Goal: Task Accomplishment & Management: Use online tool/utility

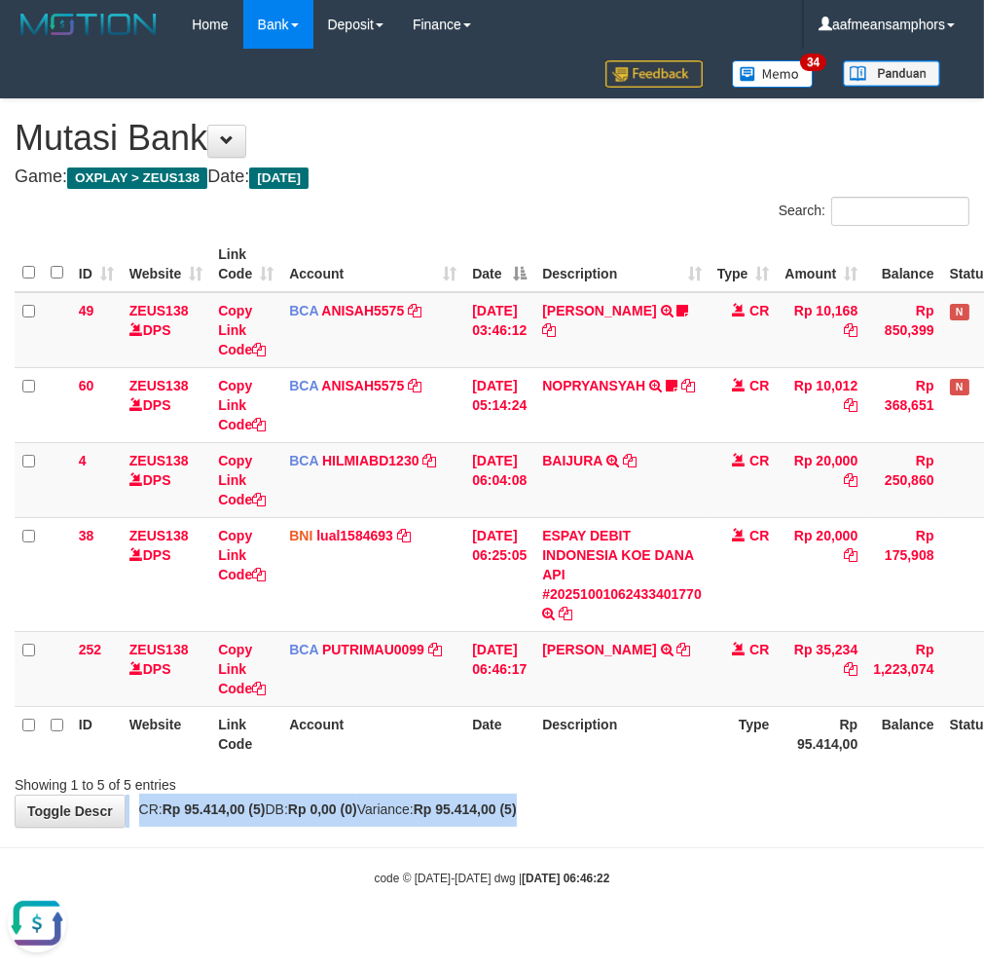
click at [578, 793] on div "**********" at bounding box center [492, 462] width 984 height 727
click at [605, 649] on link "IMRON ROSYADI" at bounding box center [599, 649] width 114 height 16
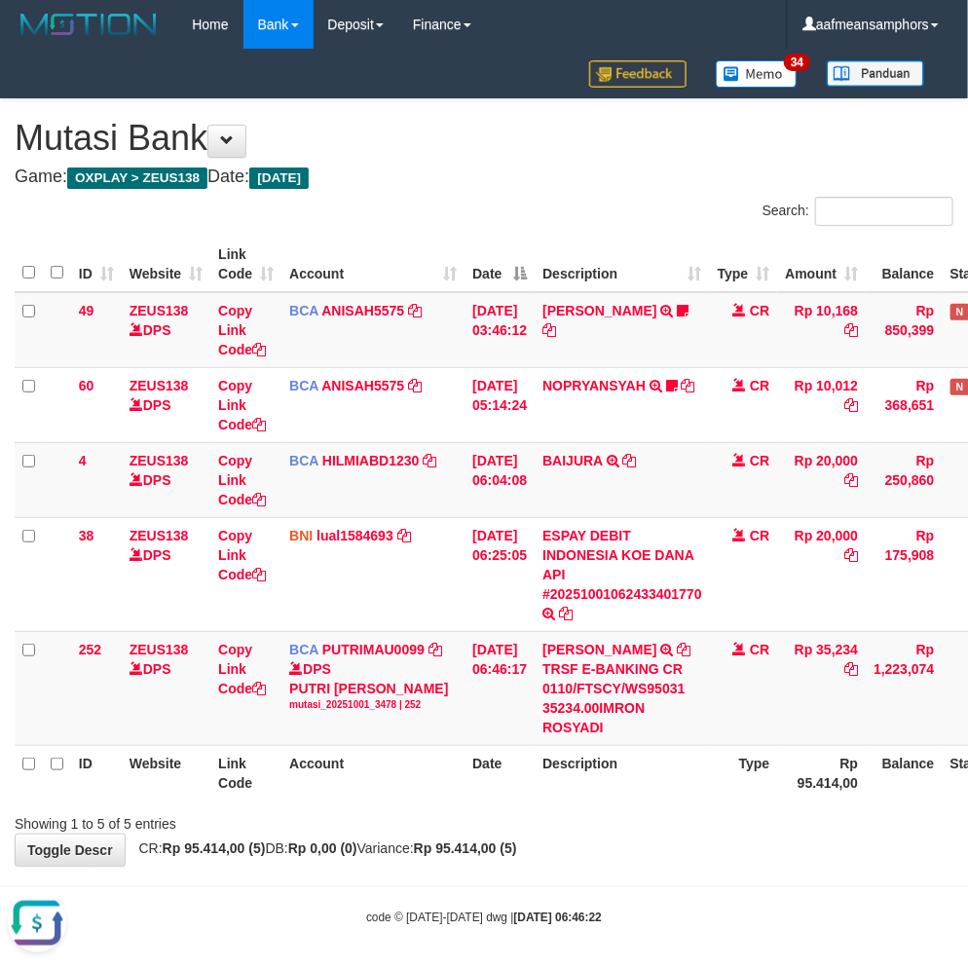
click at [634, 769] on th "Description" at bounding box center [621, 772] width 175 height 55
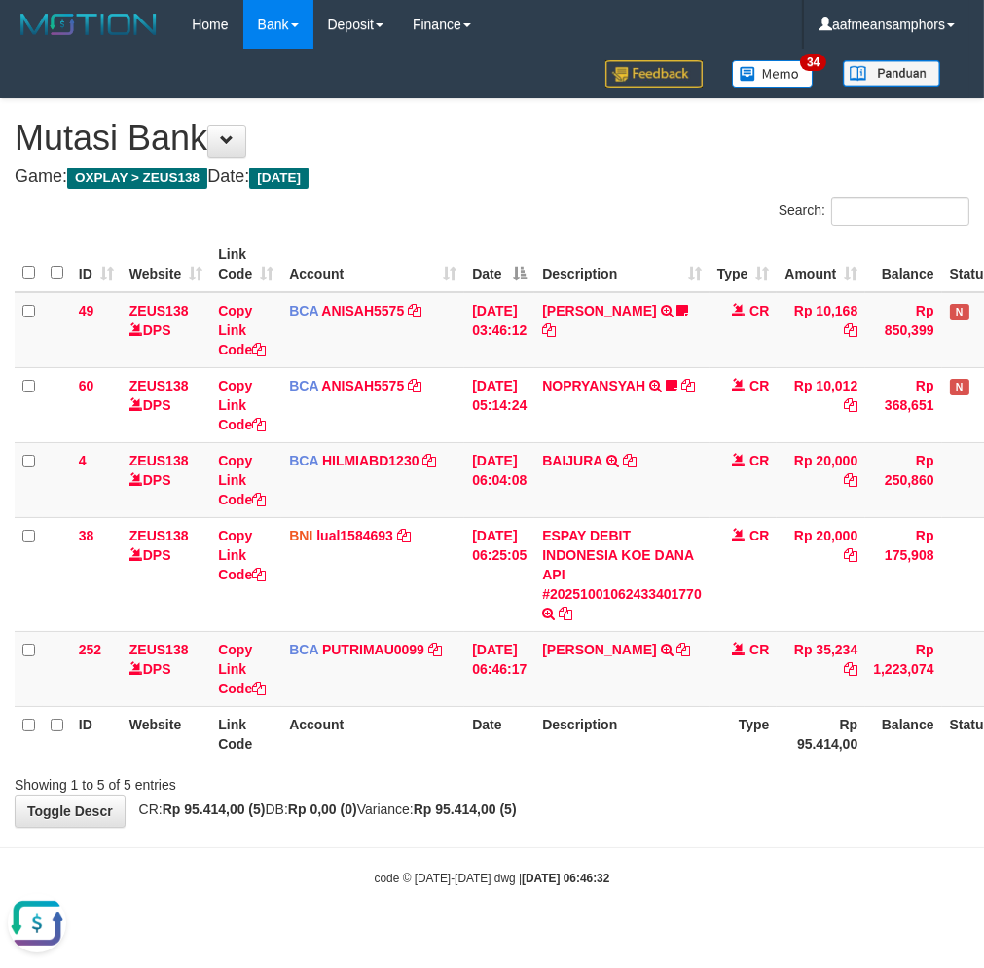
click at [675, 740] on th "Description" at bounding box center [621, 733] width 175 height 55
drag, startPoint x: 596, startPoint y: 720, endPoint x: 647, endPoint y: 705, distance: 53.9
click at [595, 720] on th "Description" at bounding box center [621, 733] width 175 height 55
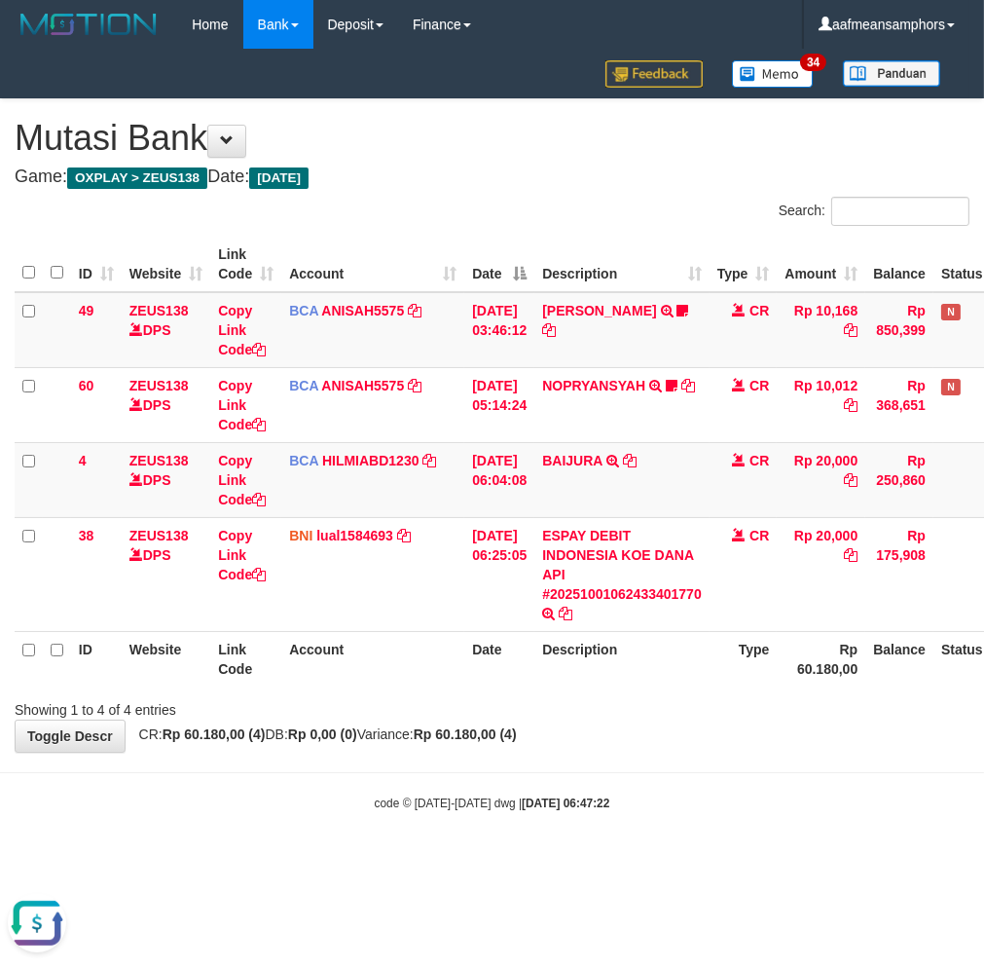
drag, startPoint x: 751, startPoint y: 702, endPoint x: 741, endPoint y: 704, distance: 10.9
click at [747, 703] on div "Showing 1 to 4 of 4 entries" at bounding box center [492, 705] width 984 height 27
drag, startPoint x: 741, startPoint y: 704, endPoint x: 767, endPoint y: 692, distance: 28.8
click at [741, 704] on div "Showing 1 to 4 of 4 entries" at bounding box center [492, 705] width 984 height 27
click at [574, 782] on body "Toggle navigation Home Bank Account List Load By Website Group [OXPLAY] ZEUS138…" at bounding box center [492, 430] width 984 height 860
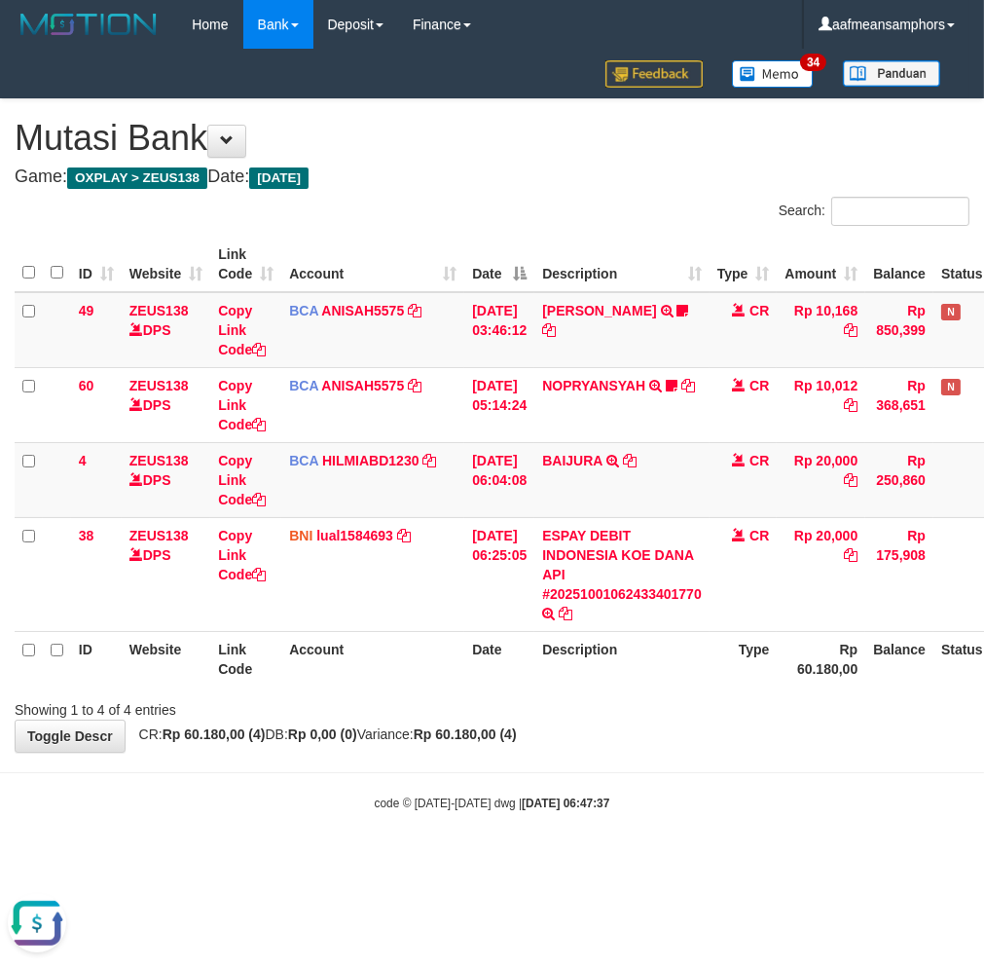
drag, startPoint x: 572, startPoint y: 783, endPoint x: 577, endPoint y: 774, distance: 10.0
click at [572, 782] on body "Toggle navigation Home Bank Account List Load By Website Group [OXPLAY] ZEUS138…" at bounding box center [492, 430] width 984 height 860
click at [590, 765] on body "Toggle navigation Home Bank Account List Load By Website Group [OXPLAY] ZEUS138…" at bounding box center [492, 430] width 984 height 860
click at [582, 721] on div "**********" at bounding box center [492, 425] width 984 height 652
click at [579, 845] on body "Toggle navigation Home Bank Account List Load By Website Group [OXPLAY] ZEUS138…" at bounding box center [492, 430] width 984 height 860
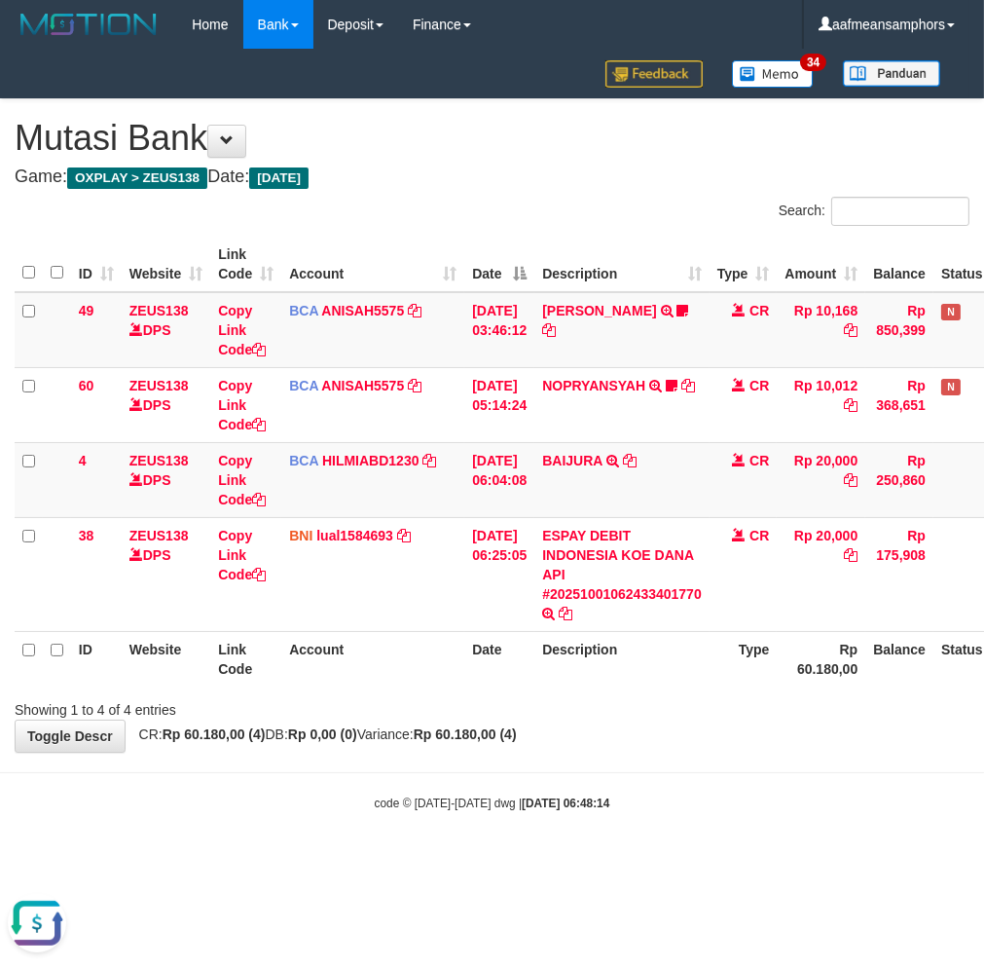
click at [676, 772] on hr at bounding box center [492, 772] width 984 height 1
drag, startPoint x: 621, startPoint y: 705, endPoint x: 624, endPoint y: 687, distance: 17.8
click at [611, 712] on div "Showing 1 to 4 of 4 entries" at bounding box center [492, 705] width 984 height 27
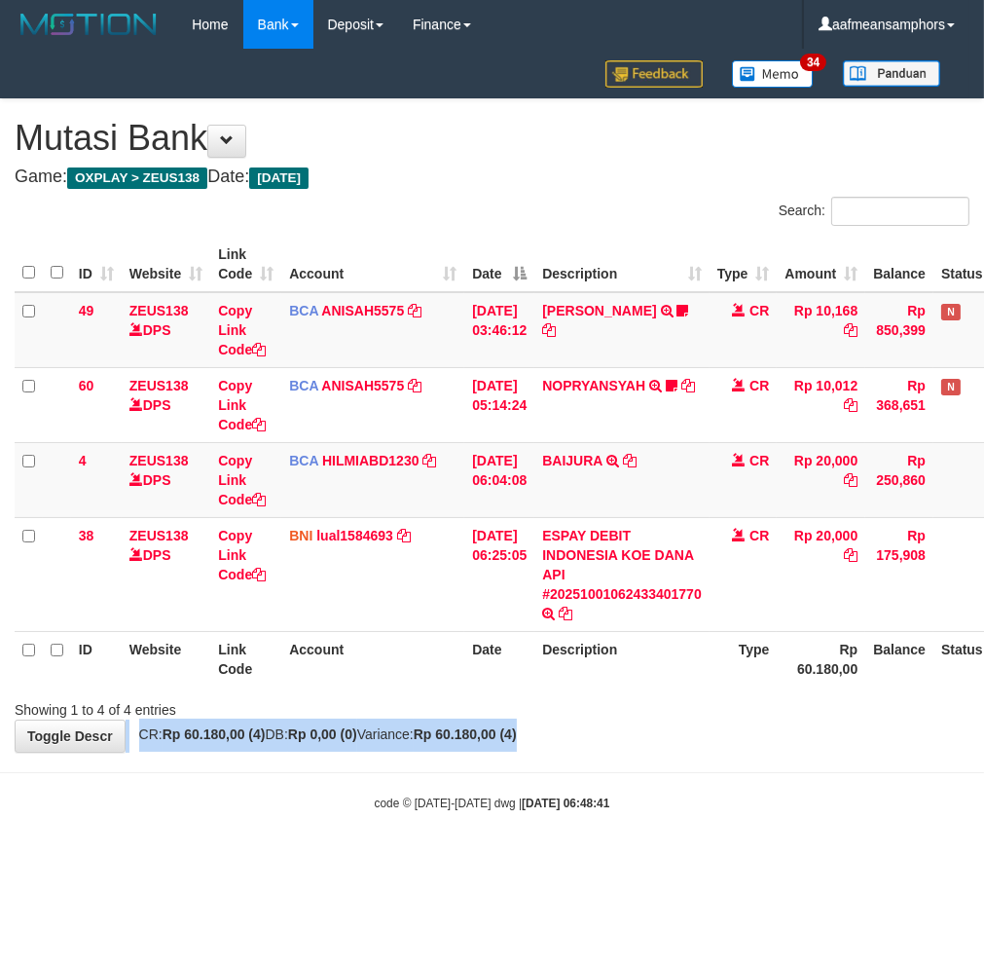
click at [616, 738] on div "**********" at bounding box center [492, 425] width 984 height 652
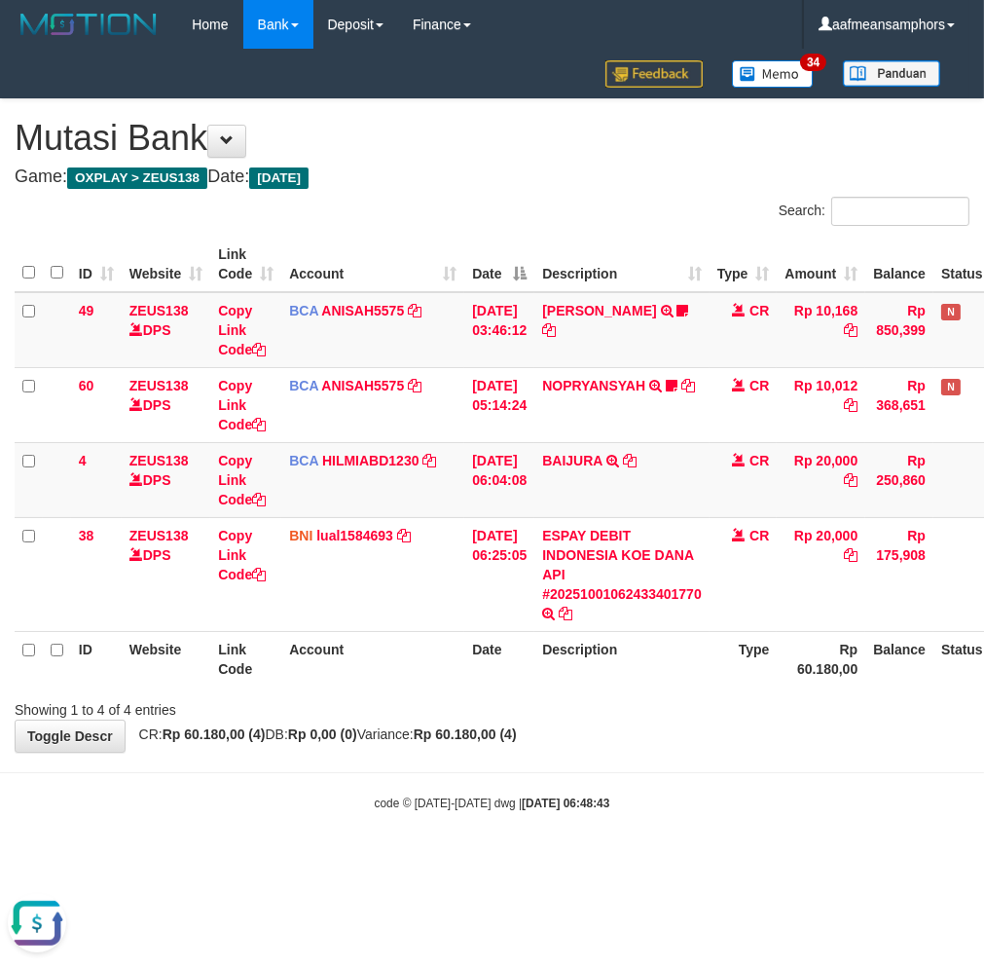
click at [657, 847] on body "Toggle navigation Home Bank Account List Load By Website Group [OXPLAY] ZEUS138…" at bounding box center [492, 430] width 984 height 860
click at [642, 841] on body "Toggle navigation Home Bank Account List Load By Website Group [OXPLAY] ZEUS138…" at bounding box center [492, 430] width 984 height 860
click at [591, 724] on div "**********" at bounding box center [492, 425] width 984 height 652
click at [617, 743] on div "**********" at bounding box center [492, 425] width 984 height 652
click at [607, 731] on div "**********" at bounding box center [492, 425] width 984 height 652
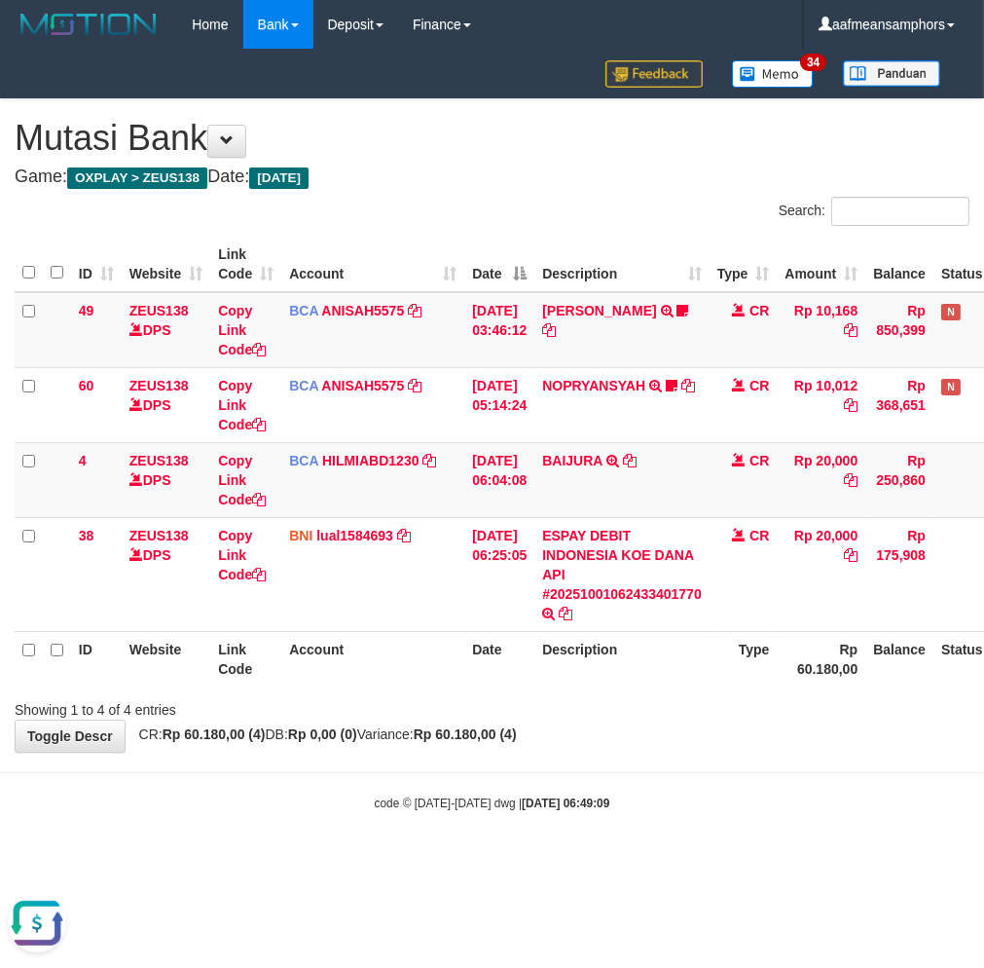
click at [688, 815] on body "Toggle navigation Home Bank Account List Load By Website Group [OXPLAY] ZEUS138…" at bounding box center [492, 430] width 984 height 860
click at [654, 796] on div "code © [DATE]-[DATE] dwg | [DATE] 06:49:13" at bounding box center [492, 801] width 984 height 19
click at [636, 796] on div "code © 2012-2018 dwg | 2025/10/01 06:49:14" at bounding box center [492, 801] width 984 height 19
drag, startPoint x: 732, startPoint y: 660, endPoint x: 713, endPoint y: 670, distance: 20.9
click at [713, 670] on tr "ID Website Link Code Account Date Description Type Rp 60.180,00 Balance Status …" at bounding box center [542, 658] width 1055 height 55
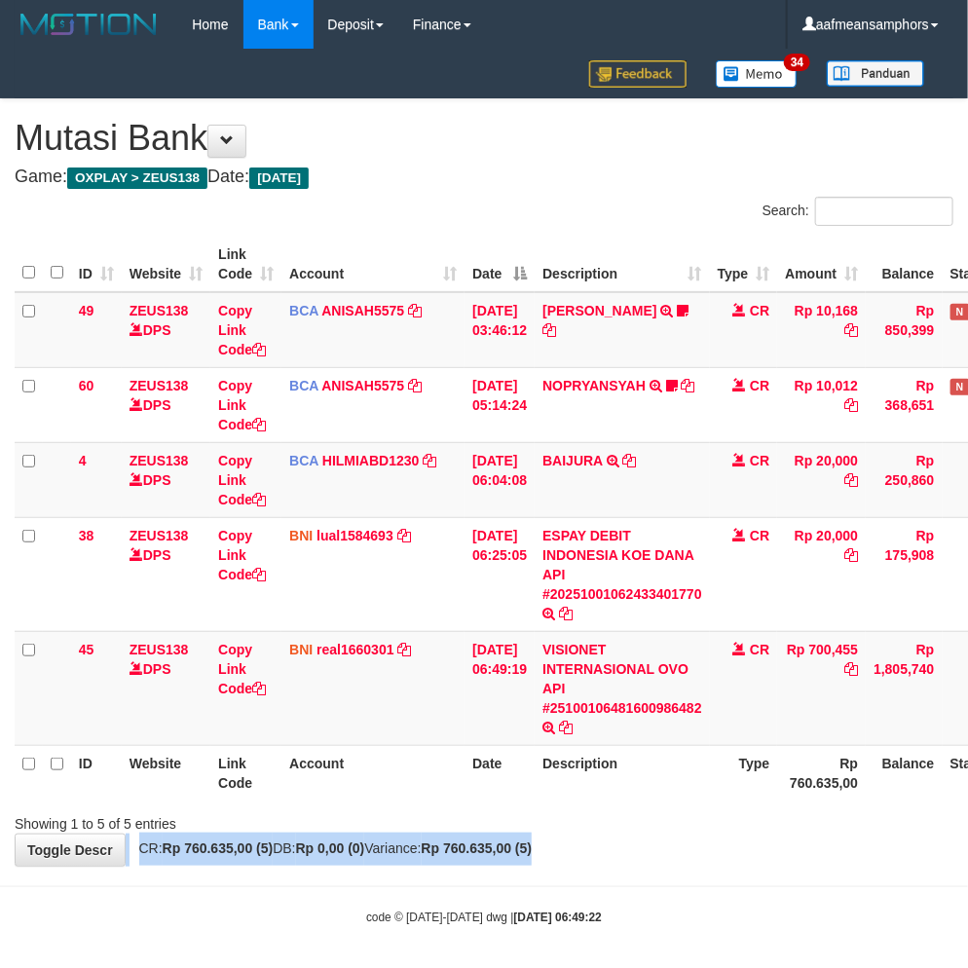
click at [696, 832] on div "**********" at bounding box center [484, 482] width 968 height 766
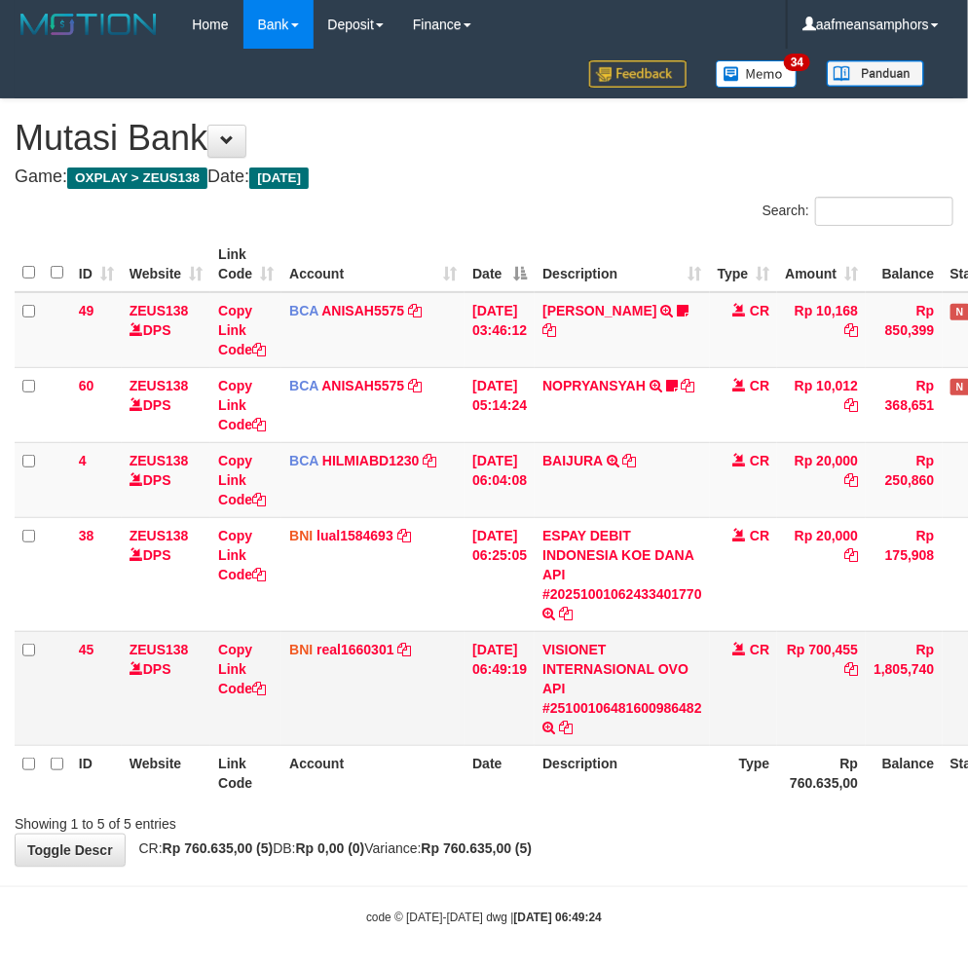
click at [833, 640] on td "Rp 700,455" at bounding box center [821, 688] width 89 height 114
copy td "700,455"
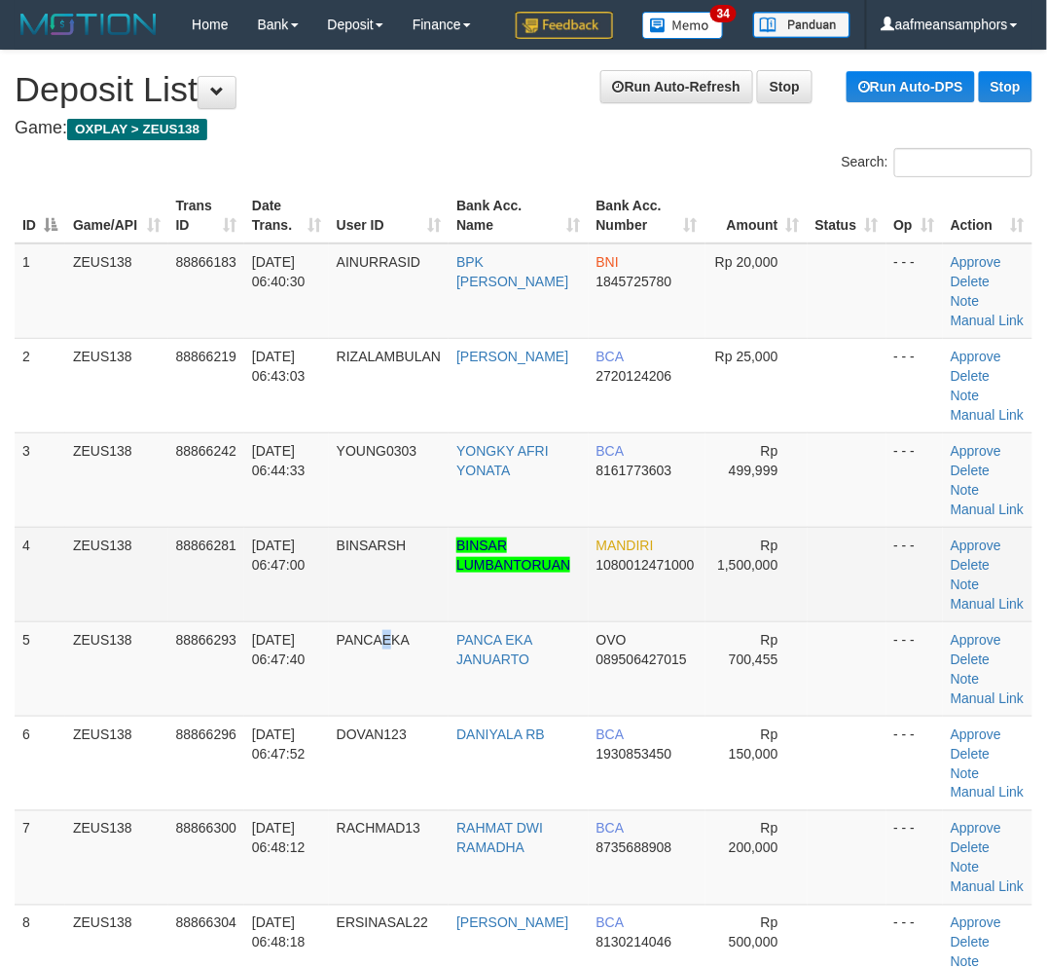
drag, startPoint x: 393, startPoint y: 745, endPoint x: 594, endPoint y: 648, distance: 222.5
click at [417, 715] on td "PANCAEKA" at bounding box center [389, 668] width 120 height 94
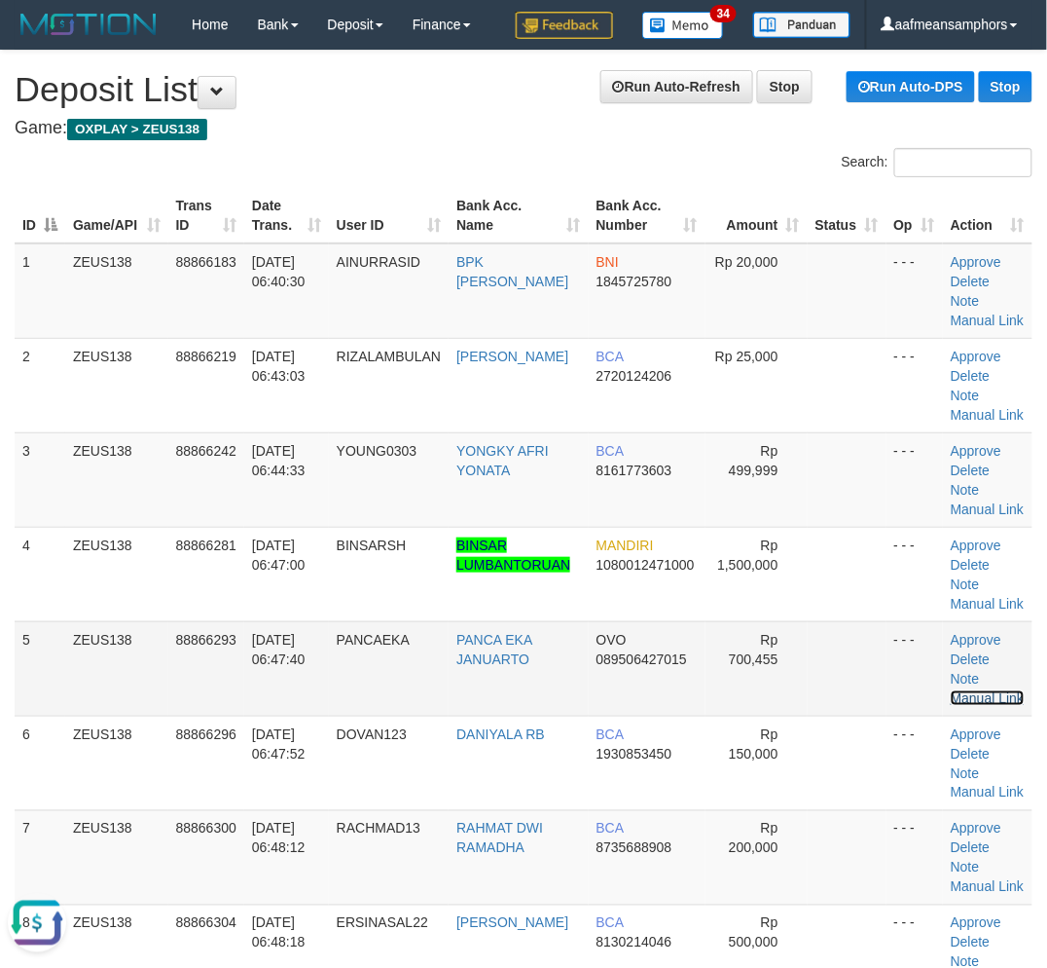
drag, startPoint x: 975, startPoint y: 771, endPoint x: 935, endPoint y: 726, distance: 60.0
click at [975, 706] on link "Manual Link" at bounding box center [988, 698] width 74 height 16
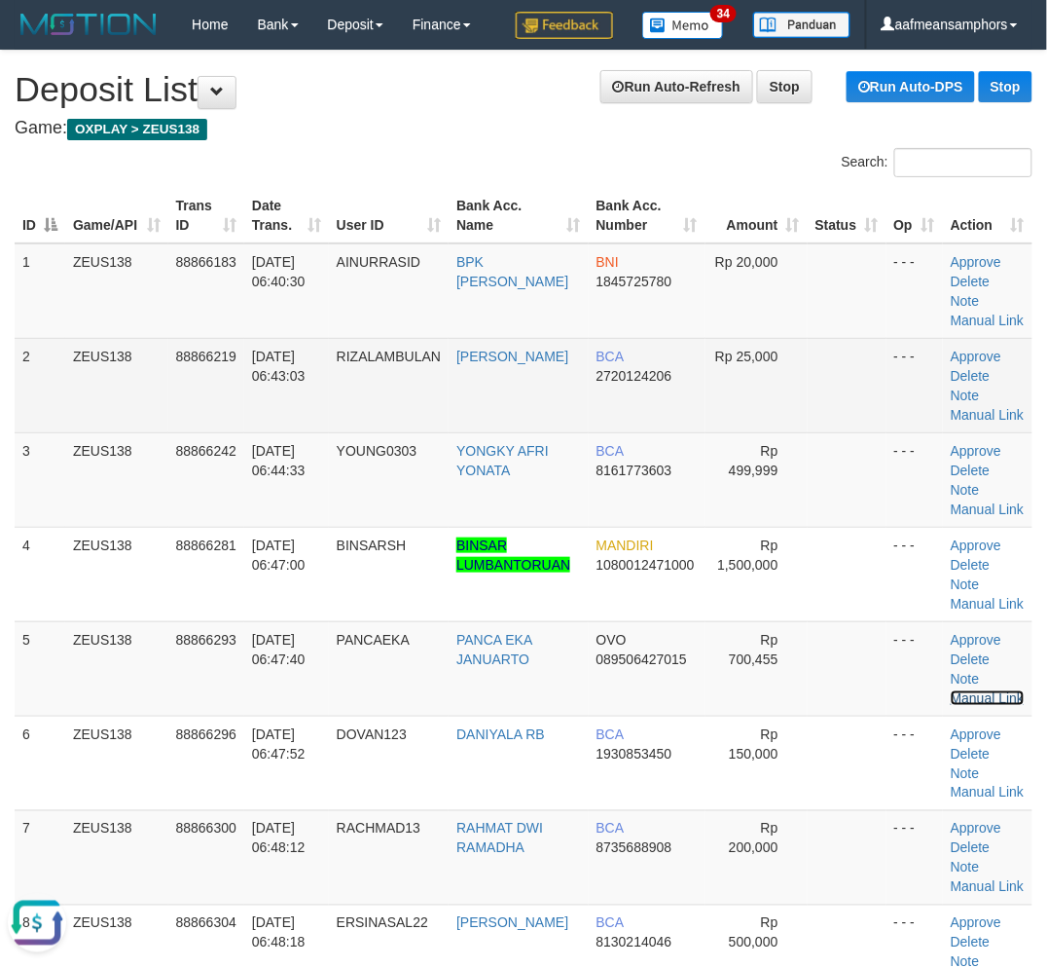
click at [951, 690] on link "Manual Link" at bounding box center [988, 698] width 74 height 16
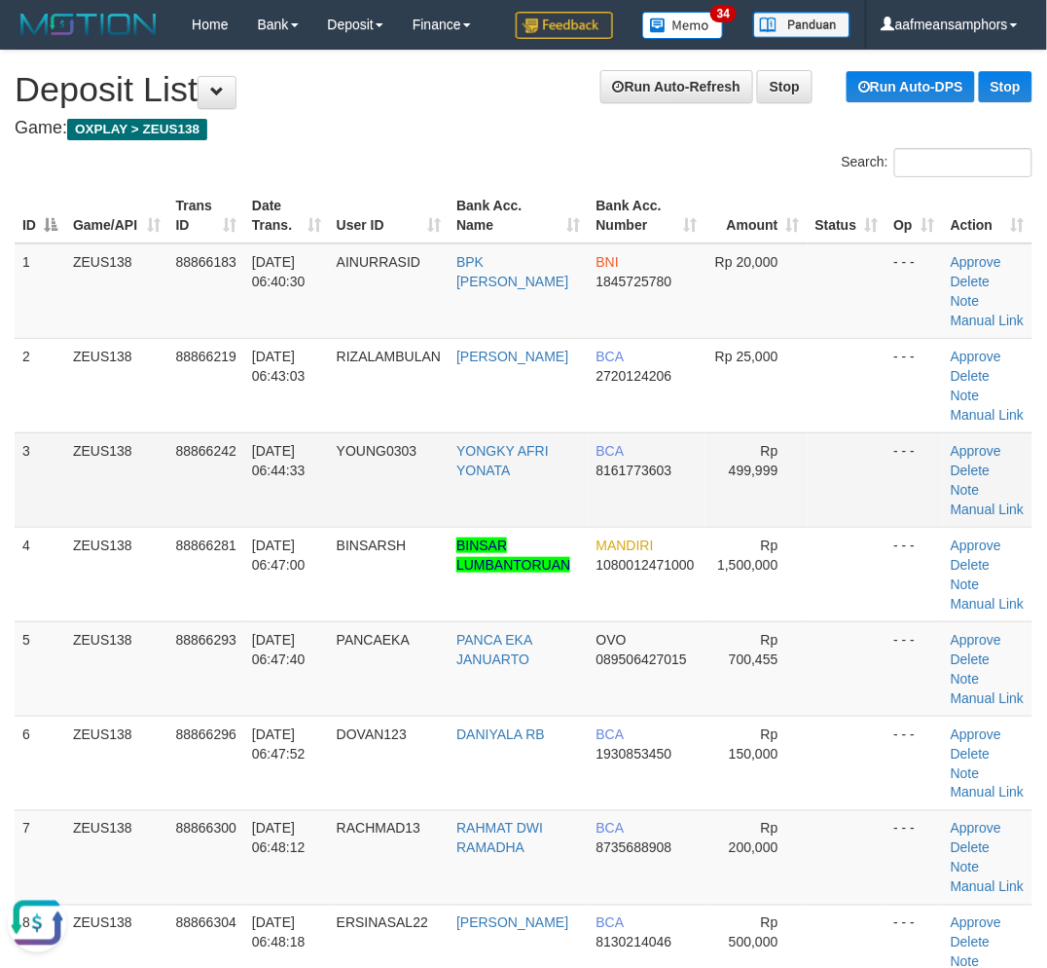
drag, startPoint x: 567, startPoint y: 519, endPoint x: 420, endPoint y: 552, distance: 151.6
click at [560, 520] on td "YONGKY AFRI YONATA" at bounding box center [518, 479] width 139 height 94
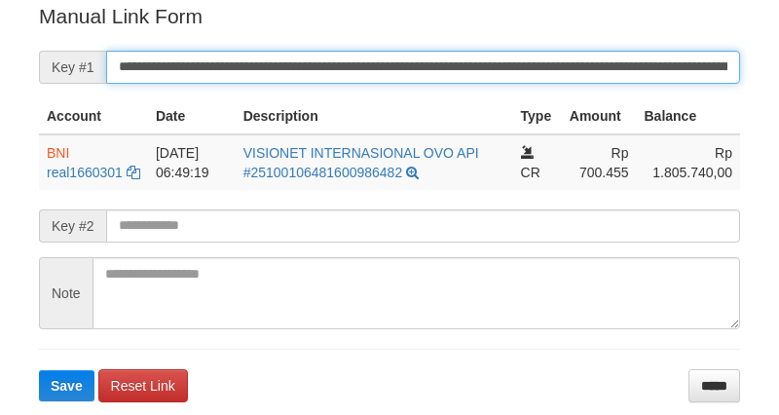
click at [496, 60] on input "**********" at bounding box center [423, 67] width 634 height 33
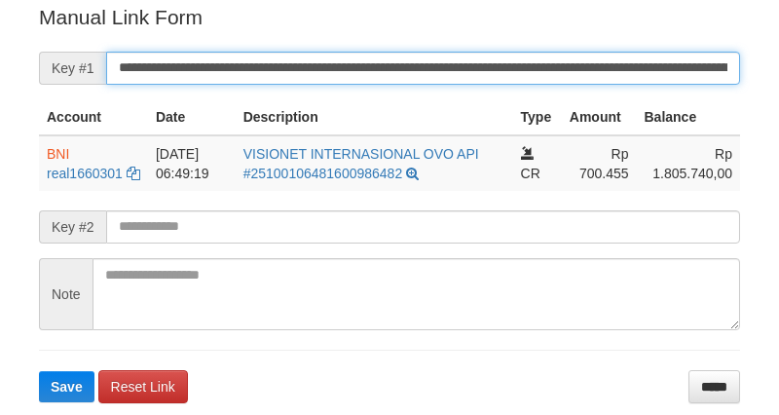
click at [39, 371] on button "Save" at bounding box center [66, 386] width 55 height 31
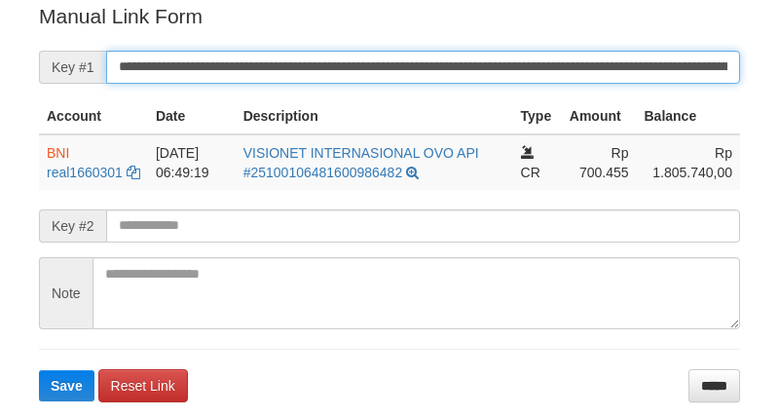
drag, startPoint x: 0, startPoint y: 0, endPoint x: 464, endPoint y: 74, distance: 470.1
click at [464, 74] on input "**********" at bounding box center [423, 67] width 634 height 33
click at [463, 74] on input "**********" at bounding box center [423, 67] width 634 height 33
click at [39, 370] on button "Save" at bounding box center [66, 385] width 55 height 31
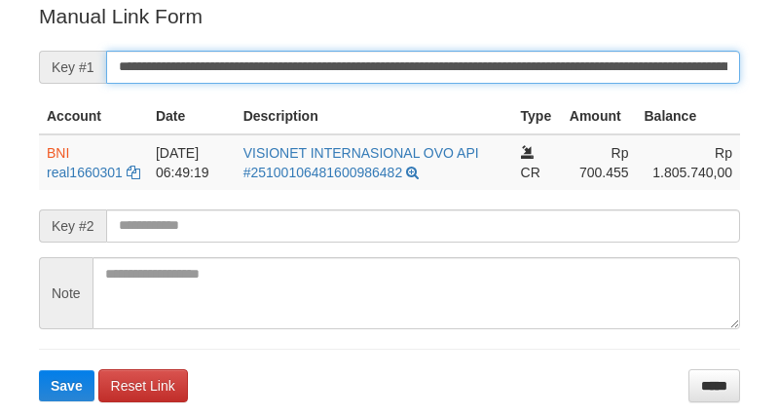
drag, startPoint x: 0, startPoint y: 0, endPoint x: 451, endPoint y: 69, distance: 455.9
click at [451, 69] on input "**********" at bounding box center [423, 67] width 634 height 33
click at [39, 370] on button "Save" at bounding box center [66, 385] width 55 height 31
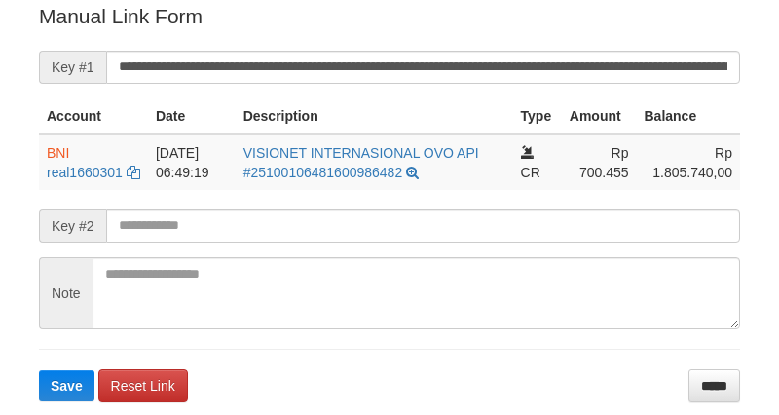
click at [39, 370] on button "Save" at bounding box center [66, 385] width 55 height 31
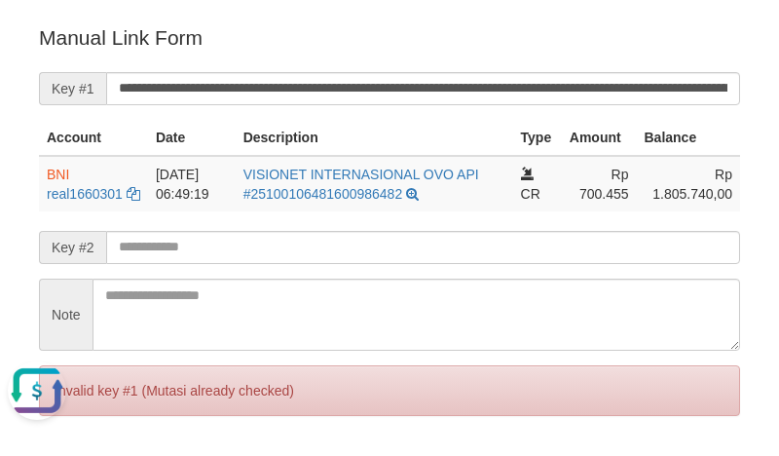
scroll to position [0, 0]
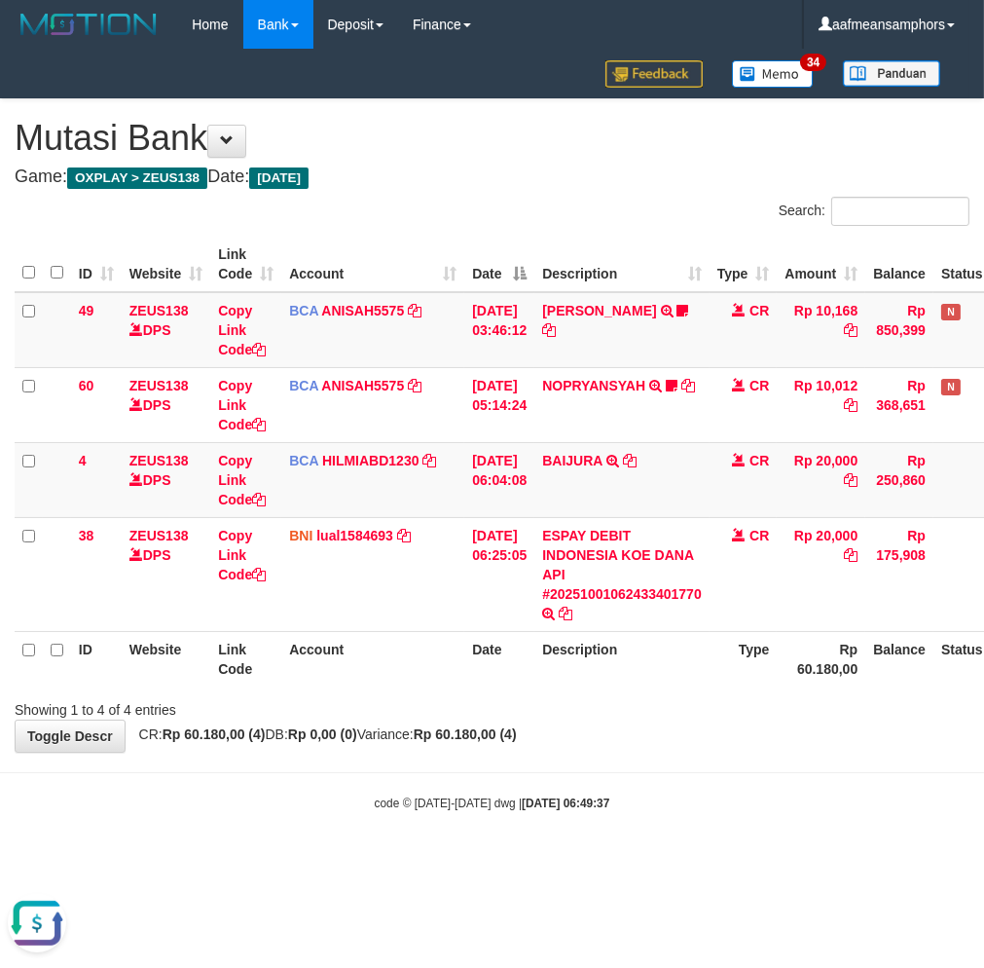
click at [782, 860] on html "Toggle navigation Home Bank Account List Load By Website Group [OXPLAY] ZEUS138…" at bounding box center [492, 430] width 984 height 860
click at [754, 823] on body "Toggle navigation Home Bank Account List Load By Website Group [OXPLAY] ZEUS138…" at bounding box center [492, 430] width 984 height 860
click at [757, 823] on body "Toggle navigation Home Bank Account List Load By Website Group [OXPLAY] ZEUS138…" at bounding box center [492, 430] width 984 height 860
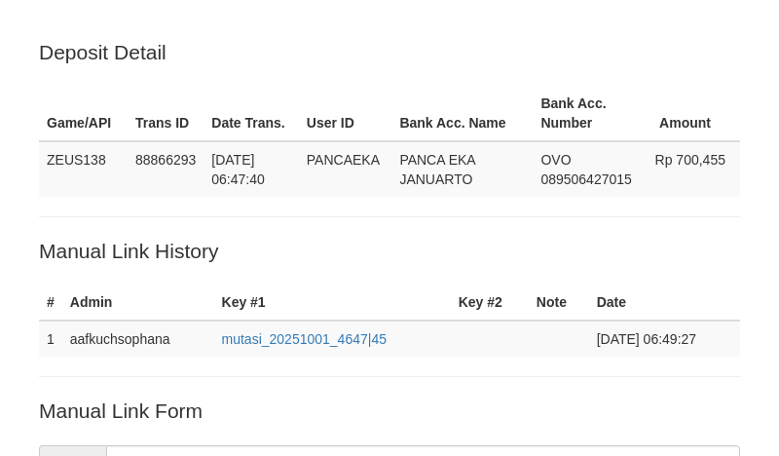
scroll to position [393, 0]
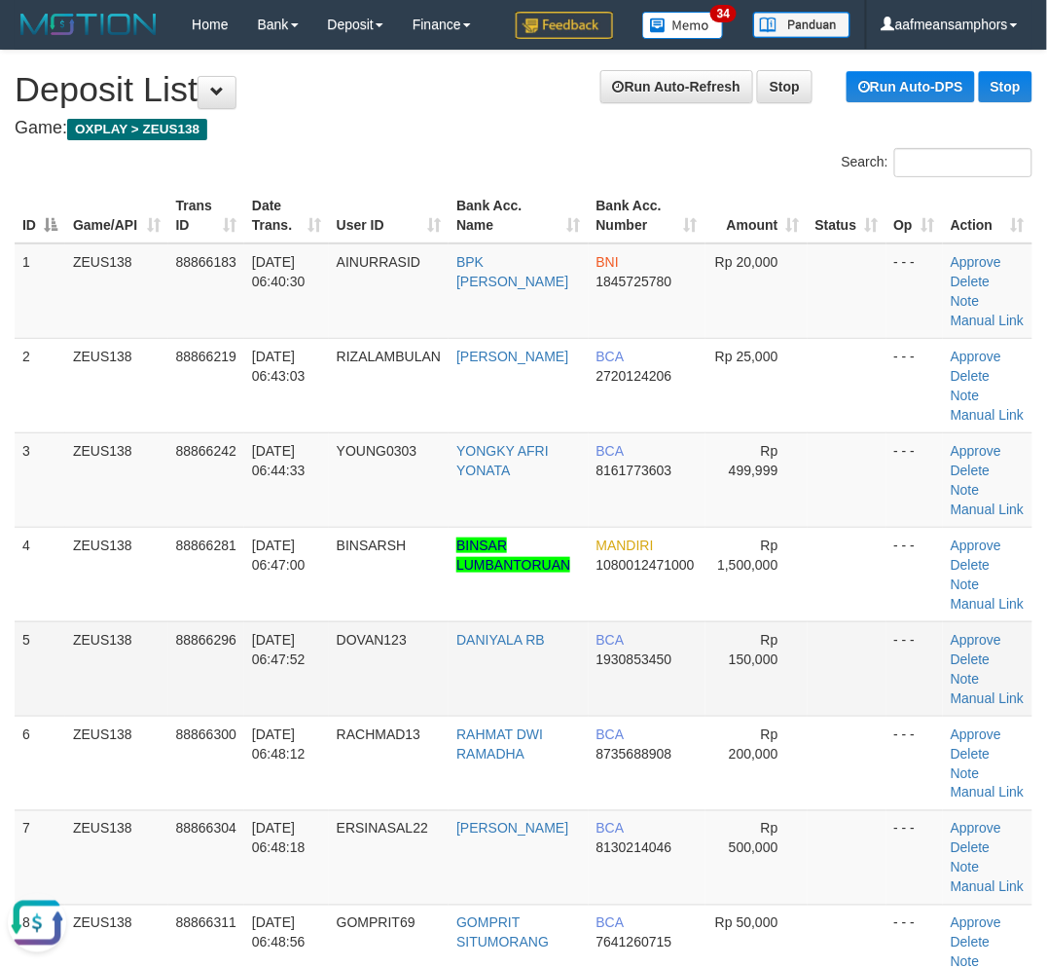
click at [263, 715] on td "[DATE] 06:47:52" at bounding box center [286, 668] width 85 height 94
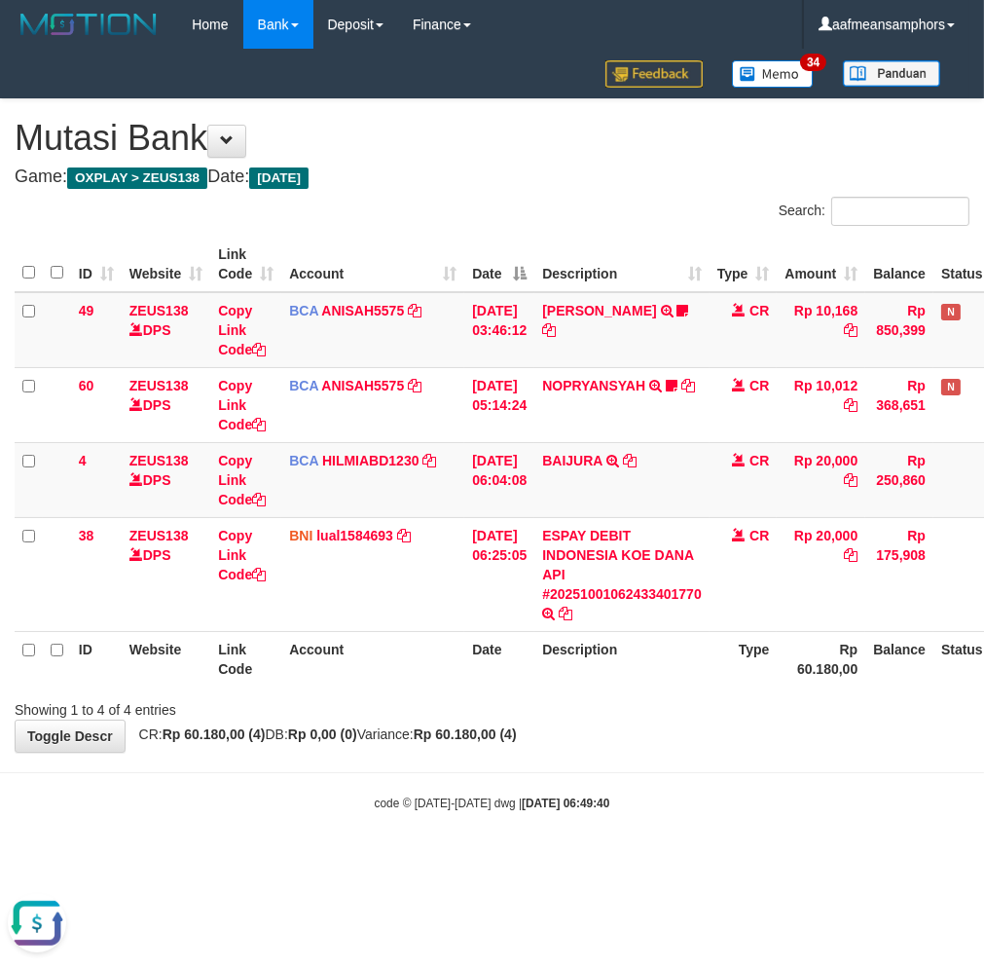
drag, startPoint x: 706, startPoint y: 741, endPoint x: 706, endPoint y: 704, distance: 37.0
click at [707, 738] on div "**********" at bounding box center [492, 425] width 984 height 652
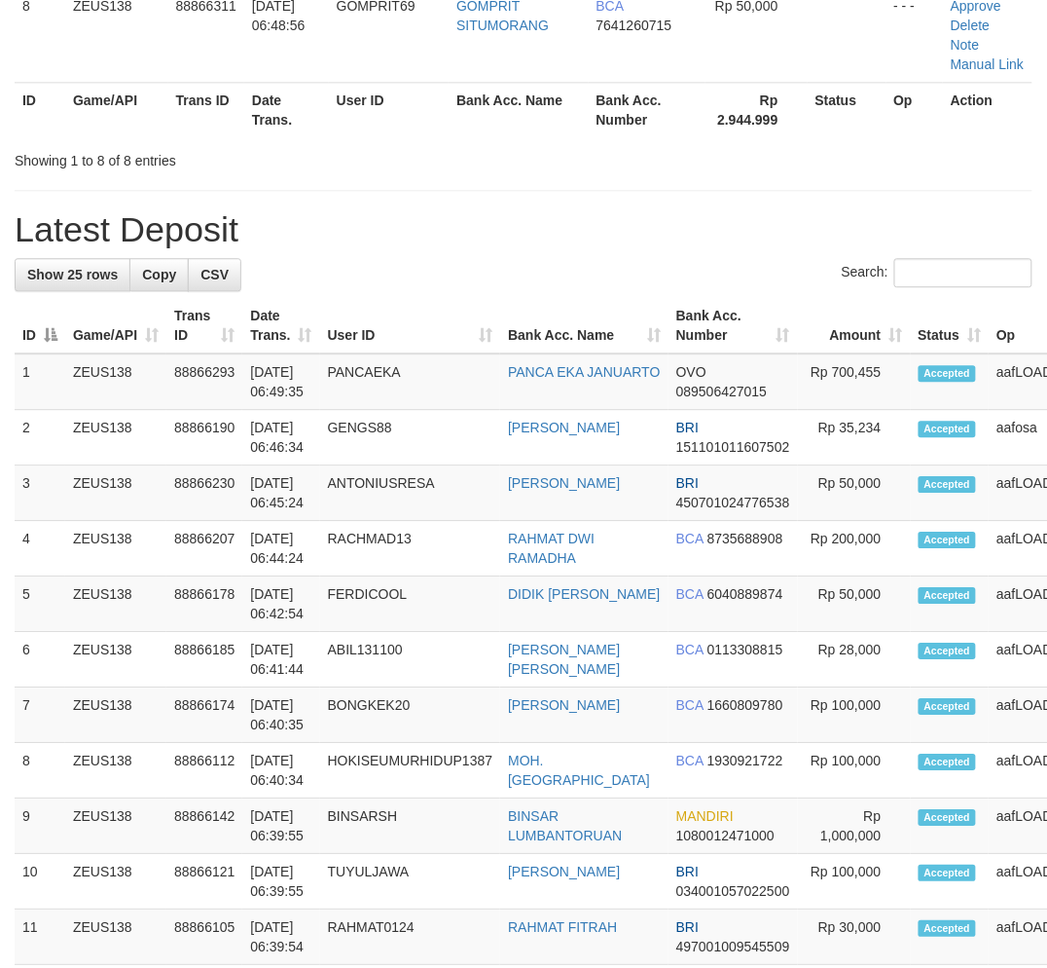
scroll to position [1114, 0]
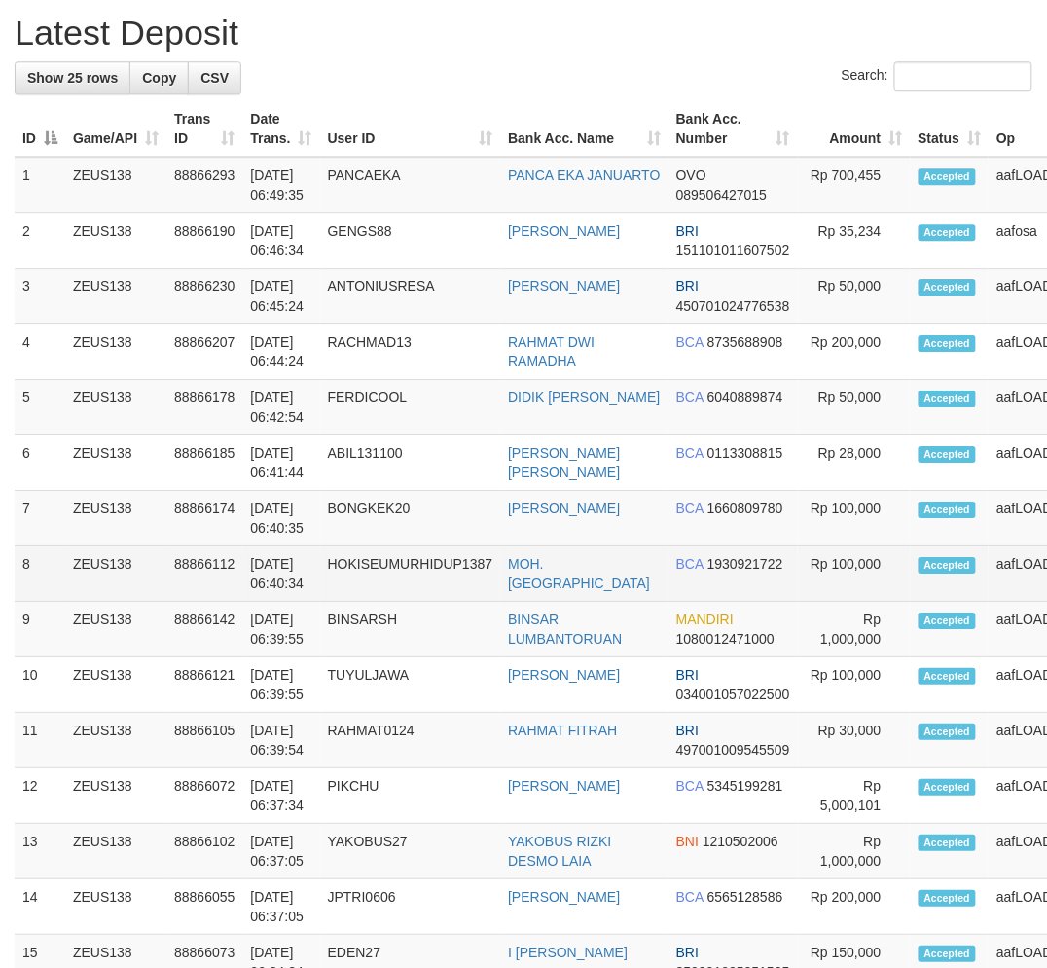
click at [343, 602] on td "HOKISEUMURHIDUP1387" at bounding box center [410, 573] width 181 height 55
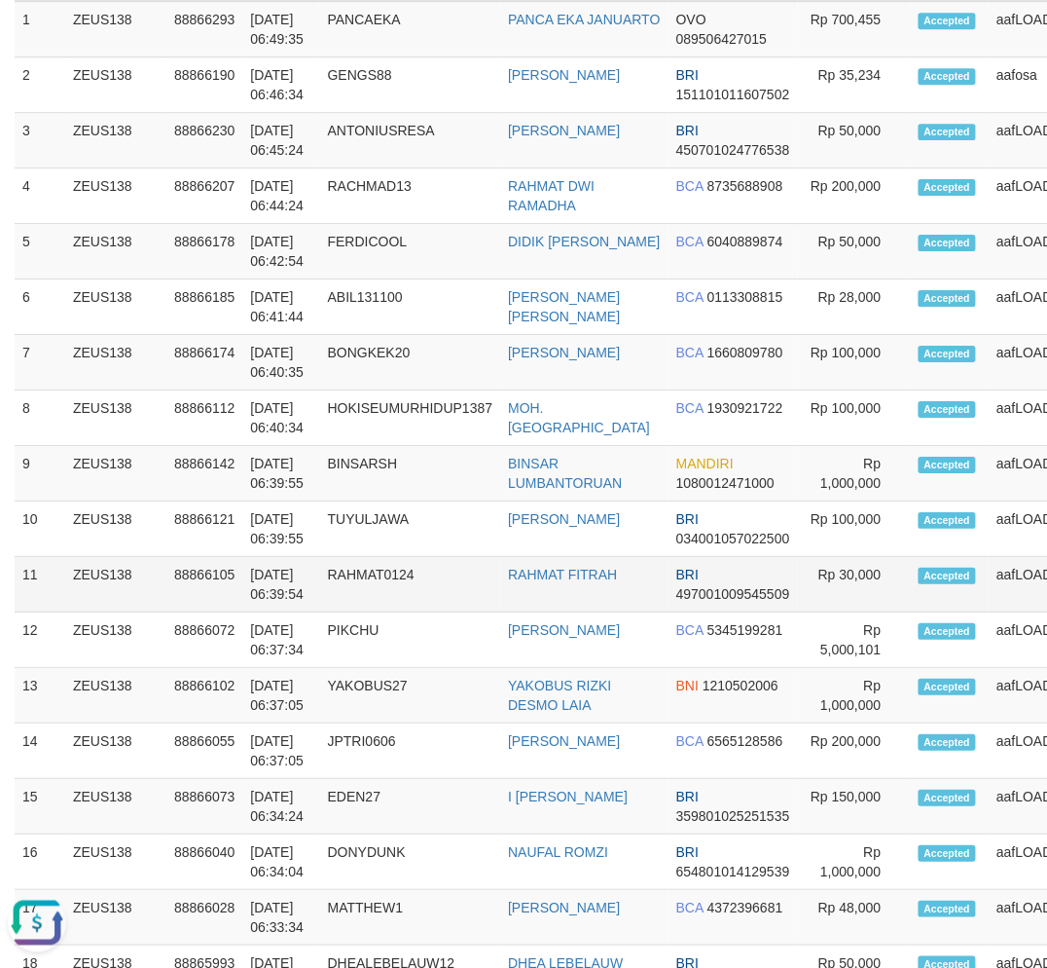
click at [665, 612] on tr "11 ZEUS138 88866105 [DATE] 06:39:54 RAHMAT0124 RAHMAT FITRAH BRI 49700100954550…" at bounding box center [614, 584] width 1199 height 55
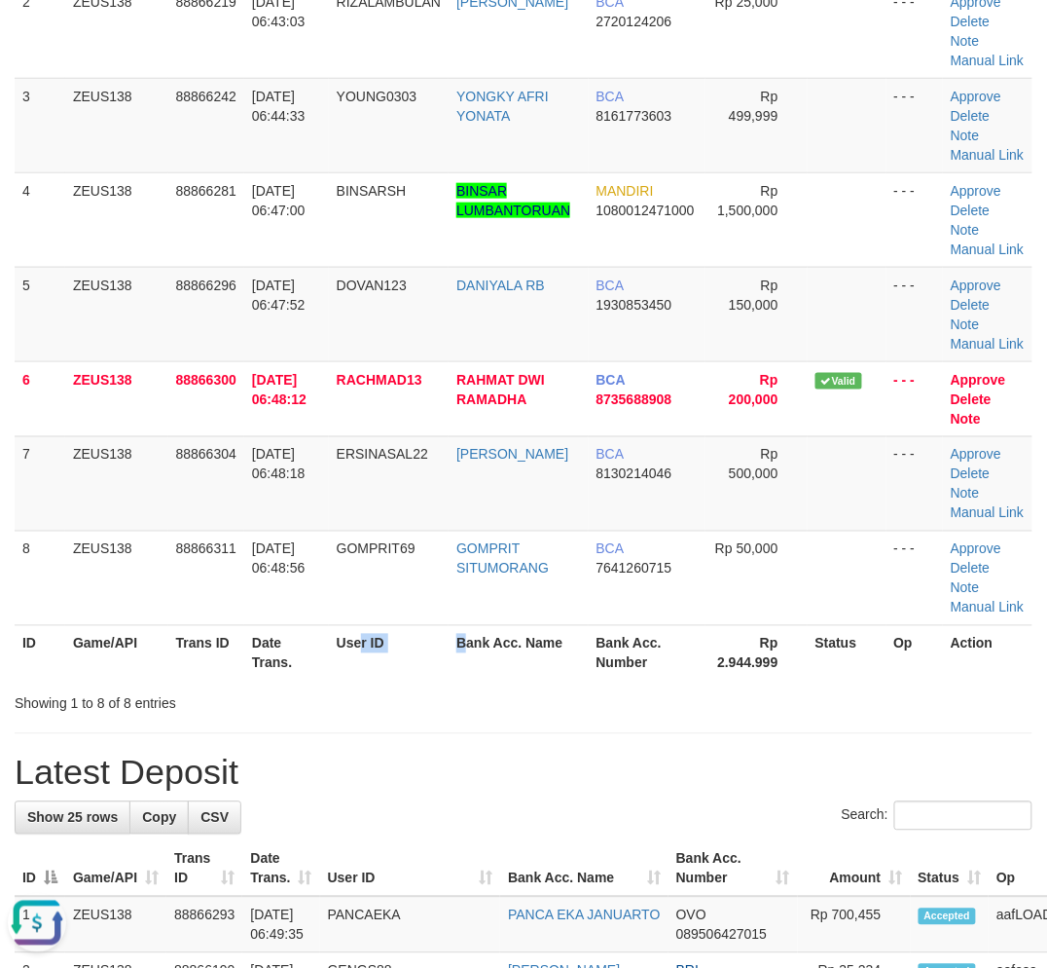
drag, startPoint x: 464, startPoint y: 774, endPoint x: 445, endPoint y: 870, distance: 98.3
click at [473, 680] on tr "ID Game/API Trans ID Date Trans. User ID Bank Acc. Name Bank Acc. Number Rp 2.9…" at bounding box center [524, 652] width 1018 height 55
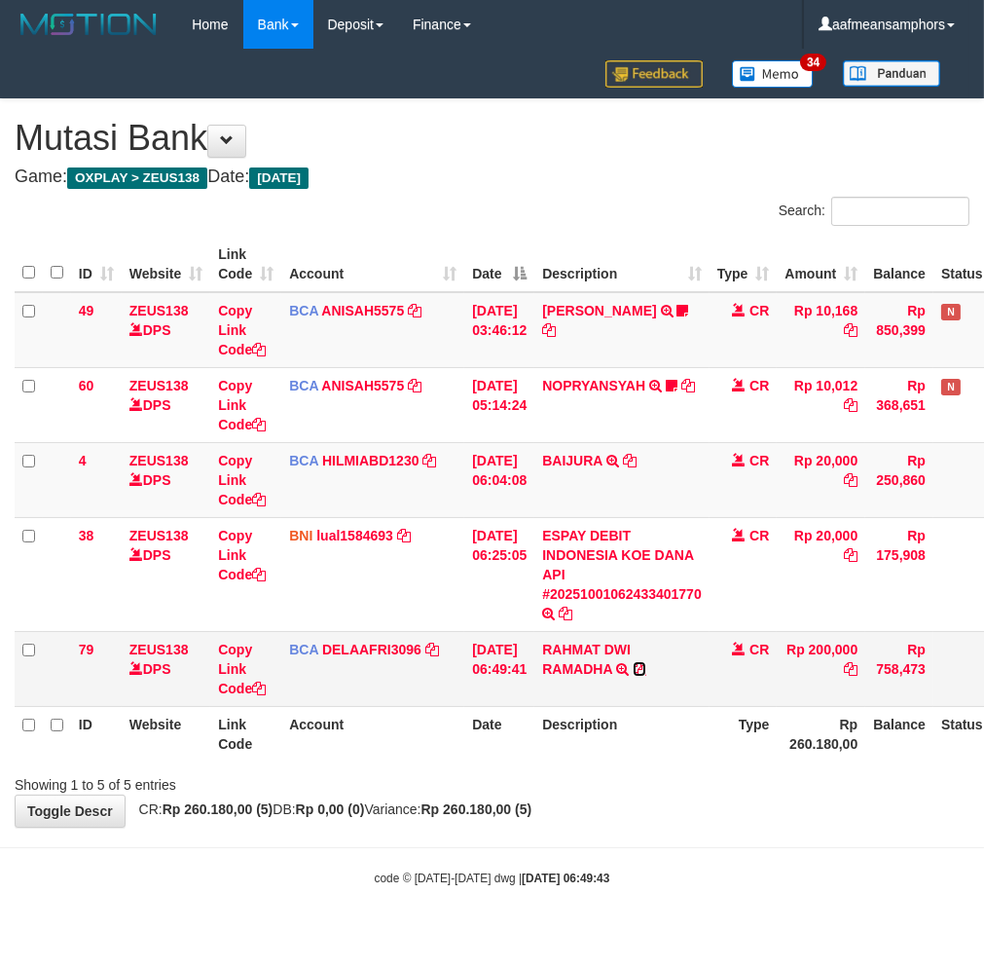
click at [646, 665] on icon at bounding box center [640, 669] width 14 height 14
click at [785, 790] on div "Showing 1 to 5 of 5 entries" at bounding box center [492, 780] width 984 height 27
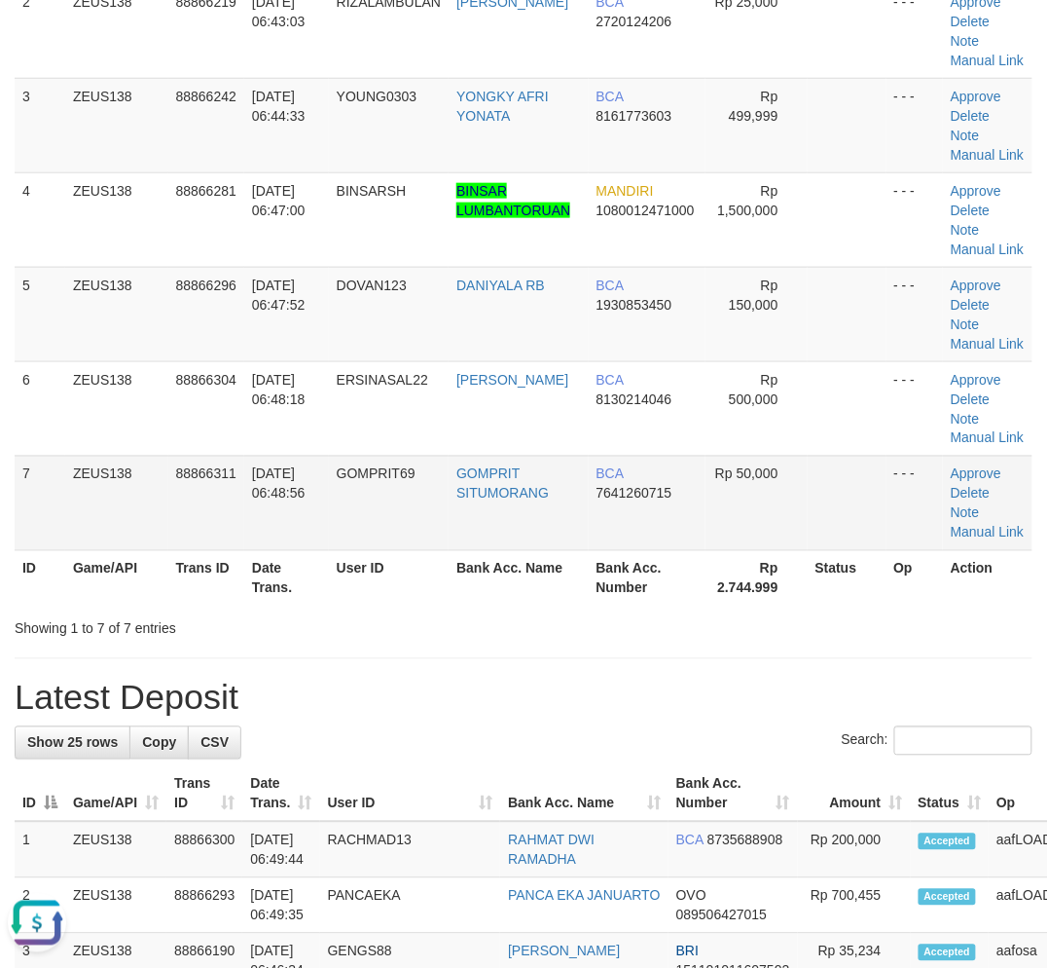
click at [1014, 550] on td "Approve [GEOGRAPHIC_DATA] Note Manual Link" at bounding box center [988, 503] width 90 height 94
drag, startPoint x: 662, startPoint y: 773, endPoint x: 37, endPoint y: 800, distance: 625.5
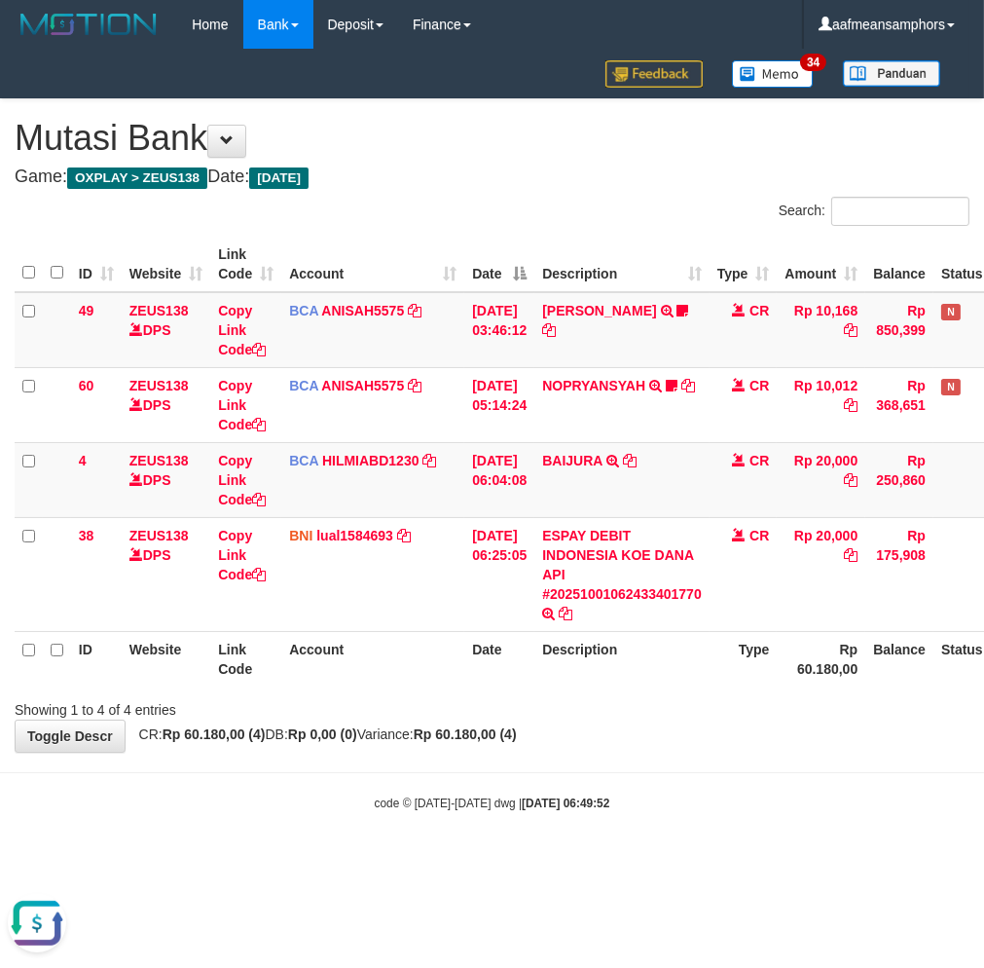
drag, startPoint x: 429, startPoint y: 805, endPoint x: 509, endPoint y: 780, distance: 83.7
click at [424, 809] on div "code © 2012-2018 dwg | 2025/10/01 06:49:52" at bounding box center [492, 801] width 984 height 19
click at [344, 791] on body "Toggle navigation Home Bank Account List Load By Website Group [OXPLAY] ZEUS138…" at bounding box center [492, 430] width 984 height 860
click at [389, 775] on body "Toggle navigation Home Bank Account List Load By Website Group [OXPLAY] ZEUS138…" at bounding box center [492, 430] width 984 height 860
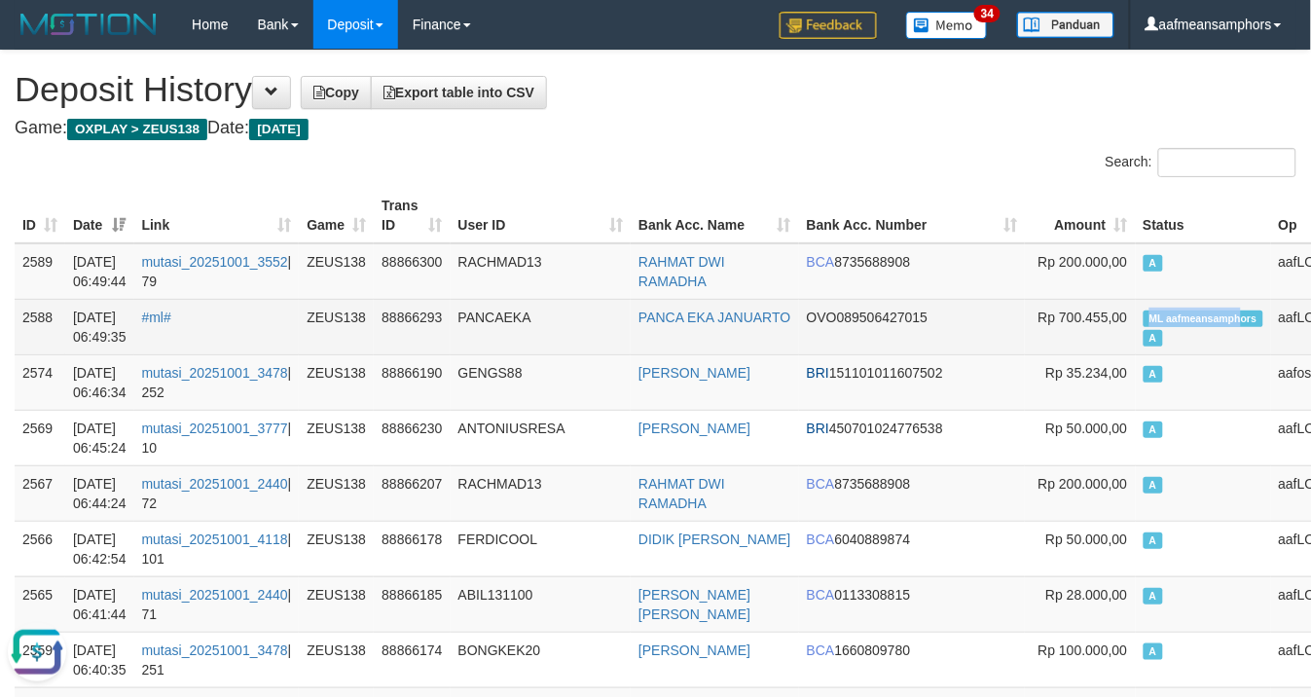
drag, startPoint x: 1019, startPoint y: 310, endPoint x: 1124, endPoint y: 311, distance: 105.1
click at [1136, 311] on td "ML aafmeansamphors A" at bounding box center [1203, 326] width 135 height 55
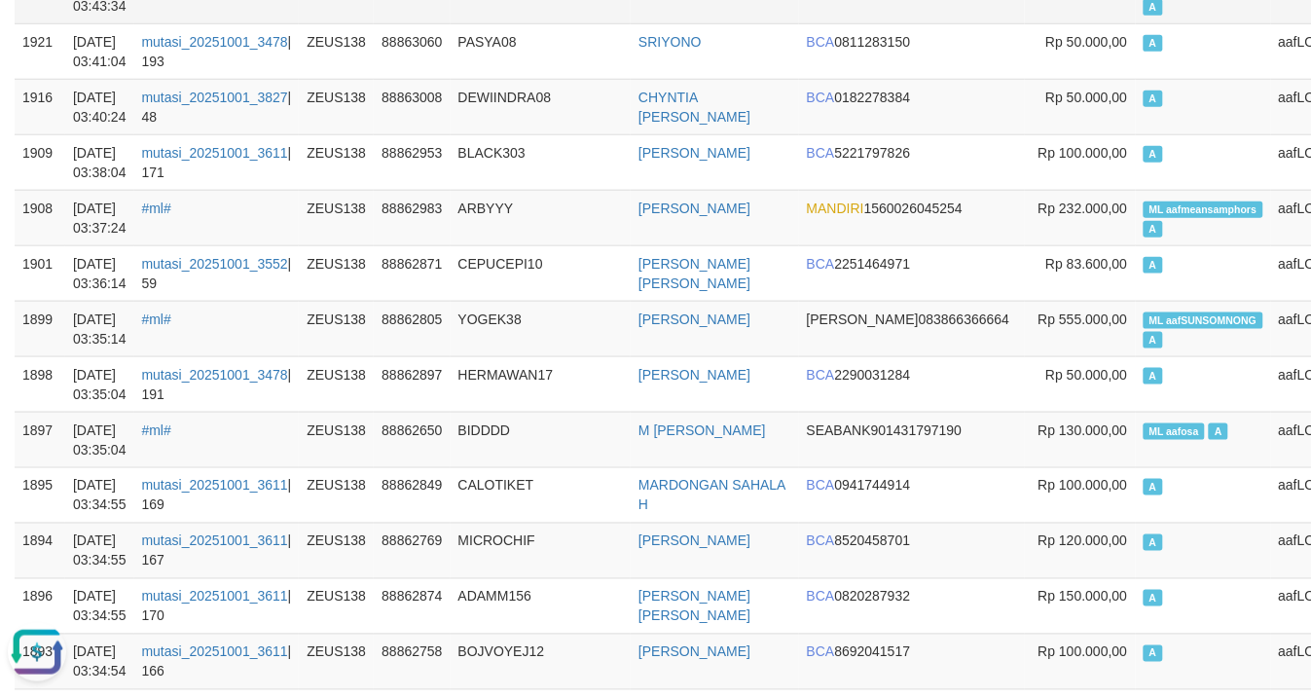
scroll to position [12133, 0]
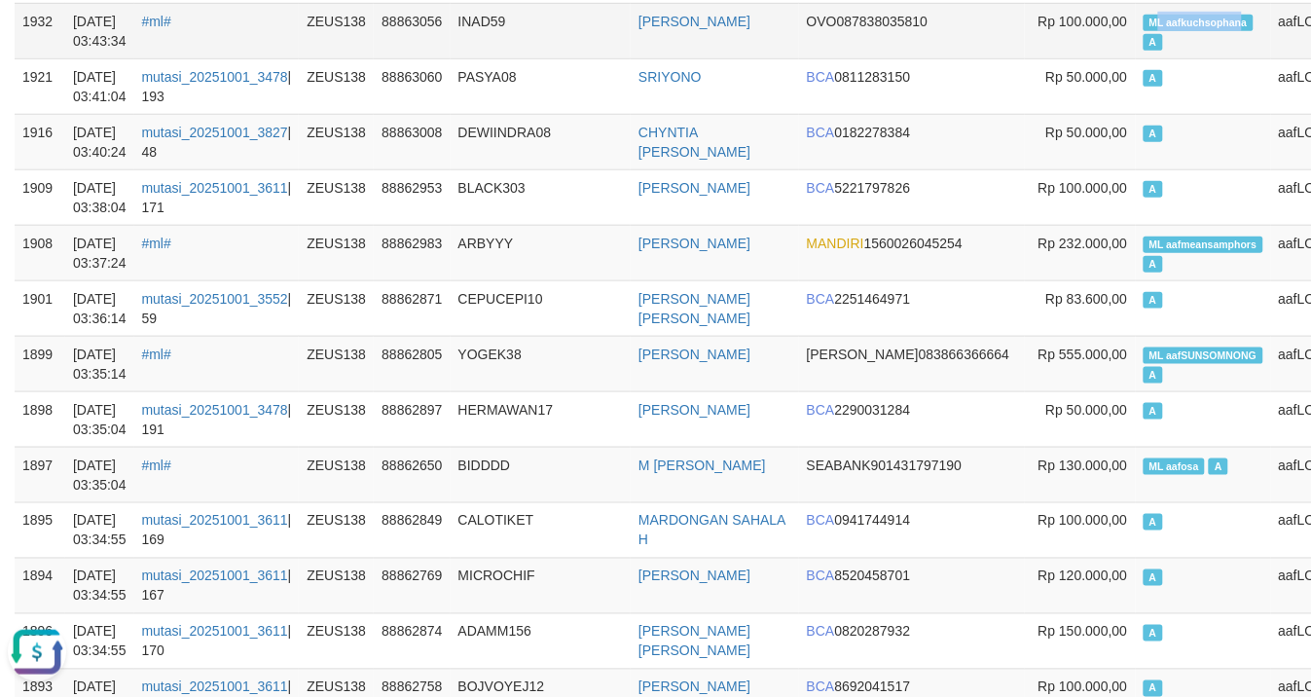
drag, startPoint x: 1113, startPoint y: 129, endPoint x: 1123, endPoint y: 130, distance: 10.8
click at [1144, 31] on span "ML aafkuchsophana" at bounding box center [1199, 23] width 110 height 17
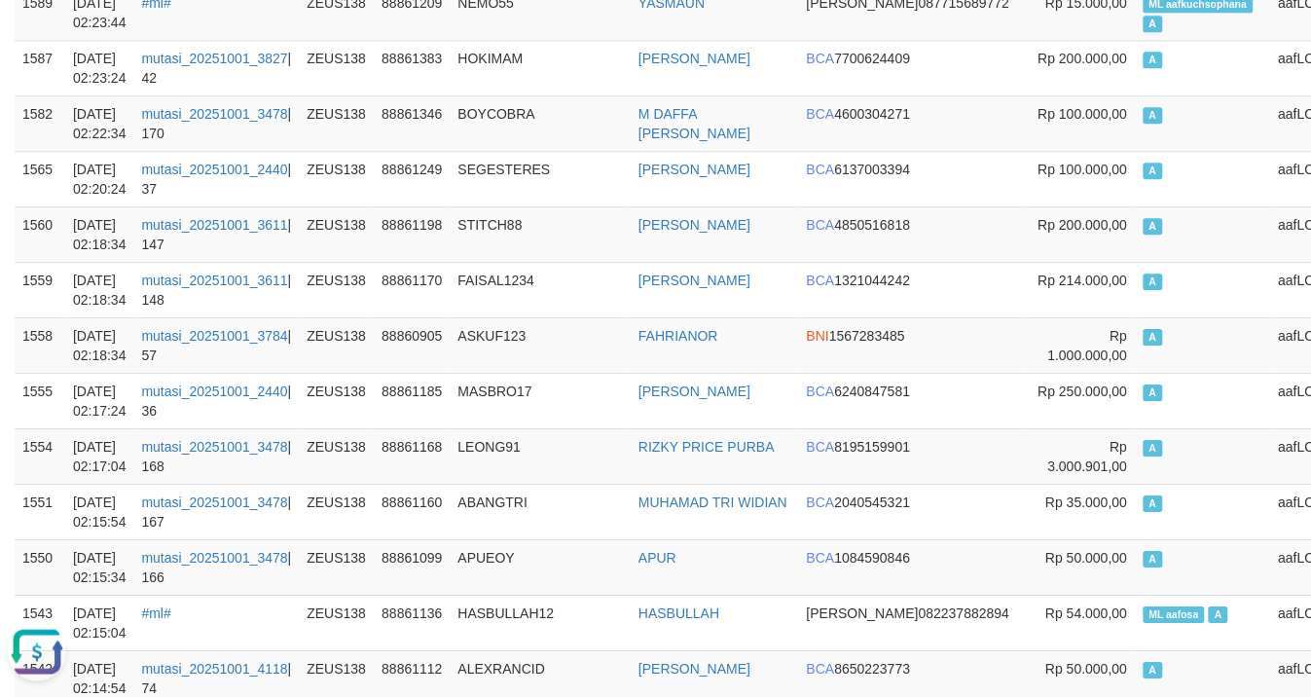
scroll to position [16602, 0]
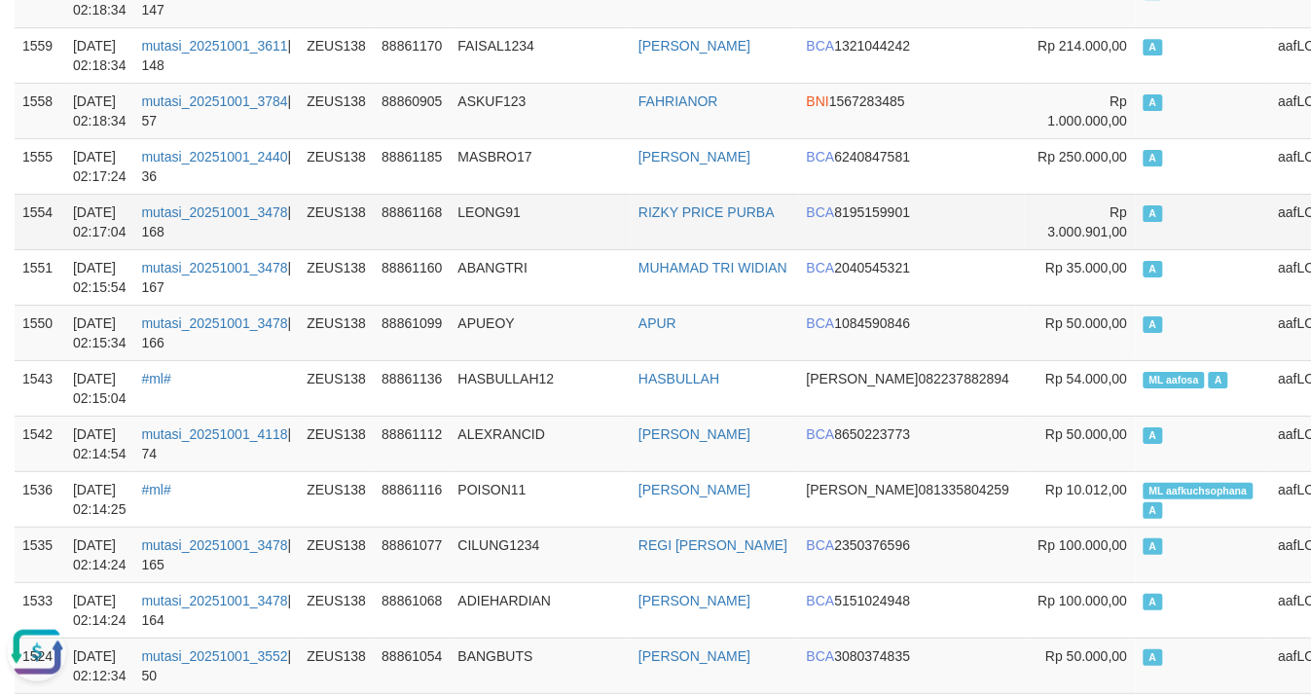
click at [609, 249] on td "LEONG91" at bounding box center [541, 221] width 181 height 55
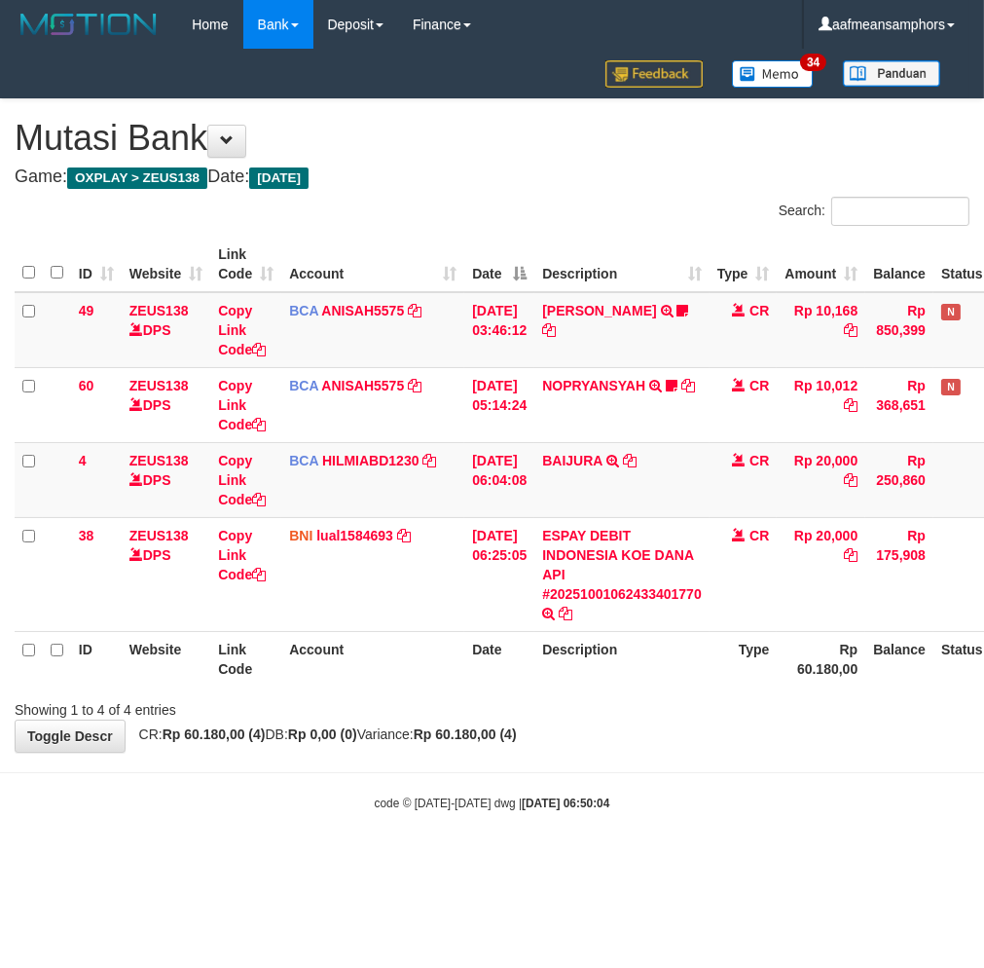
drag, startPoint x: 460, startPoint y: 823, endPoint x: 473, endPoint y: 818, distance: 13.9
click at [465, 822] on body "Toggle navigation Home Bank Account List Load By Website Group [OXPLAY] ZEUS138…" at bounding box center [492, 430] width 984 height 860
drag, startPoint x: 352, startPoint y: 775, endPoint x: 339, endPoint y: 783, distance: 15.7
click at [339, 783] on body "Toggle navigation Home Bank Account List Load By Website Group [OXPLAY] ZEUS138…" at bounding box center [492, 430] width 984 height 860
click at [337, 783] on body "Toggle navigation Home Bank Account List Load By Website Group [OXPLAY] ZEUS138…" at bounding box center [492, 430] width 984 height 860
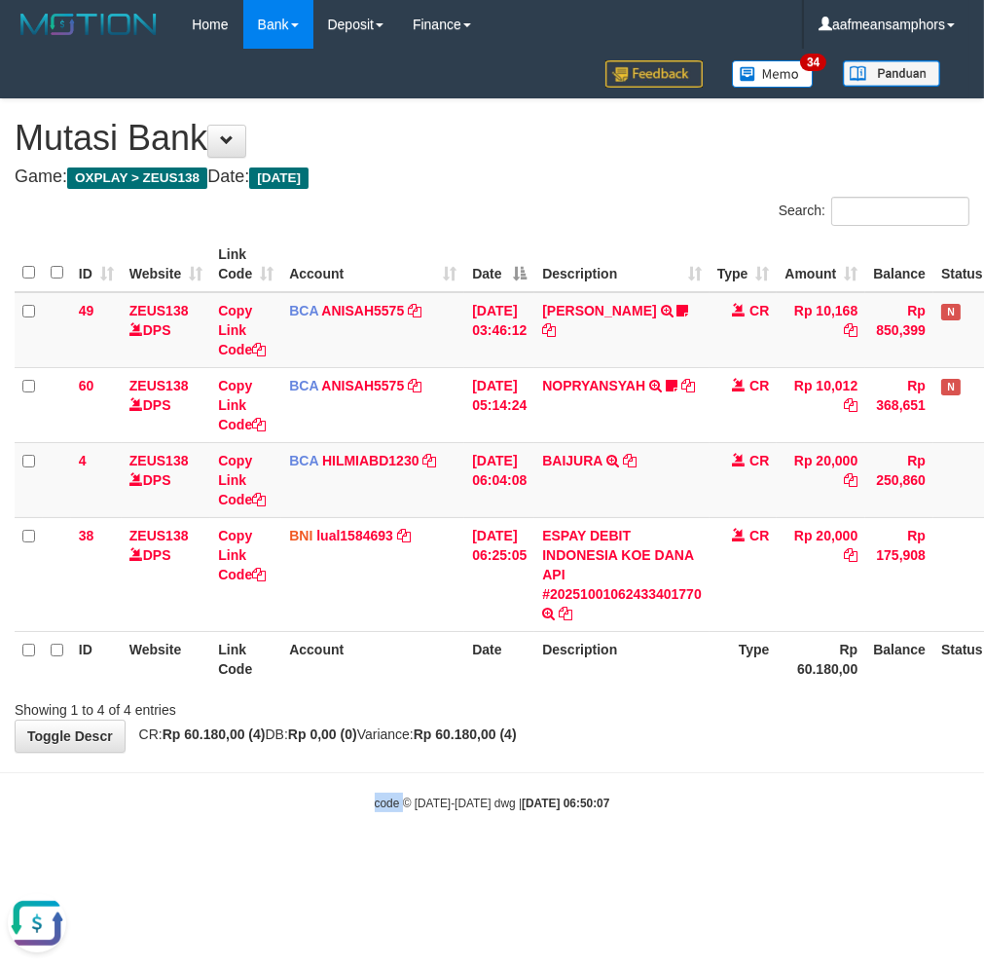
drag, startPoint x: 336, startPoint y: 782, endPoint x: 410, endPoint y: 766, distance: 75.6
click at [346, 781] on body "Toggle navigation Home Bank Account List Load By Website Group [OXPLAY] ZEUS138…" at bounding box center [492, 430] width 984 height 860
drag, startPoint x: 419, startPoint y: 762, endPoint x: 409, endPoint y: 761, distance: 9.8
click at [414, 762] on body "Toggle navigation Home Bank Account List Load By Website Group [OXPLAY] ZEUS138…" at bounding box center [492, 430] width 984 height 860
drag, startPoint x: 575, startPoint y: 740, endPoint x: 639, endPoint y: 740, distance: 63.3
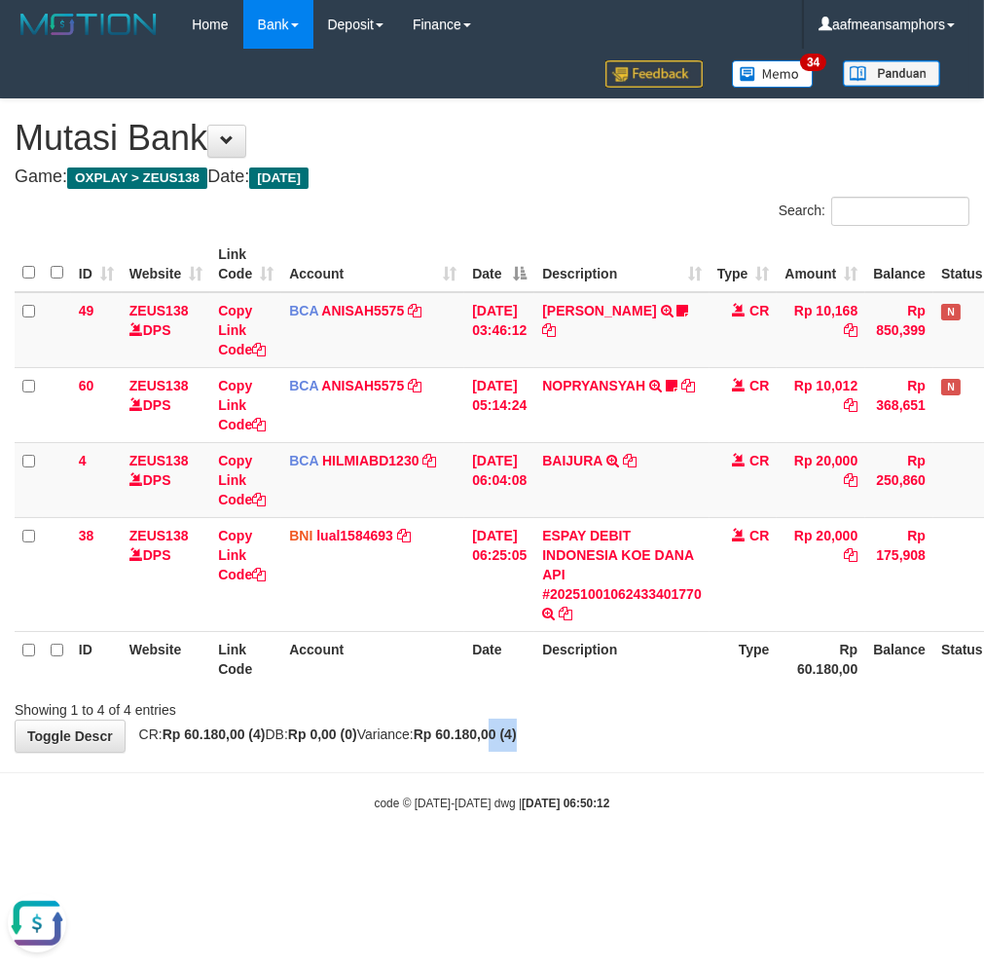
click at [599, 741] on div "**********" at bounding box center [492, 425] width 984 height 652
click at [566, 725] on div "**********" at bounding box center [492, 425] width 984 height 652
click at [585, 754] on body "Toggle navigation Home Bank Account List Load By Website Group [OXPLAY] ZEUS138…" at bounding box center [492, 430] width 984 height 860
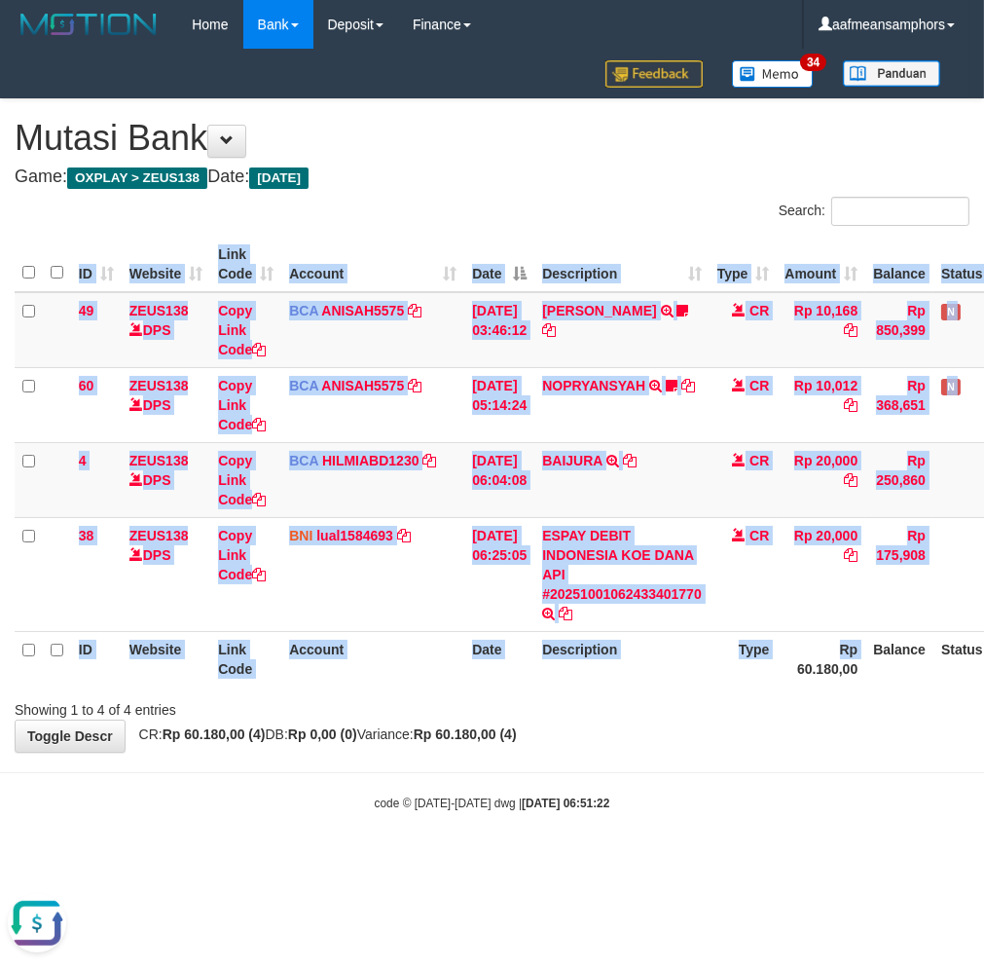
click at [762, 686] on div "ID Website Link Code Account Date Description Type Amount Balance Status Action…" at bounding box center [492, 461] width 984 height 461
click at [764, 686] on div "ID Website Link Code Account Date Description Type Amount Balance Status Action…" at bounding box center [492, 461] width 984 height 461
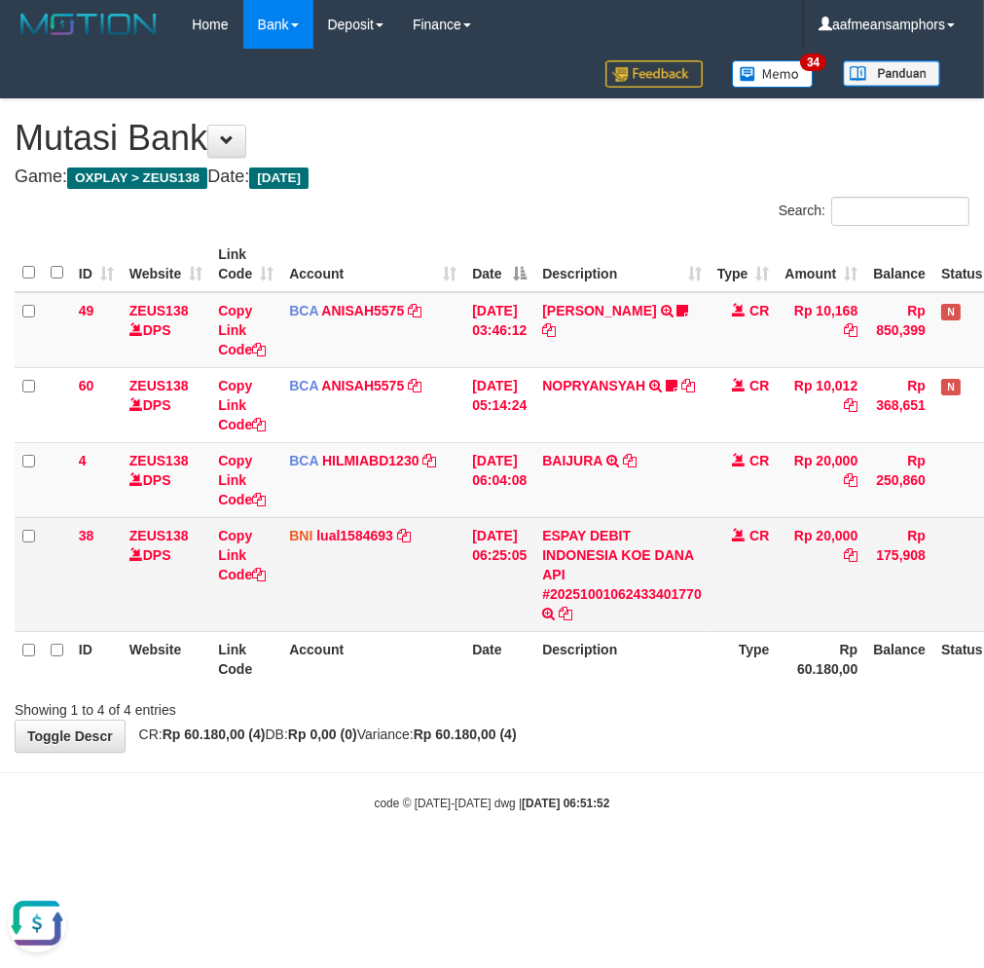
drag, startPoint x: 605, startPoint y: 742, endPoint x: 716, endPoint y: 563, distance: 210.7
click at [613, 736] on div "**********" at bounding box center [492, 425] width 984 height 652
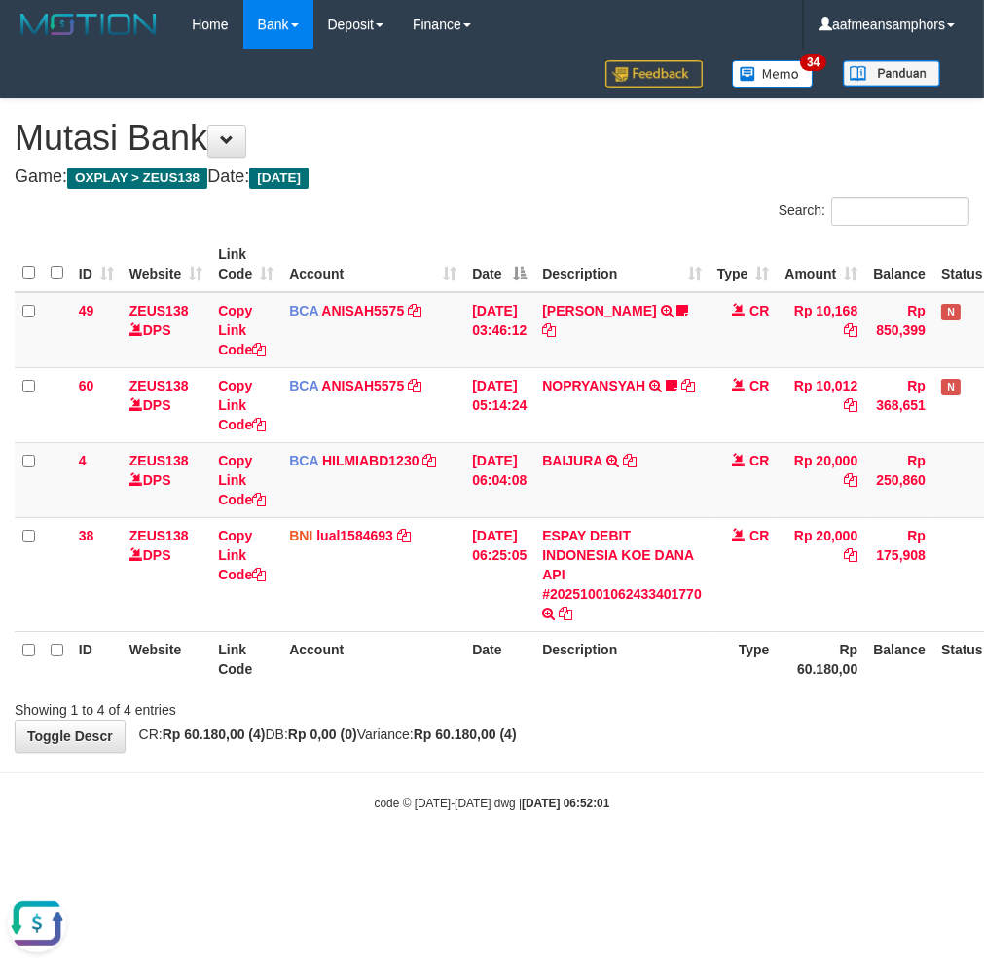
drag, startPoint x: 695, startPoint y: 707, endPoint x: 707, endPoint y: 705, distance: 11.8
click at [689, 709] on div "Showing 1 to 4 of 4 entries" at bounding box center [492, 705] width 984 height 27
drag, startPoint x: 687, startPoint y: 706, endPoint x: 839, endPoint y: 672, distance: 155.6
click at [684, 708] on div "Showing 1 to 4 of 4 entries" at bounding box center [492, 705] width 984 height 27
drag, startPoint x: 584, startPoint y: 792, endPoint x: 569, endPoint y: 780, distance: 19.3
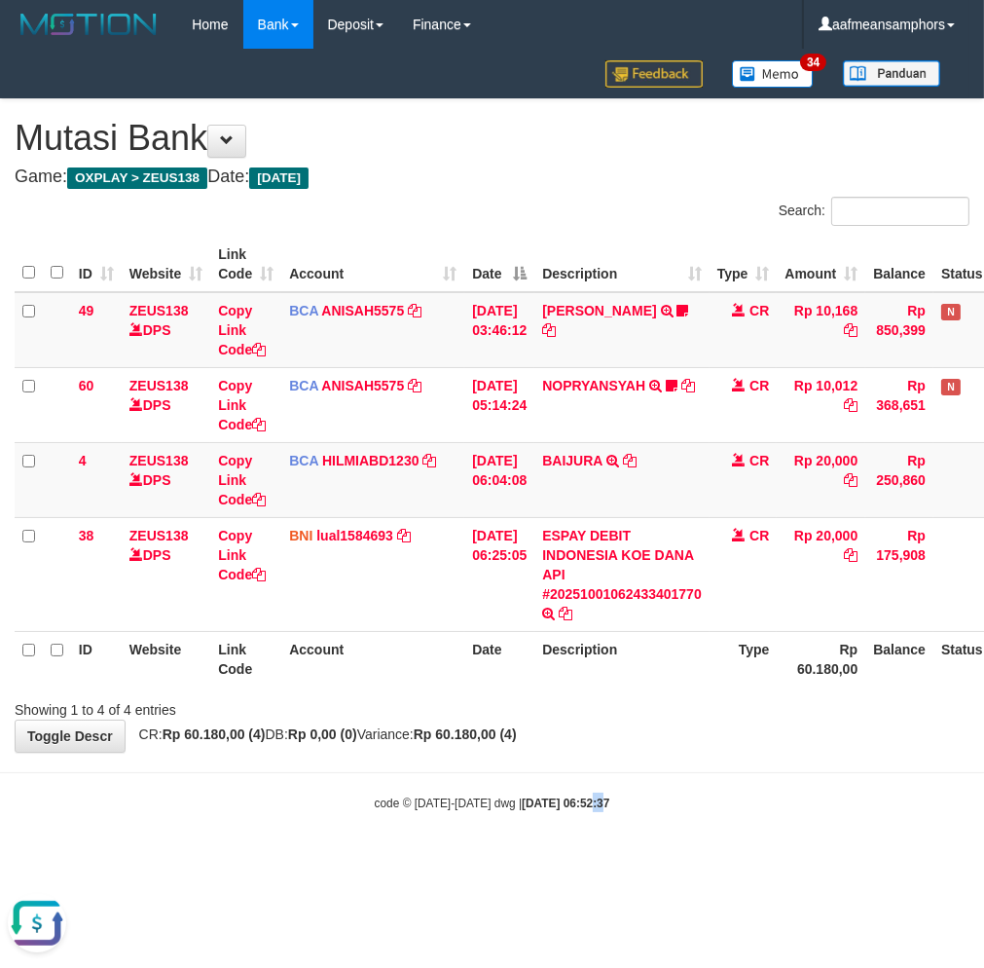
click at [569, 780] on body "Toggle navigation Home Bank Account List Load By Website Group [OXPLAY] ZEUS138…" at bounding box center [492, 430] width 984 height 860
click at [609, 812] on body "Toggle navigation Home Bank Account List Load By Website Group [OXPLAY] ZEUS138…" at bounding box center [492, 430] width 984 height 860
drag, startPoint x: 607, startPoint y: 811, endPoint x: 616, endPoint y: 804, distance: 11.1
click at [616, 806] on body "Toggle navigation Home Bank Account List Load By Website Group [OXPLAY] ZEUS138…" at bounding box center [492, 430] width 984 height 860
click at [726, 749] on div "**********" at bounding box center [492, 425] width 984 height 652
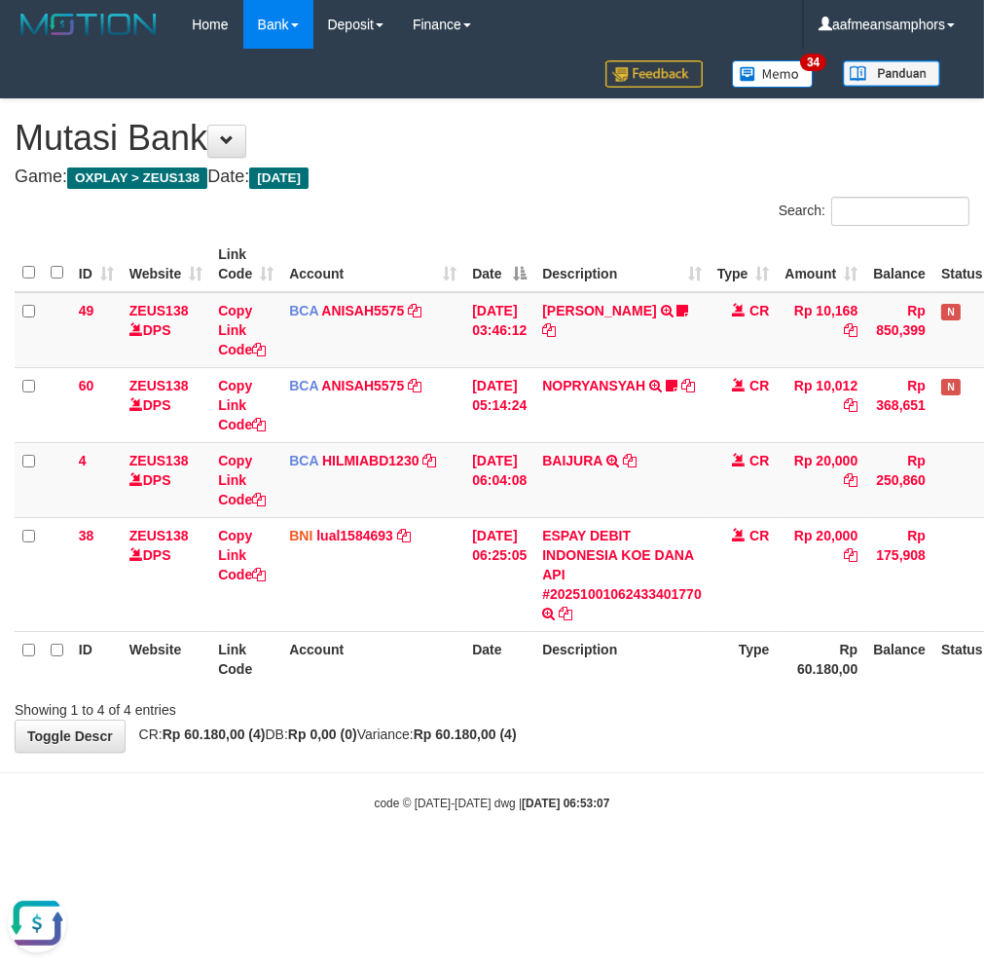
drag, startPoint x: 681, startPoint y: 757, endPoint x: 670, endPoint y: 762, distance: 12.7
click at [672, 762] on body "Toggle navigation Home Bank Account List Load By Website Group [OXPLAY] ZEUS138…" at bounding box center [492, 430] width 984 height 860
click at [670, 762] on body "Toggle navigation Home Bank Account List Load By Website Group [OXPLAY] ZEUS138…" at bounding box center [492, 430] width 984 height 860
click at [705, 678] on th "Description" at bounding box center [621, 658] width 175 height 55
drag, startPoint x: 698, startPoint y: 676, endPoint x: 703, endPoint y: 663, distance: 13.6
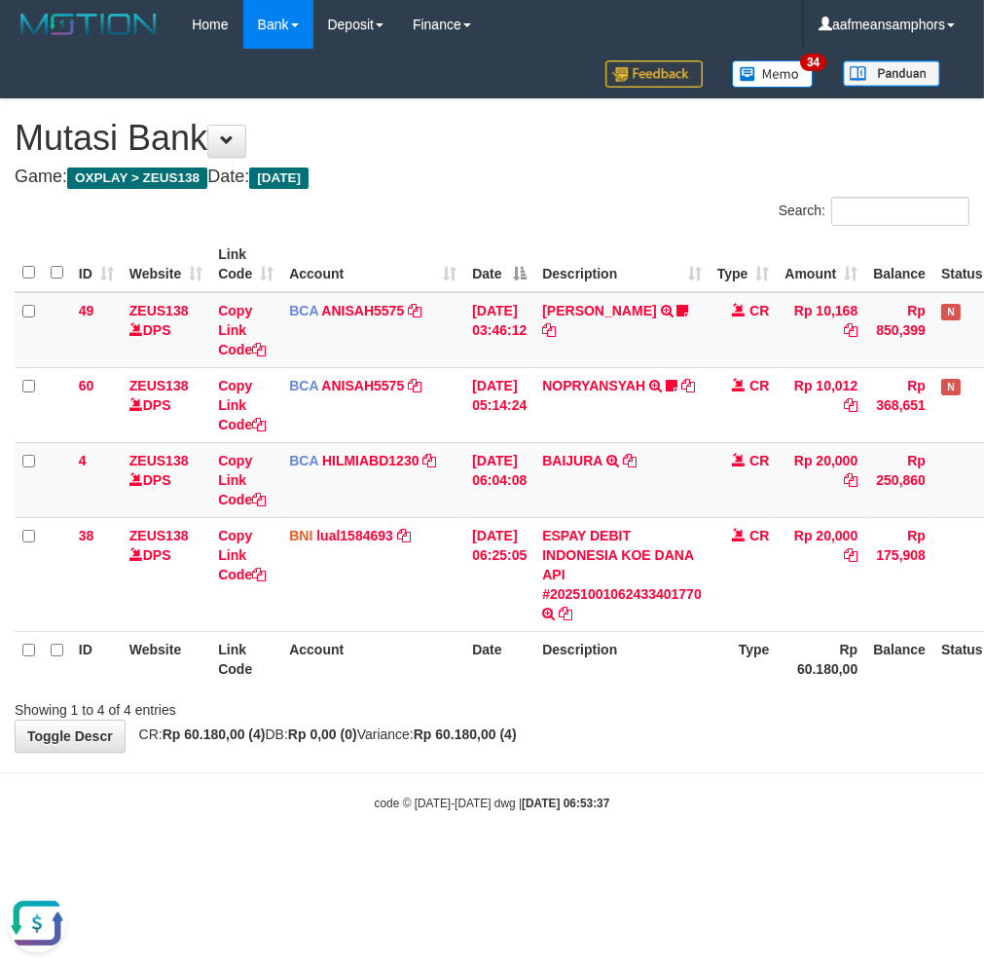
click at [703, 665] on th "Description" at bounding box center [621, 658] width 175 height 55
click at [649, 748] on div "**********" at bounding box center [492, 425] width 984 height 652
click at [692, 706] on div "Showing 1 to 4 of 4 entries" at bounding box center [492, 705] width 984 height 27
drag, startPoint x: 909, startPoint y: 734, endPoint x: 941, endPoint y: 726, distance: 33.1
click at [898, 735] on div "**********" at bounding box center [492, 425] width 984 height 652
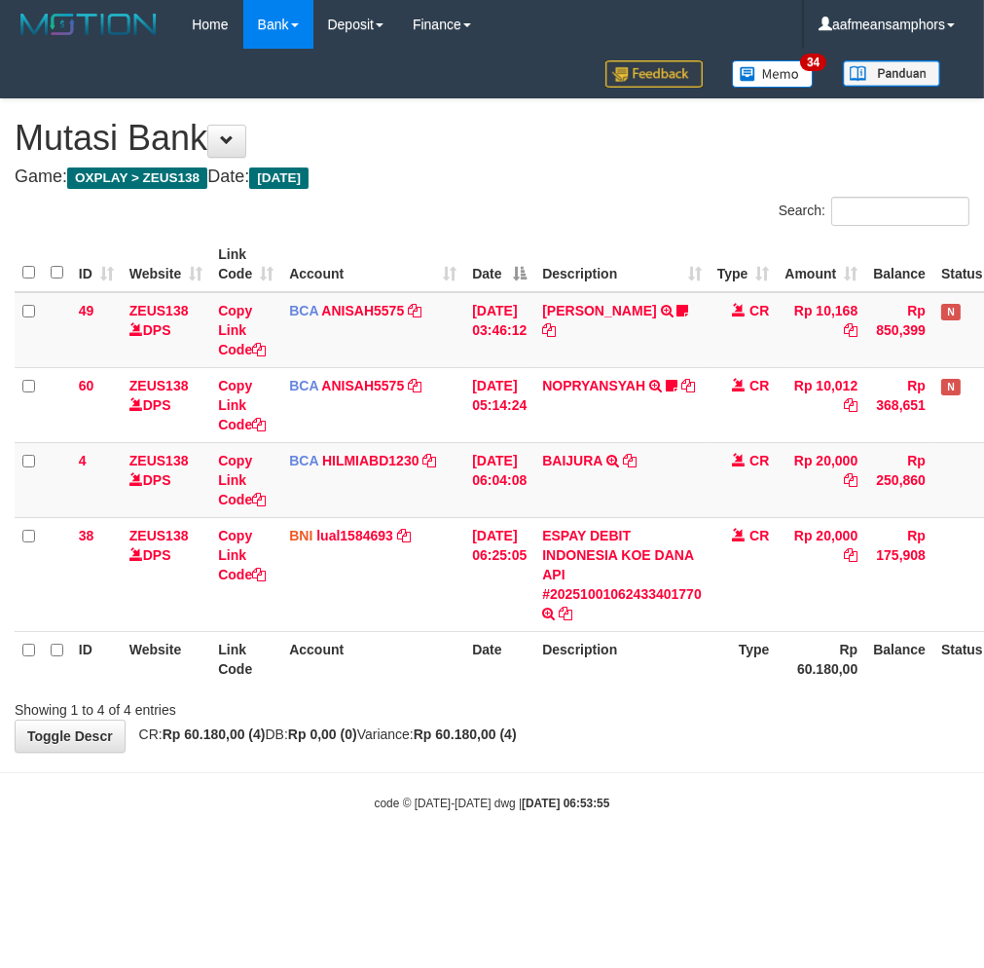
click at [821, 755] on body "Toggle navigation Home Bank Account List Load By Website Group [OXPLAY] ZEUS138…" at bounding box center [492, 430] width 984 height 860
click at [624, 703] on div "Showing 1 to 4 of 4 entries" at bounding box center [492, 705] width 984 height 27
click at [675, 769] on body "Toggle navigation Home Bank Account List Load By Website Group [OXPLAY] ZEUS138…" at bounding box center [492, 430] width 984 height 860
click at [669, 851] on body "Toggle navigation Home Bank Account List Load By Website Group [OXPLAY] ZEUS138…" at bounding box center [492, 430] width 984 height 860
click at [668, 843] on body "Toggle navigation Home Bank Account List Load By Website Group [OXPLAY] ZEUS138…" at bounding box center [492, 430] width 984 height 860
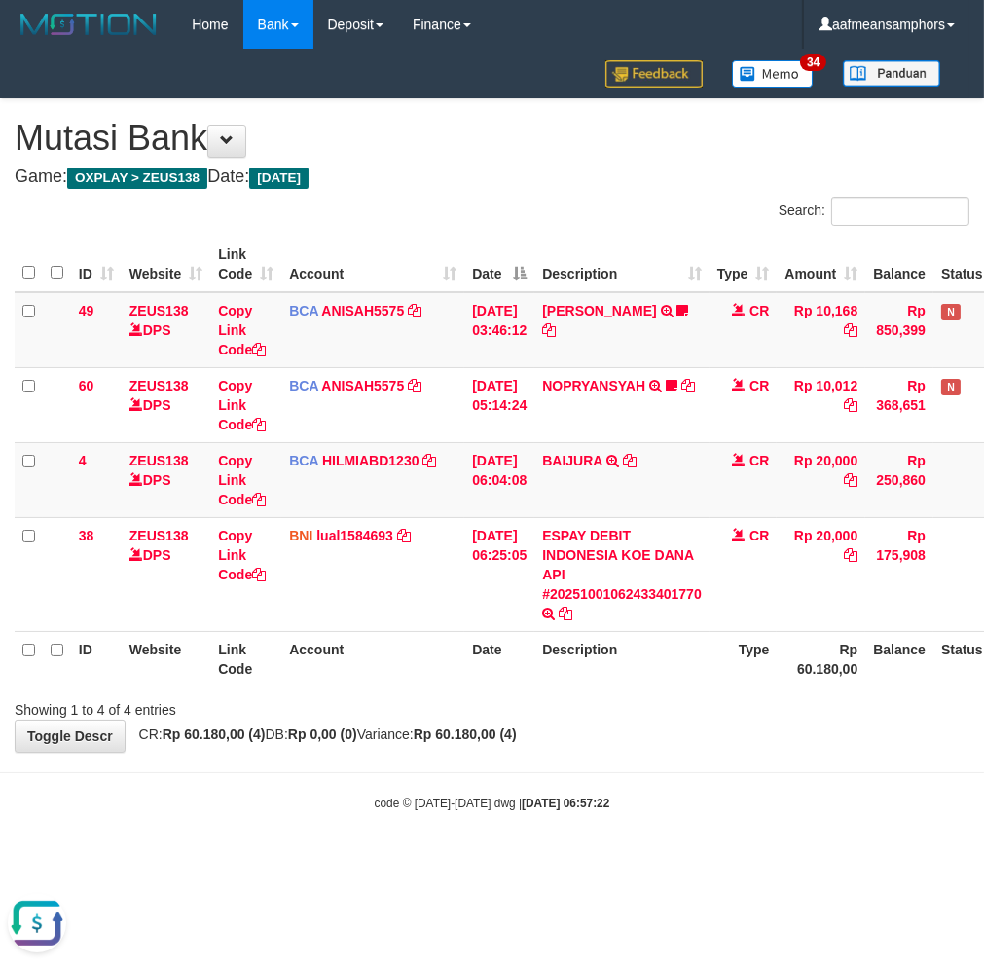
drag, startPoint x: 824, startPoint y: 676, endPoint x: 777, endPoint y: 708, distance: 57.0
click at [802, 691] on div "Search: ID Website Link Code Account Date Description Type Amount Balance Statu…" at bounding box center [492, 458] width 955 height 523
click at [658, 851] on body "Toggle navigation Home Bank Account List Load By Website Group [OXPLAY] ZEUS138…" at bounding box center [492, 430] width 984 height 860
click at [656, 840] on body "Toggle navigation Home Bank Account List Load By Website Group [OXPLAY] ZEUS138…" at bounding box center [492, 430] width 984 height 860
drag, startPoint x: 529, startPoint y: 791, endPoint x: 506, endPoint y: 785, distance: 23.1
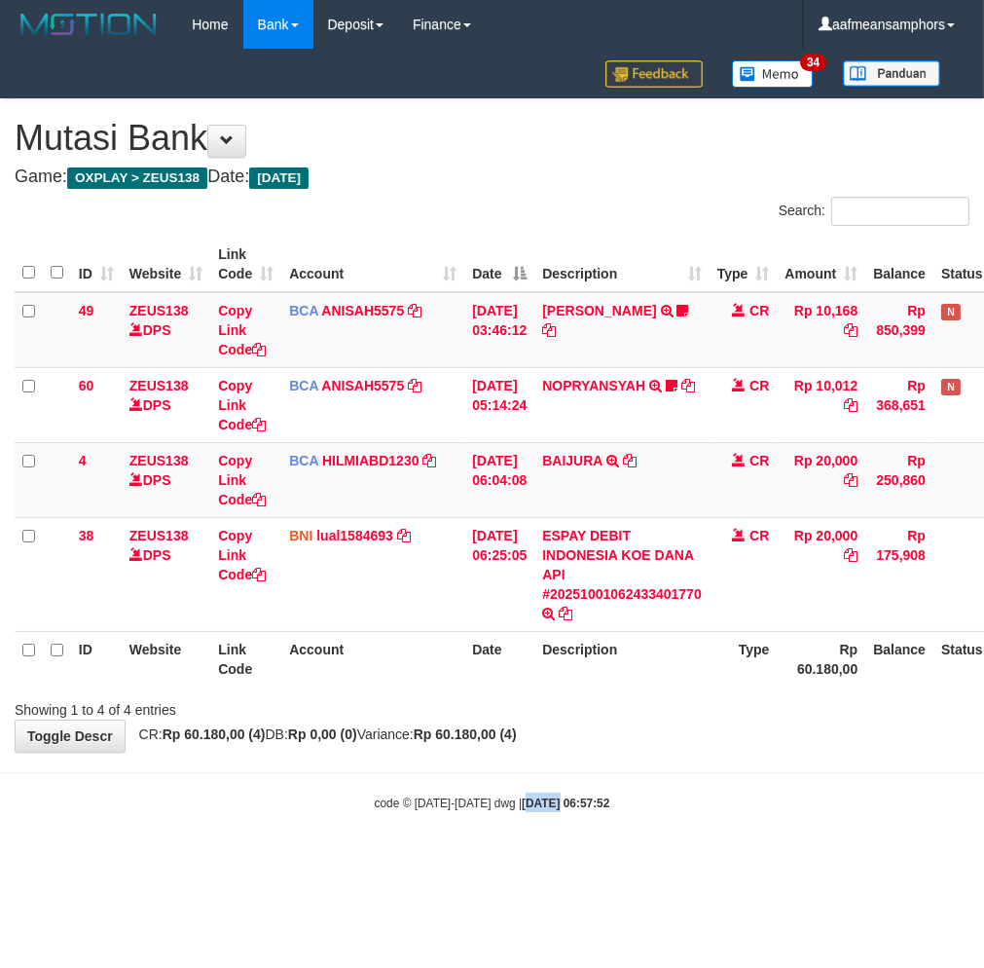
click at [506, 785] on body "Toggle navigation Home Bank Account List Load By Website Group [OXPLAY] ZEUS138…" at bounding box center [492, 430] width 984 height 860
click at [504, 785] on body "Toggle navigation Home Bank Account List Load By Website Group [OXPLAY] ZEUS138…" at bounding box center [492, 430] width 984 height 860
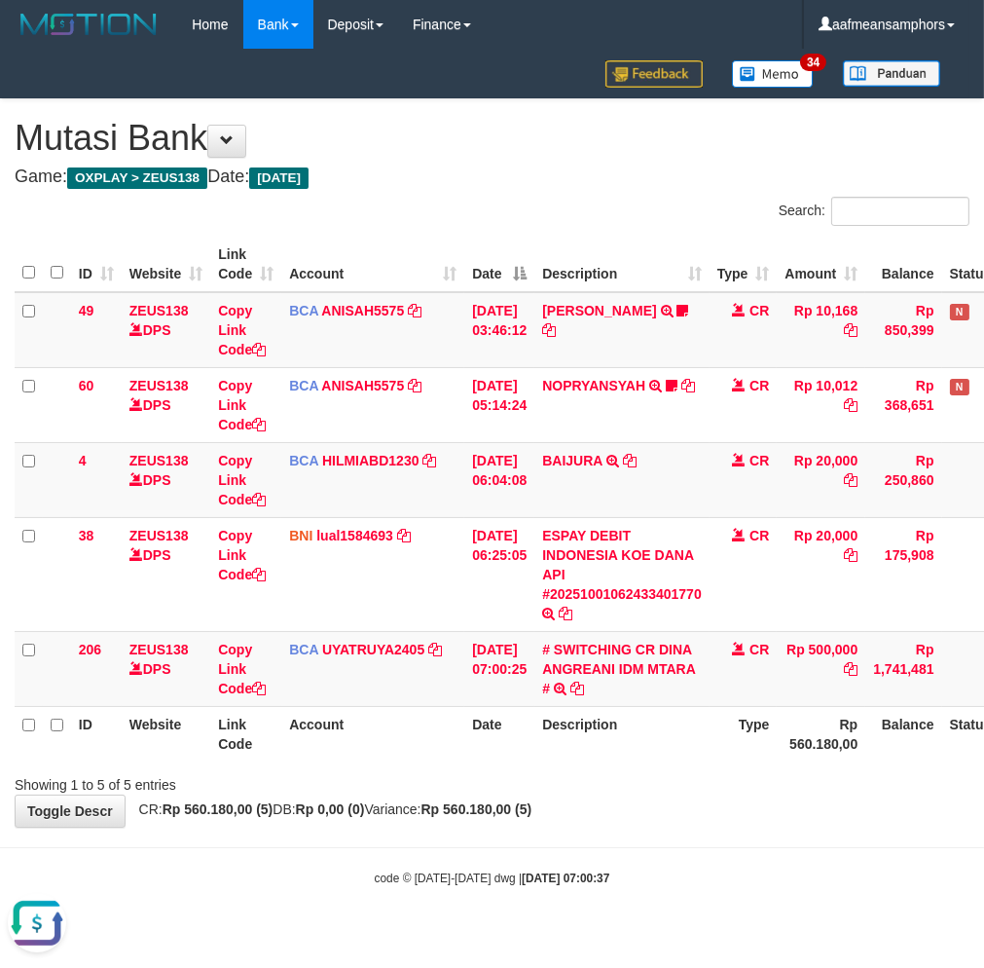
drag, startPoint x: 608, startPoint y: 809, endPoint x: 599, endPoint y: 811, distance: 9.9
click at [599, 811] on div "**********" at bounding box center [492, 462] width 984 height 727
drag, startPoint x: 409, startPoint y: 851, endPoint x: 438, endPoint y: 808, distance: 51.8
click at [411, 847] on hr at bounding box center [492, 847] width 984 height 1
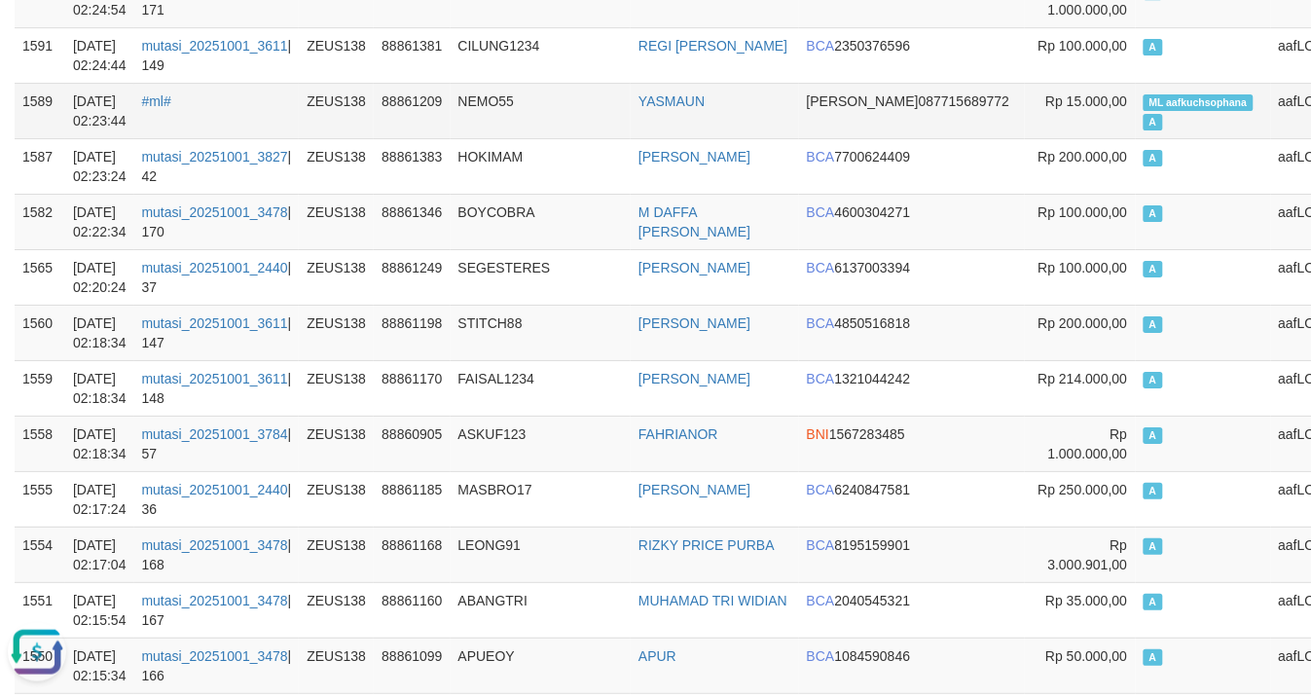
click at [551, 138] on td "NEMO55" at bounding box center [541, 110] width 181 height 55
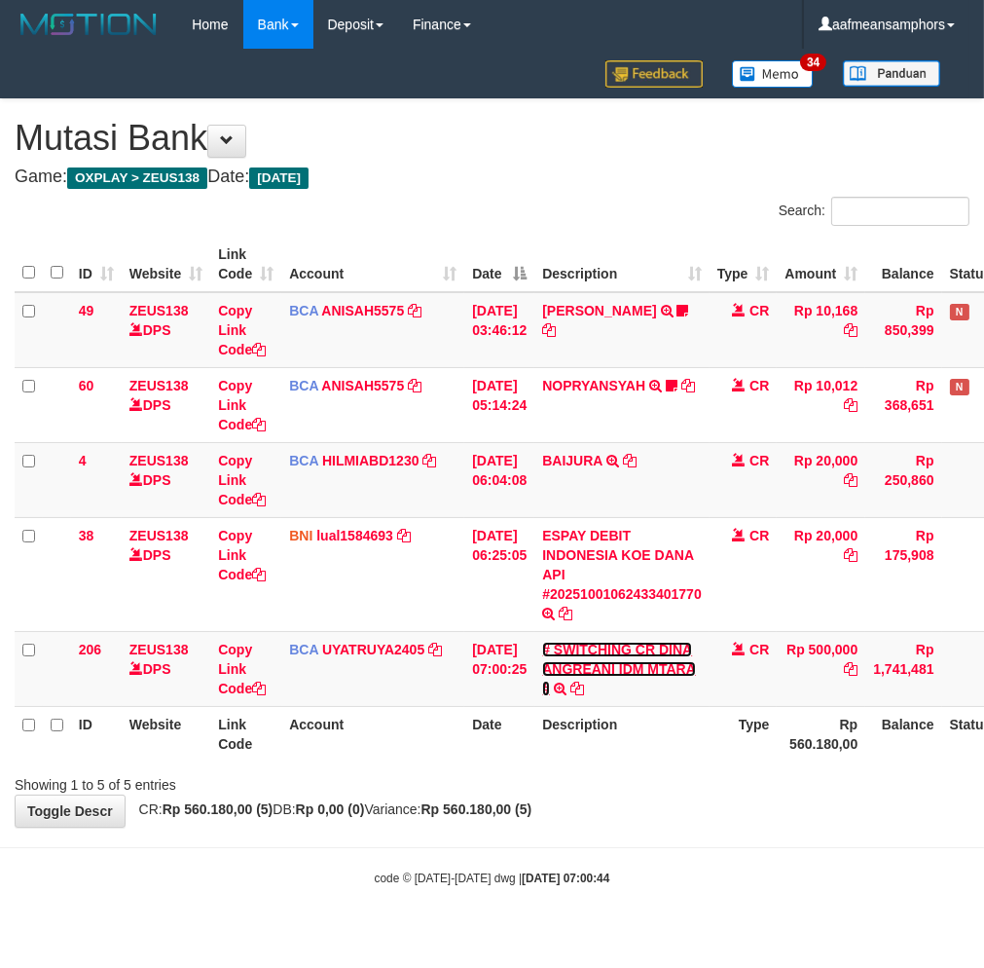
click at [638, 668] on link "# SWITCHING CR DINA ANGREANI IDM MTARA #" at bounding box center [619, 668] width 154 height 55
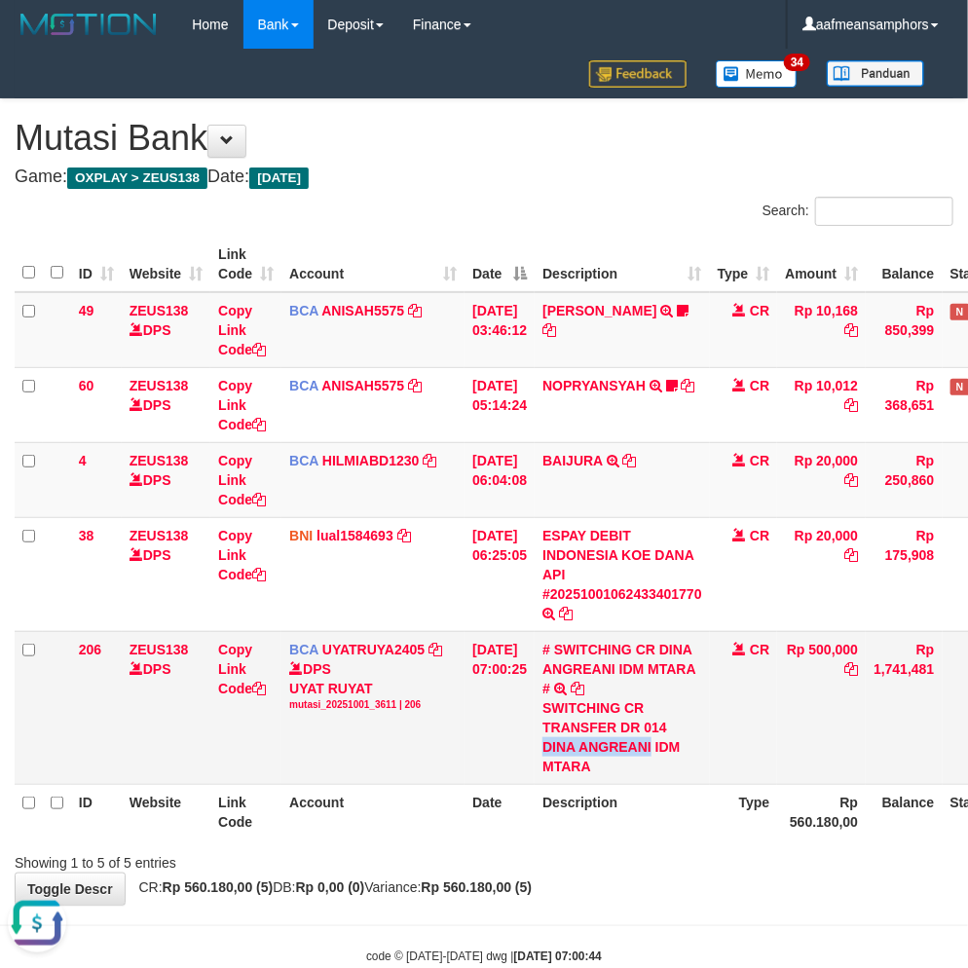
drag, startPoint x: 559, startPoint y: 746, endPoint x: 666, endPoint y: 748, distance: 107.1
click at [666, 748] on div "SWITCHING CR TRANSFER DR 014 DINA ANGREANI IDM MTARA" at bounding box center [622, 737] width 160 height 78
copy div "[PERSON_NAME]"
drag, startPoint x: 642, startPoint y: 918, endPoint x: 638, endPoint y: 909, distance: 10.0
click at [639, 915] on body "Toggle navigation Home Bank Account List Load By Website Group [OXPLAY] ZEUS138…" at bounding box center [484, 506] width 968 height 1013
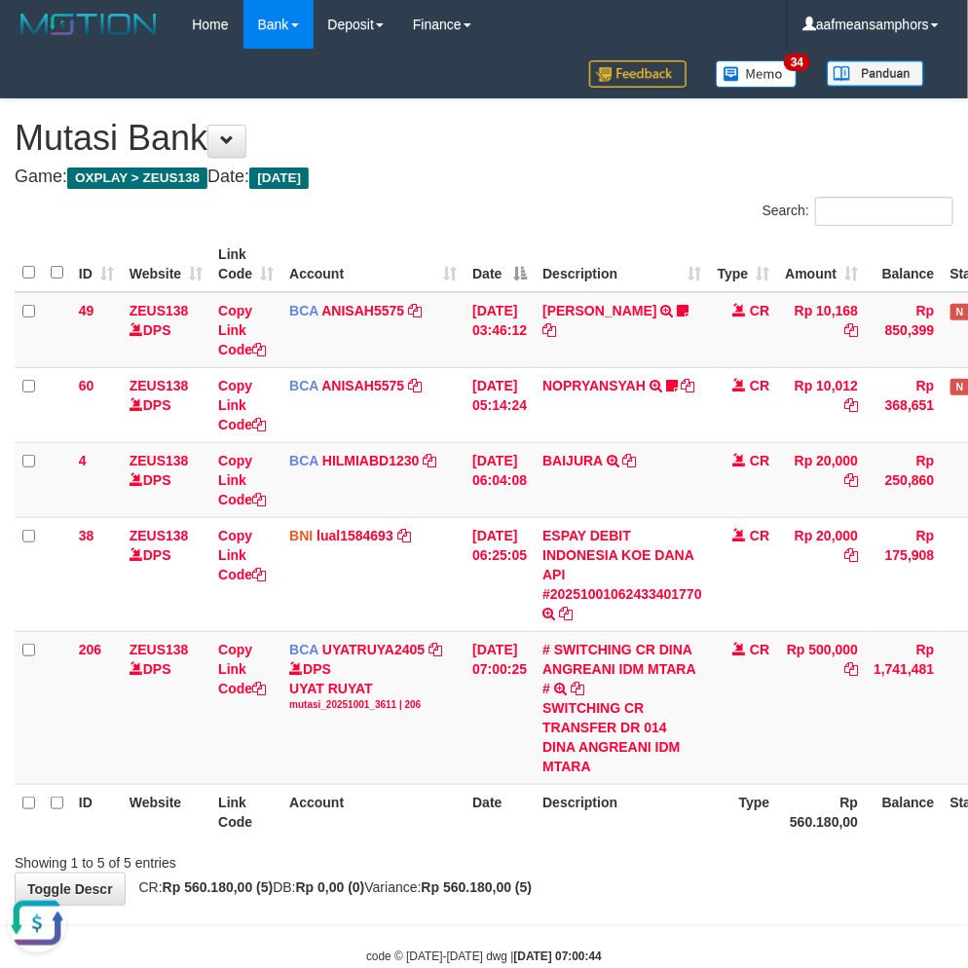
drag, startPoint x: 631, startPoint y: 894, endPoint x: 976, endPoint y: 820, distance: 353.4
click at [721, 864] on div "**********" at bounding box center [484, 501] width 968 height 805
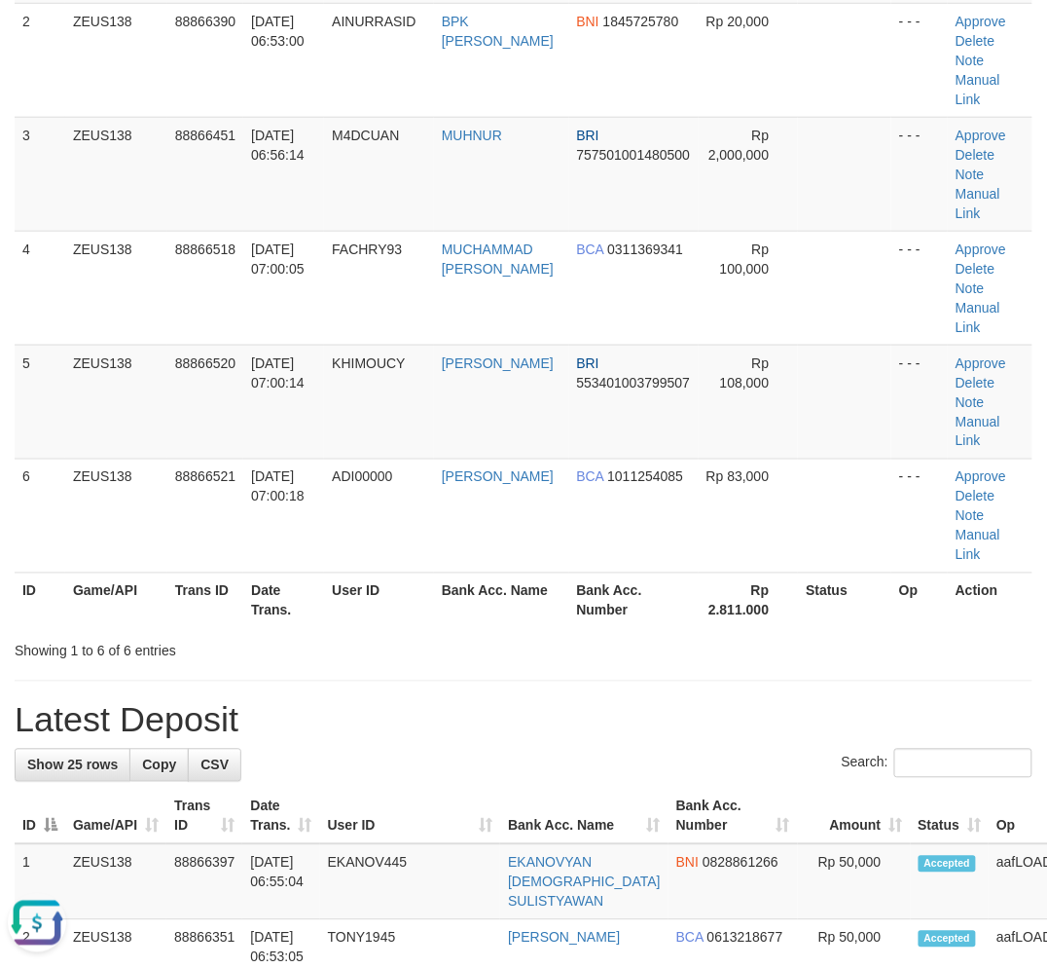
drag, startPoint x: 547, startPoint y: 732, endPoint x: 566, endPoint y: 707, distance: 31.3
click at [565, 709] on h1 "Latest Deposit" at bounding box center [524, 720] width 1018 height 39
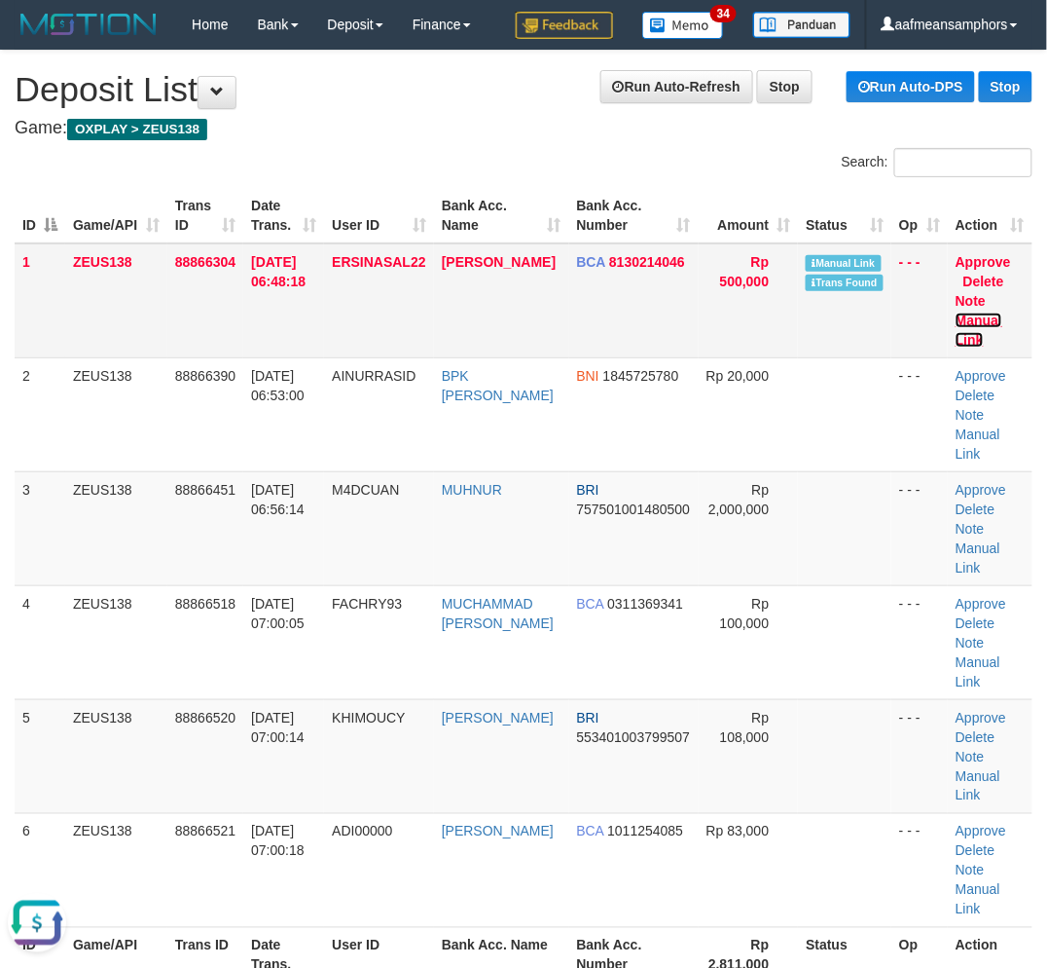
click at [971, 318] on link "Manual Link" at bounding box center [979, 329] width 47 height 35
drag, startPoint x: 470, startPoint y: 816, endPoint x: 7, endPoint y: 814, distance: 463.3
click at [451, 815] on td "ADI SETYA SUSILO" at bounding box center [501, 870] width 135 height 114
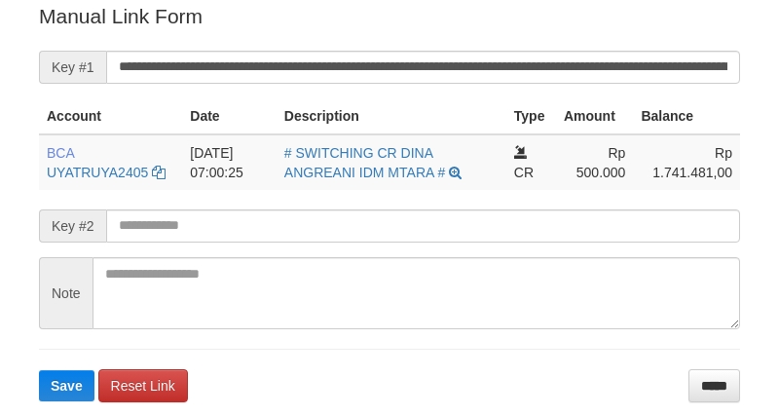
click at [269, 46] on form "**********" at bounding box center [389, 201] width 701 height 399
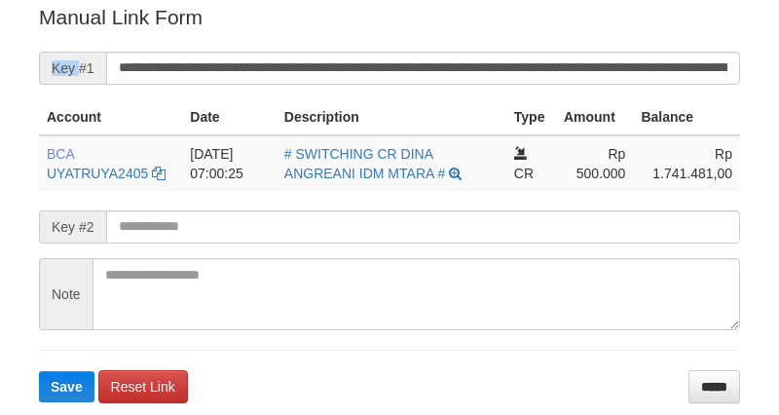
click at [269, 46] on form "**********" at bounding box center [389, 202] width 701 height 399
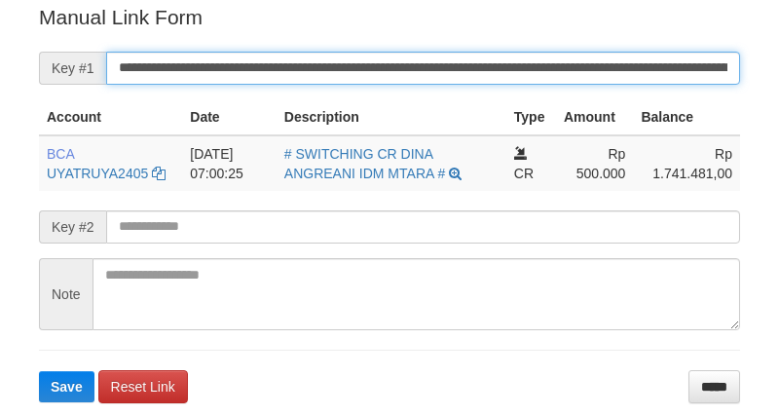
click at [263, 59] on input "**********" at bounding box center [423, 68] width 634 height 33
click at [39, 371] on button "Save" at bounding box center [66, 386] width 55 height 31
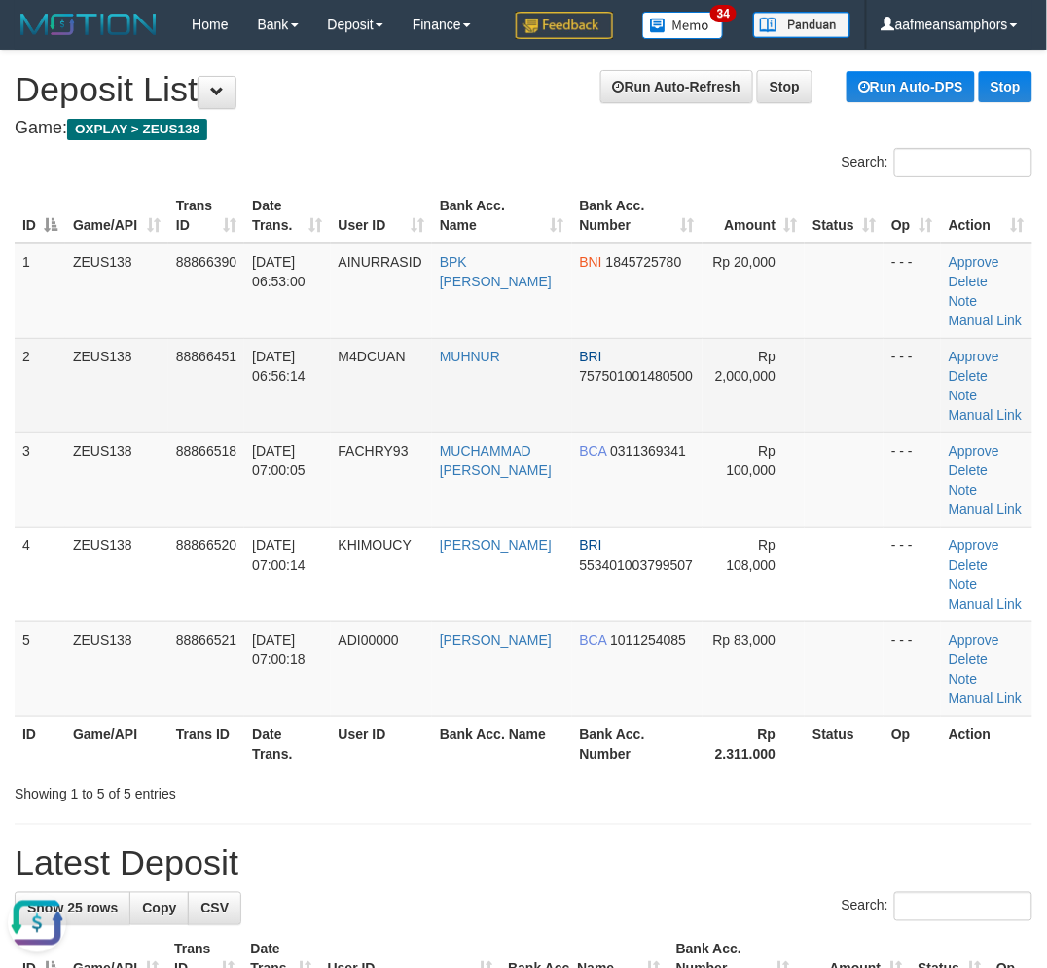
drag, startPoint x: 518, startPoint y: 802, endPoint x: 737, endPoint y: 430, distance: 431.5
click at [633, 653] on div "Search: ID Game/API Trans ID Date Trans. User ID Bank Acc. Name Bank Acc. Numbe…" at bounding box center [524, 476] width 1018 height 656
click at [1010, 407] on link "Manual Link" at bounding box center [986, 415] width 74 height 16
click at [985, 407] on link "Manual Link" at bounding box center [986, 415] width 74 height 16
click at [949, 407] on link "Manual Link" at bounding box center [986, 415] width 74 height 16
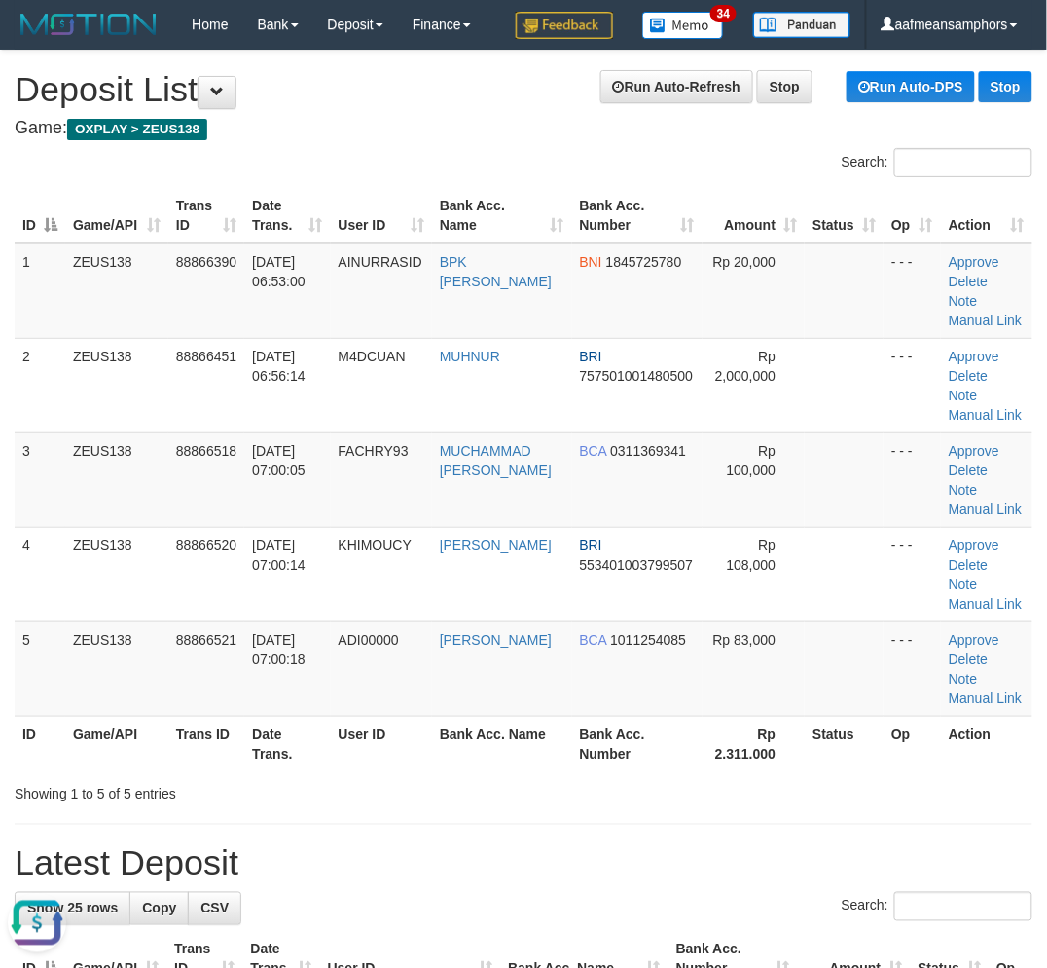
drag, startPoint x: 372, startPoint y: 868, endPoint x: 5, endPoint y: 850, distance: 367.4
click at [345, 867] on h1 "Latest Deposit" at bounding box center [524, 863] width 1018 height 39
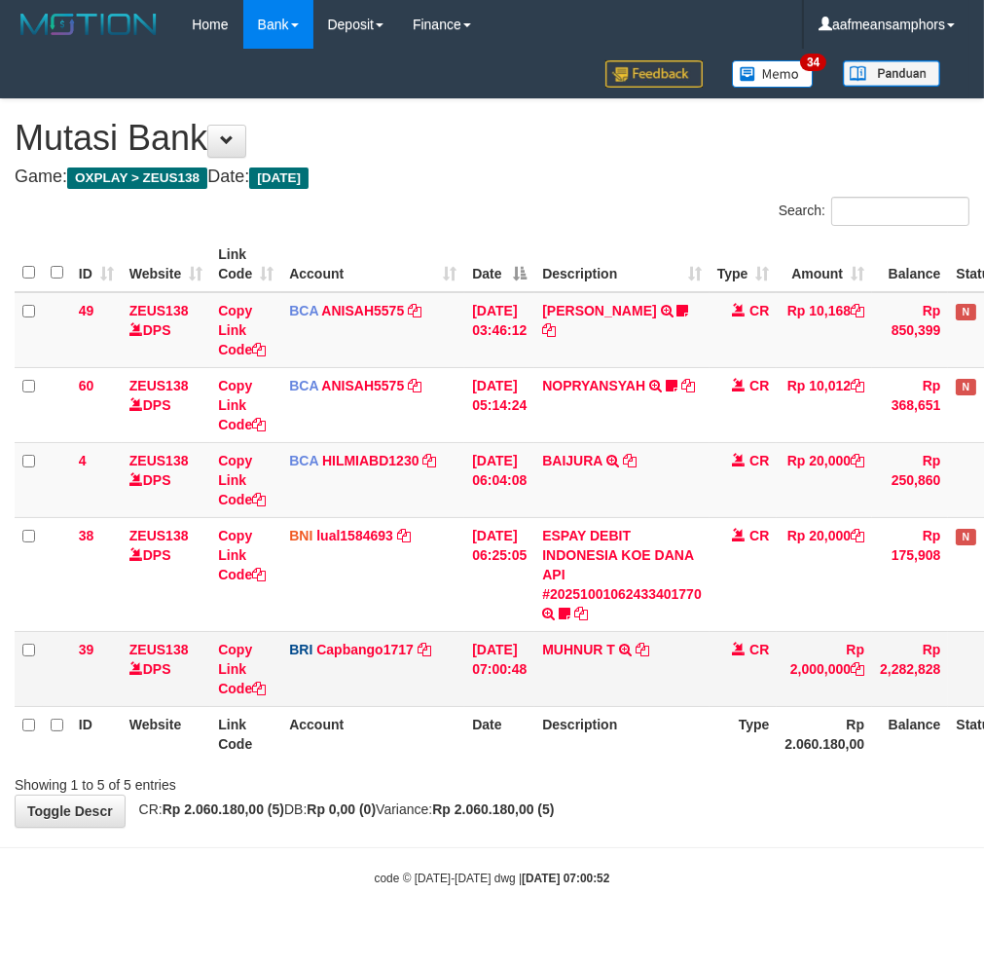
click at [562, 670] on td "MUHNUR T TRANSFER NBMB MUHNUR T TO HELMI" at bounding box center [621, 668] width 175 height 75
copy link "MUHNUR"
click at [230, 664] on link "Copy Link Code" at bounding box center [242, 668] width 48 height 55
copy link "MUHNUR"
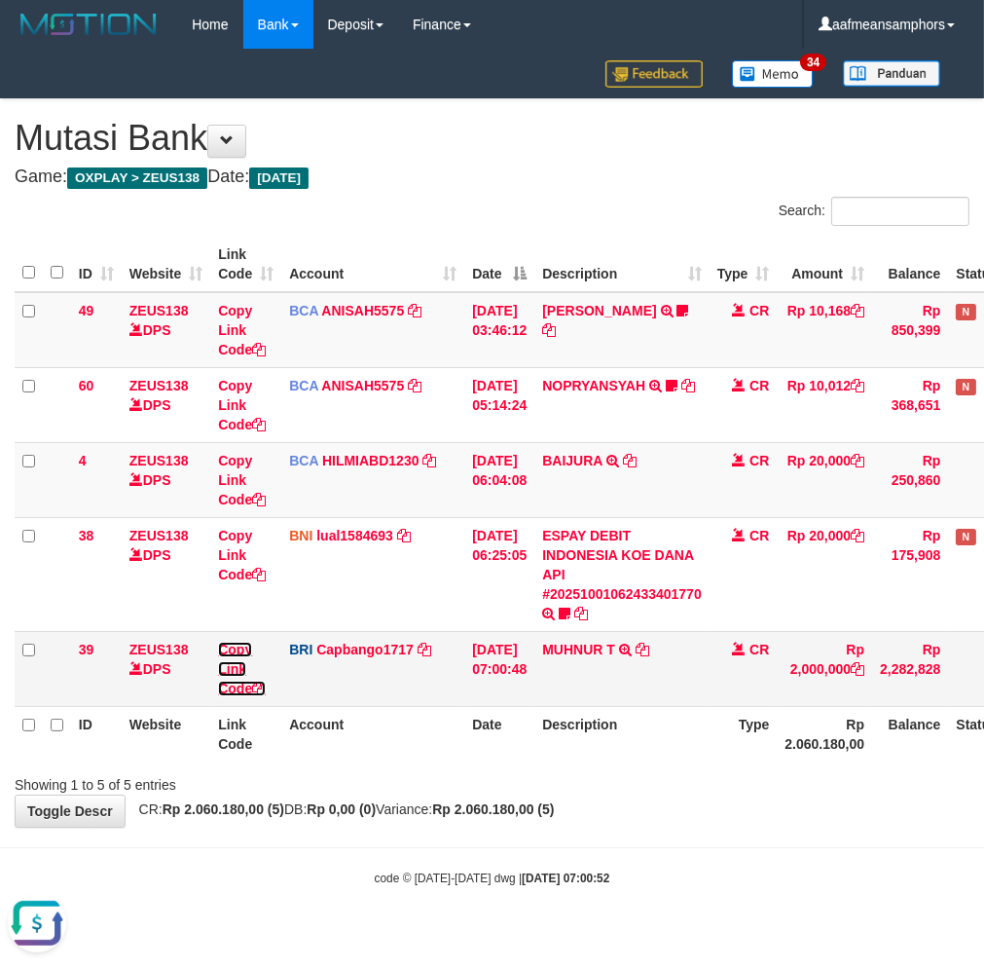
click at [230, 664] on link "Copy Link Code" at bounding box center [242, 668] width 48 height 55
drag, startPoint x: 230, startPoint y: 664, endPoint x: 881, endPoint y: 473, distance: 678.5
click at [231, 664] on link "Copy Link Code" at bounding box center [242, 668] width 48 height 55
click at [676, 935] on html "Toggle navigation Home Bank Account List Load By Website Group [OXPLAY] ZEUS138…" at bounding box center [492, 467] width 984 height 935
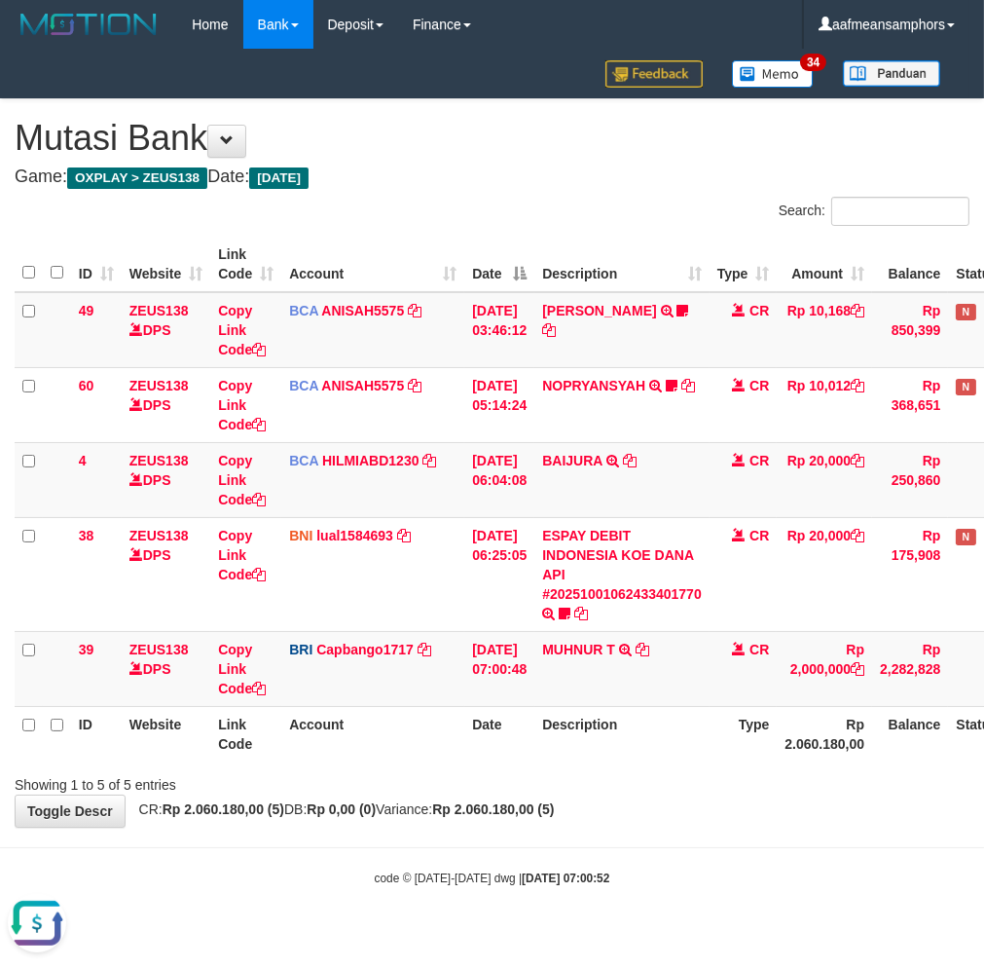
drag, startPoint x: 663, startPoint y: 940, endPoint x: 969, endPoint y: 862, distance: 316.3
click at [667, 931] on html "Toggle navigation Home Bank Account List Load By Website Group [OXPLAY] ZEUS138…" at bounding box center [492, 467] width 984 height 935
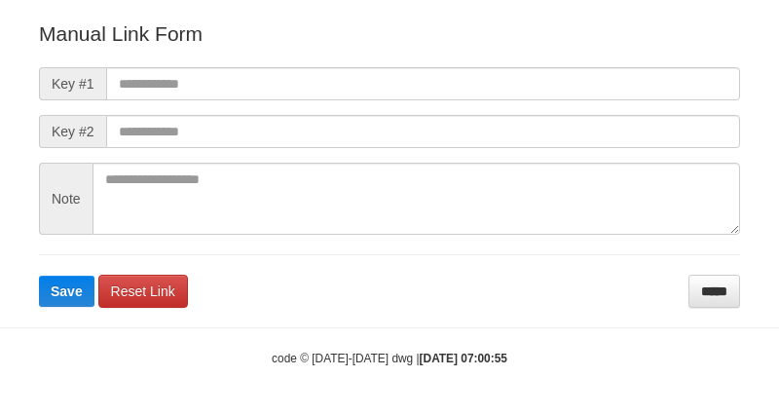
scroll to position [216, 0]
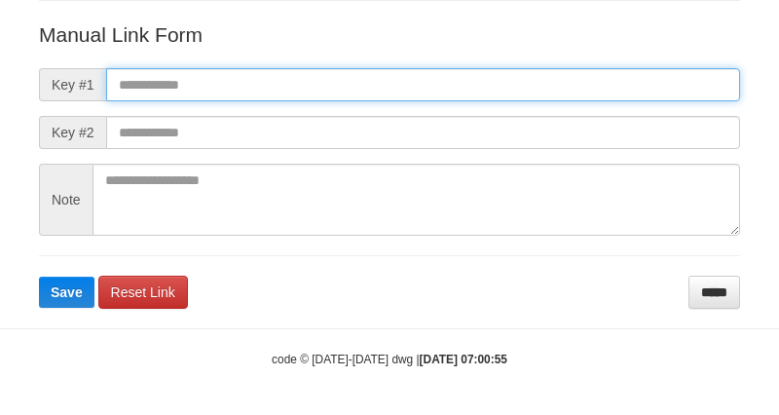
paste input "******"
click at [530, 88] on input "******" at bounding box center [423, 84] width 634 height 33
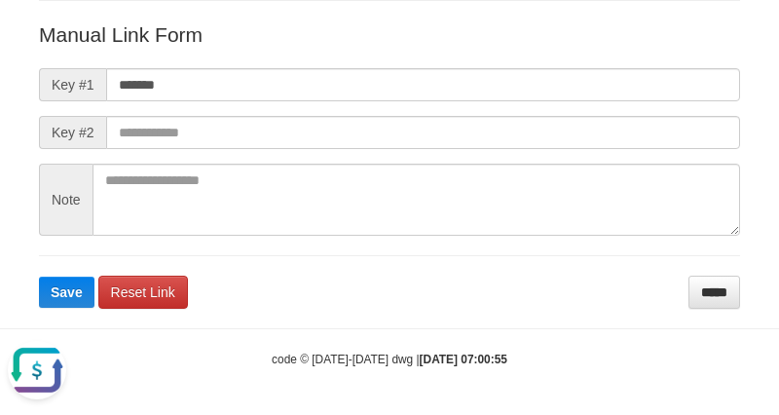
click at [413, 100] on form "Manual Link Form Key #1 ****** Key #2 Note Save Reset Link *****" at bounding box center [389, 164] width 701 height 288
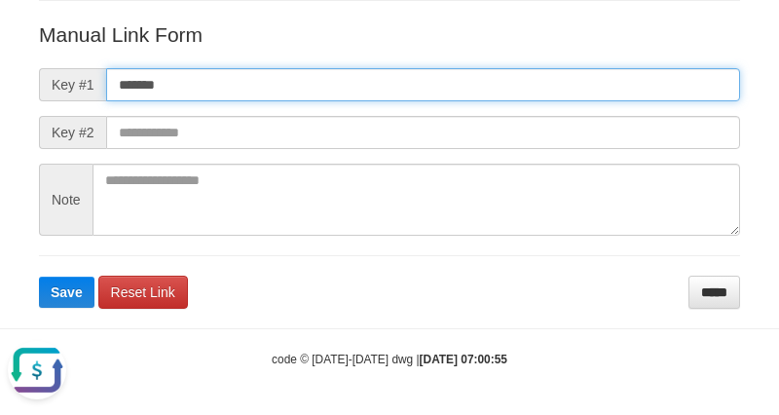
click at [413, 94] on input "******" at bounding box center [423, 84] width 634 height 33
paste input "**********"
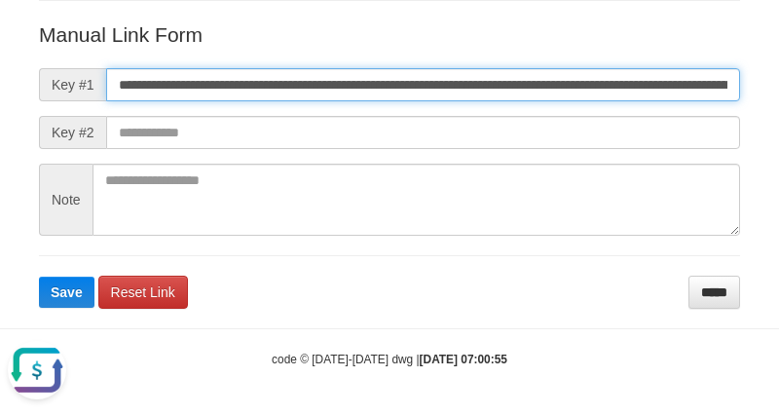
scroll to position [0, 1114]
type input "**********"
click at [39, 276] on button "Save" at bounding box center [66, 291] width 55 height 31
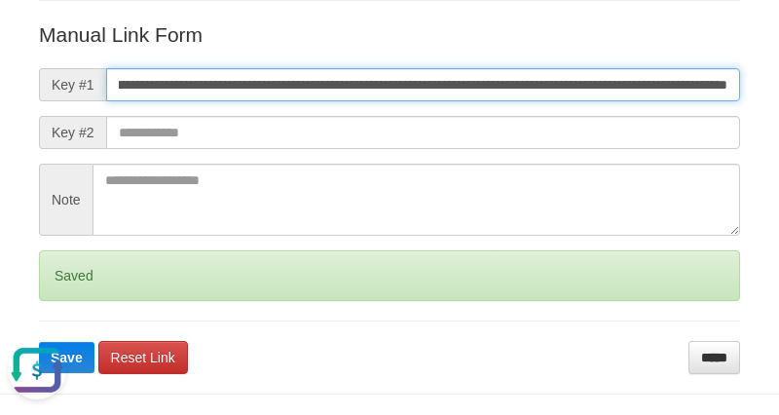
click at [39, 342] on button "Save" at bounding box center [66, 357] width 55 height 31
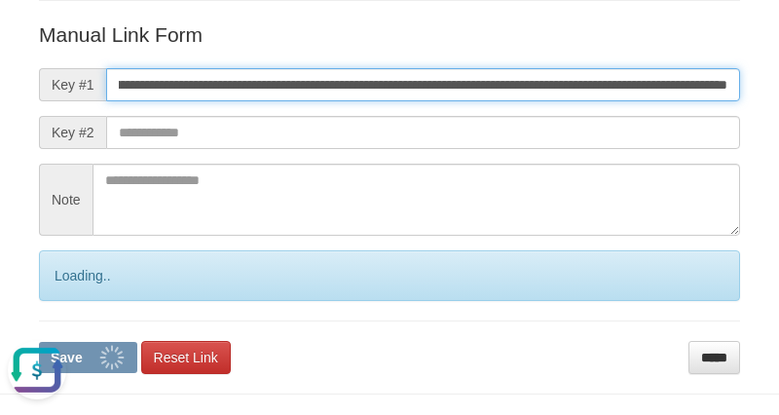
click at [39, 342] on button "Save" at bounding box center [88, 357] width 98 height 31
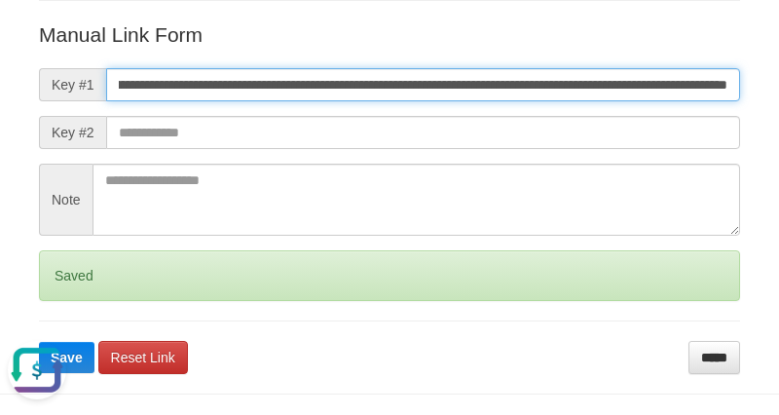
click at [39, 342] on button "Save" at bounding box center [66, 357] width 55 height 31
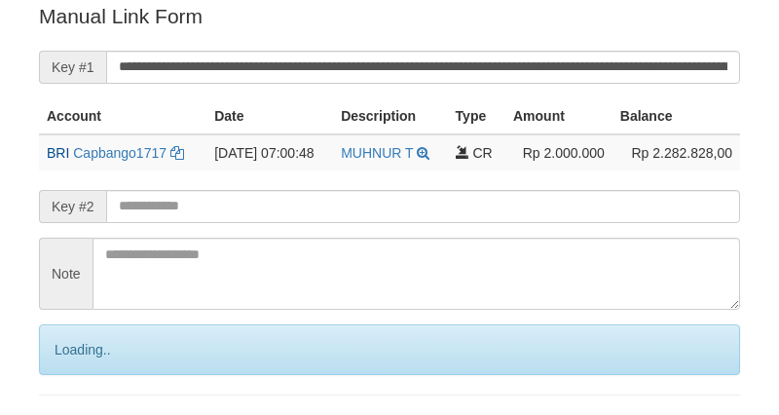
click at [440, 71] on input "**********" at bounding box center [423, 67] width 634 height 33
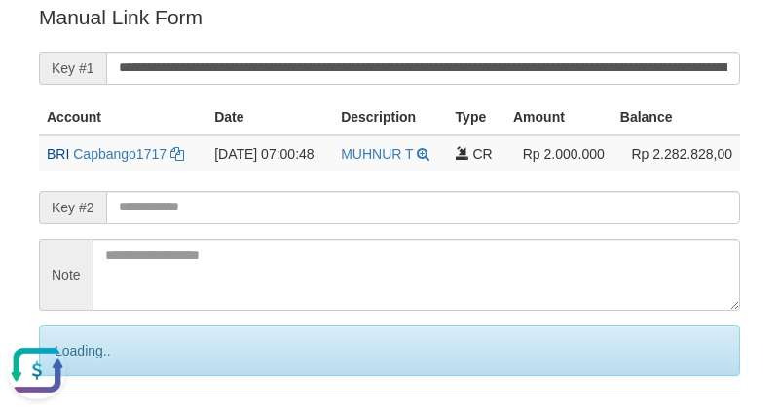
scroll to position [0, 0]
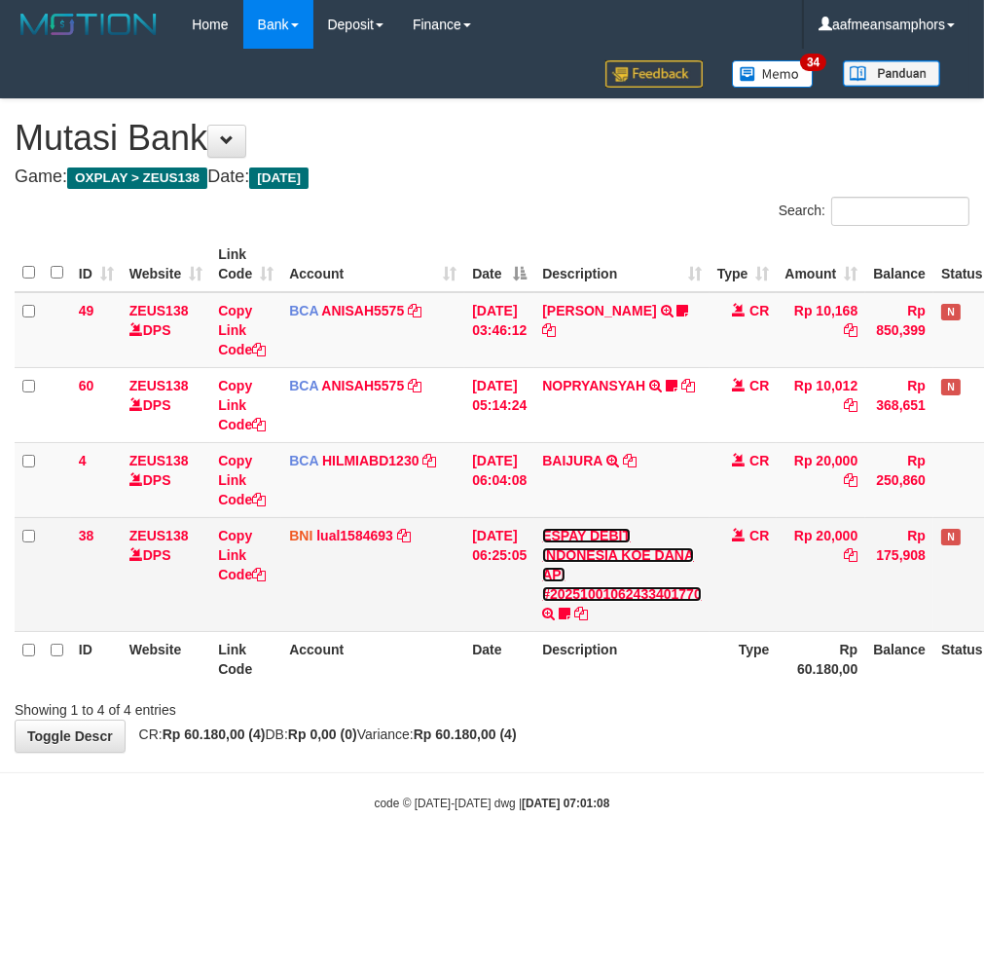
click at [655, 594] on link "ESPAY DEBIT INDONESIA KOE DANA API #20251001062433401770" at bounding box center [622, 565] width 160 height 74
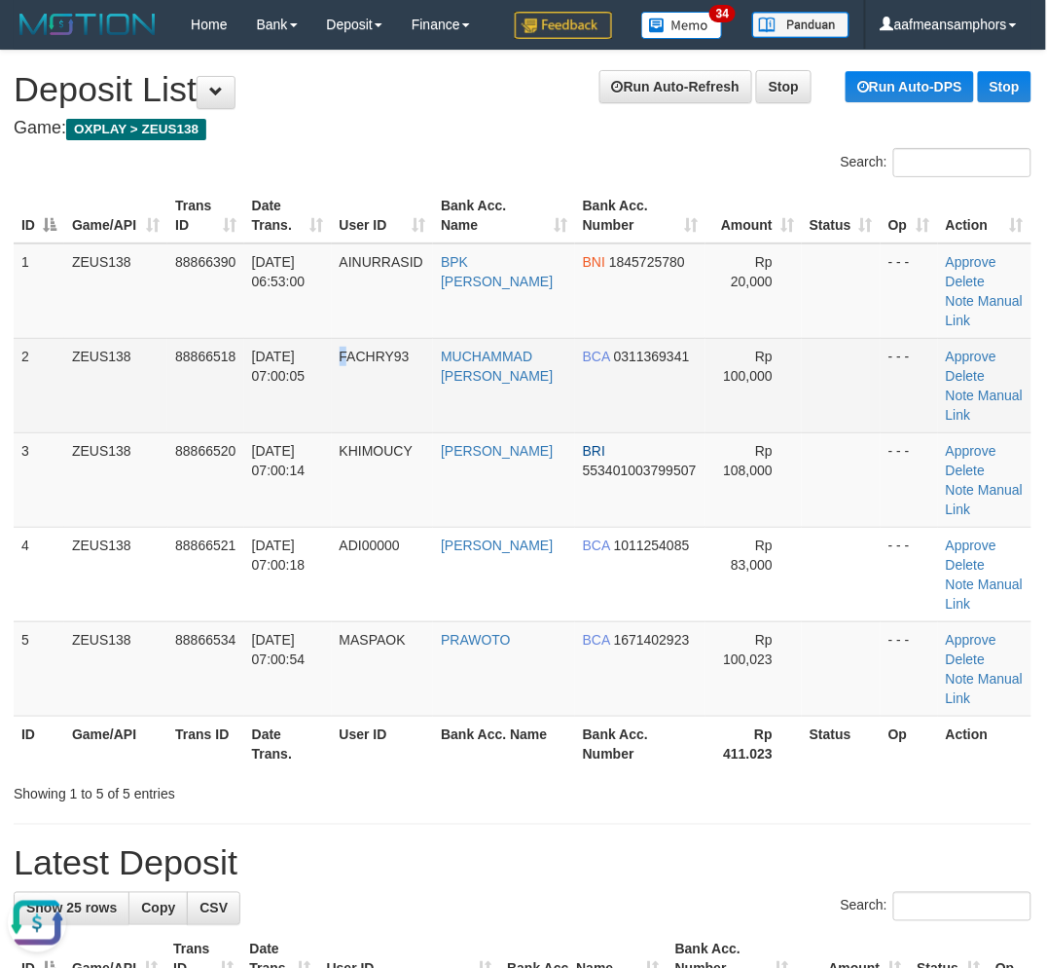
click at [357, 399] on tr "2 ZEUS138 88866518 [DATE] 07:00:05 FACHRY93 [PERSON_NAME] BCA 0311369341 Rp 100…" at bounding box center [523, 385] width 1018 height 94
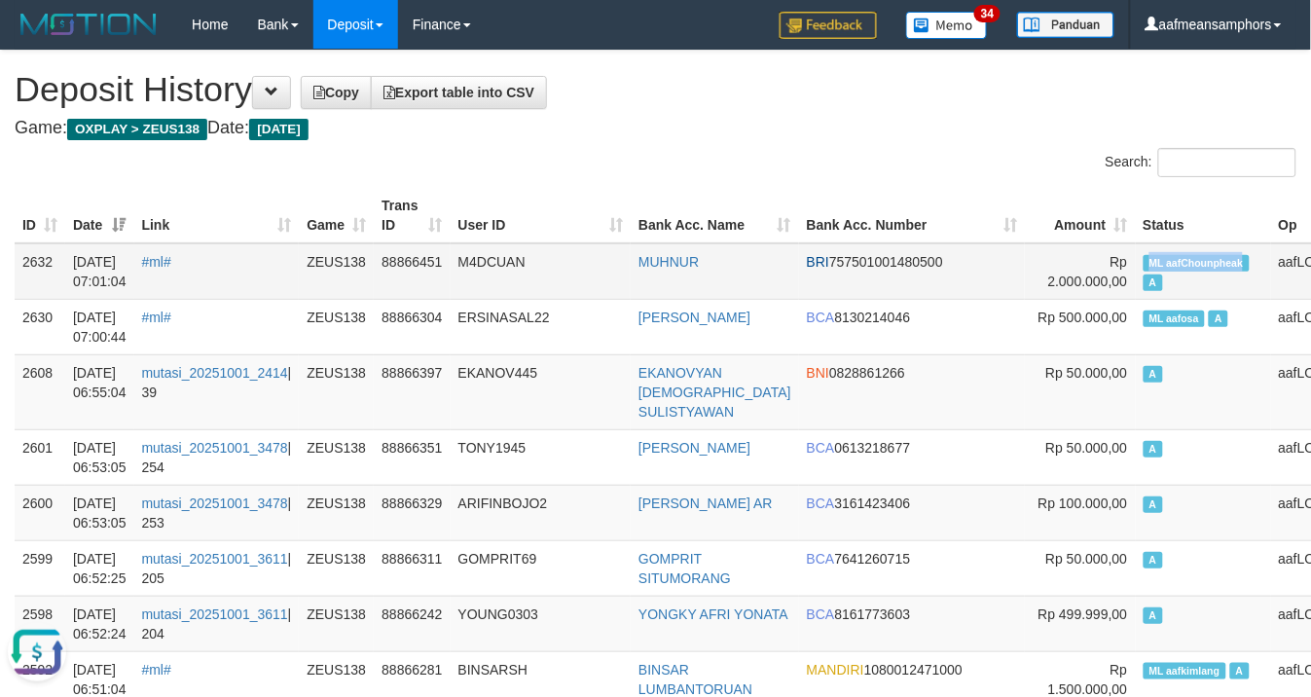
copy span "ML aafChounpheak"
drag, startPoint x: 1027, startPoint y: 251, endPoint x: 1133, endPoint y: 260, distance: 106.5
click at [1136, 263] on td "ML aafChounpheak A" at bounding box center [1203, 271] width 135 height 56
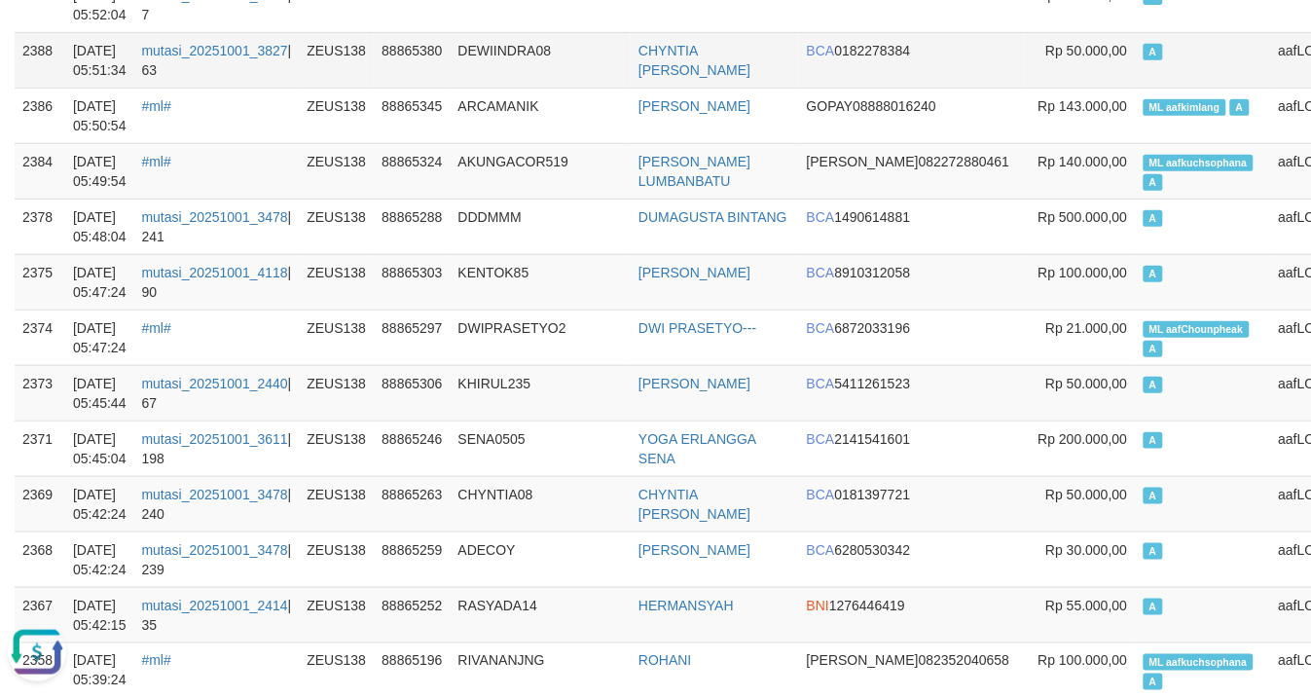
click at [541, 74] on td "DEWIINDRA08" at bounding box center [541, 59] width 181 height 55
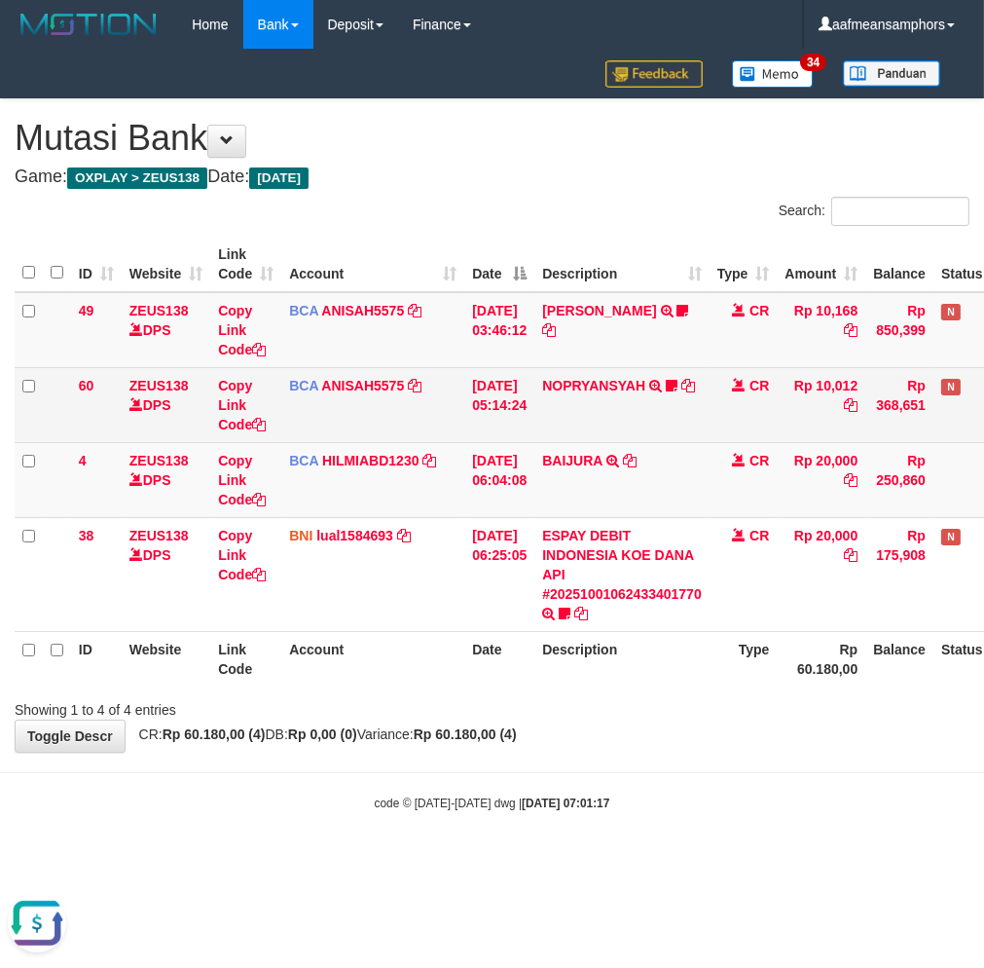
click at [636, 440] on td "NOPRYANSYAH TRSF E-BANKING CR 0110/FTSCY/WS95051 10012.002025100105847363 TRFDN…" at bounding box center [621, 404] width 175 height 75
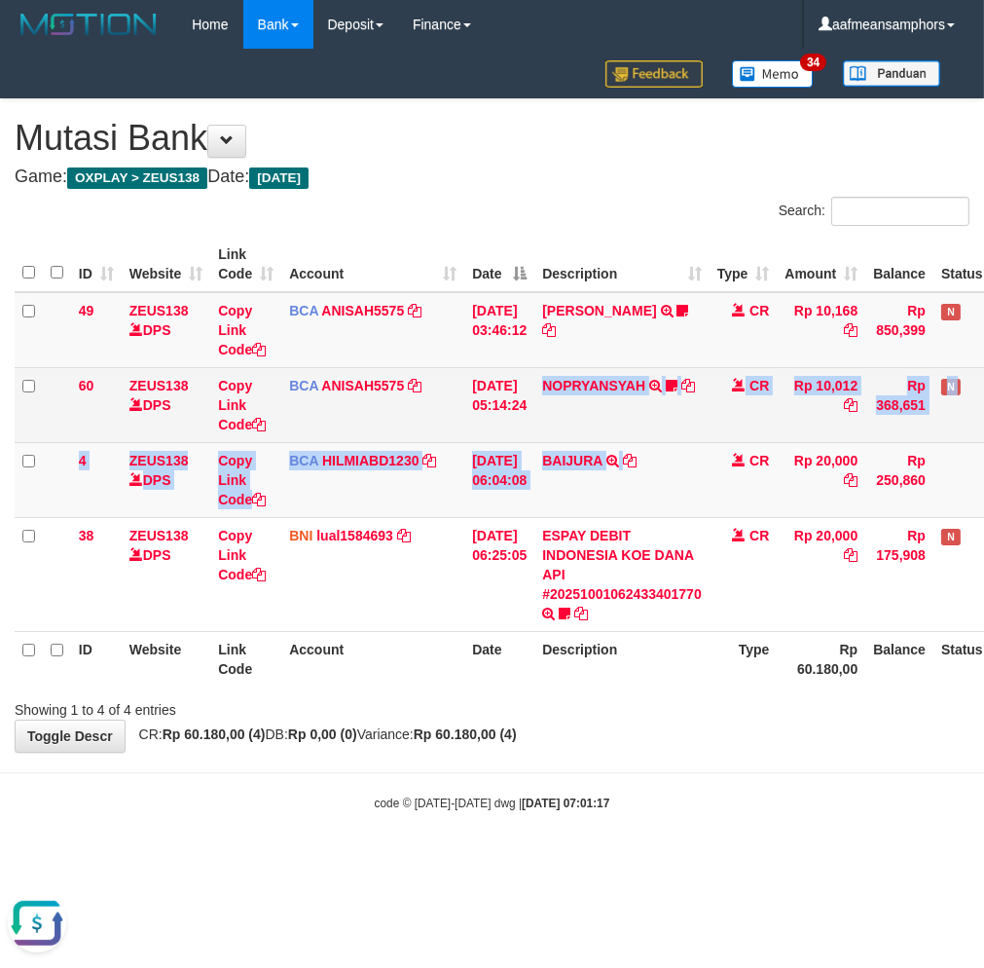
drag, startPoint x: 636, startPoint y: 440, endPoint x: 816, endPoint y: 402, distance: 184.0
click at [640, 441] on tbody "49 ZEUS138 DPS Copy Link Code BCA ANISAH5575 DPS ANISAH mutasi_20251001_3827 | …" at bounding box center [542, 462] width 1055 height 340
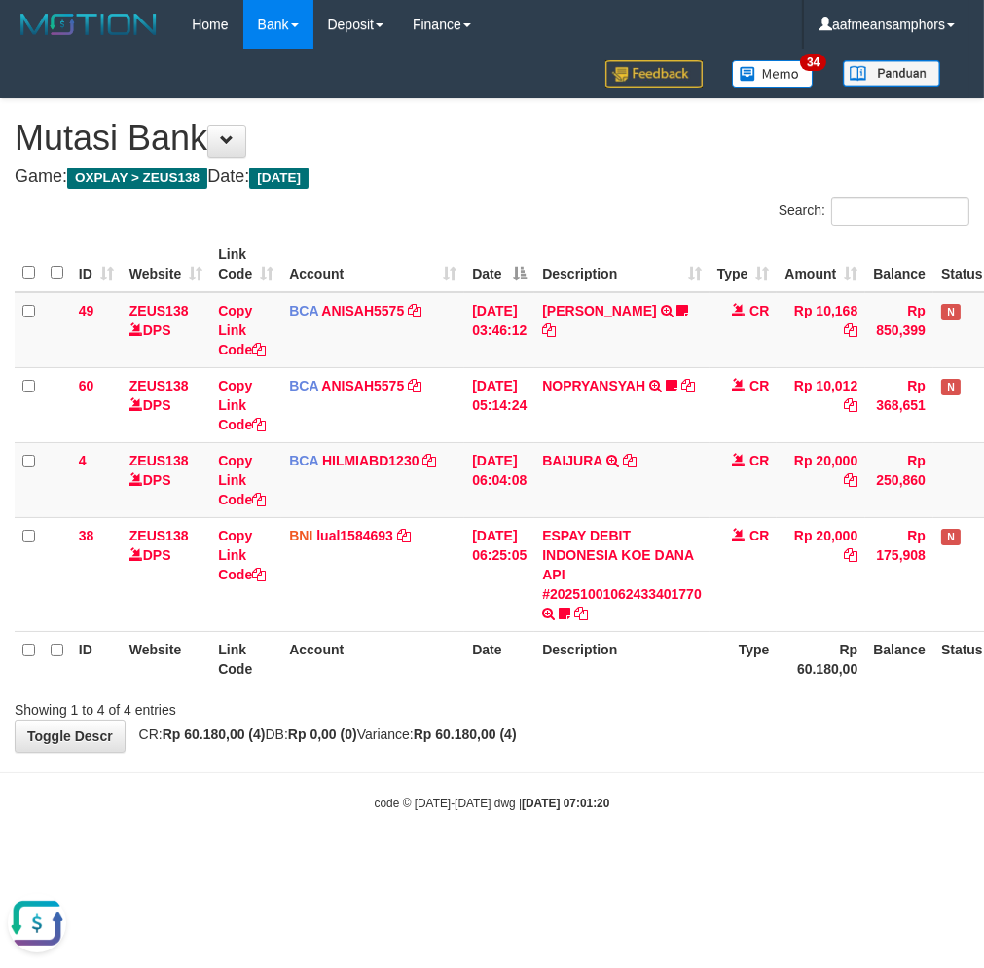
click at [645, 783] on body "Toggle navigation Home Bank Account List Load By Website Group [OXPLAY] ZEUS138…" at bounding box center [492, 430] width 984 height 860
click at [688, 773] on body "Toggle navigation Home Bank Account List Load By Website Group [OXPLAY] ZEUS138…" at bounding box center [492, 430] width 984 height 860
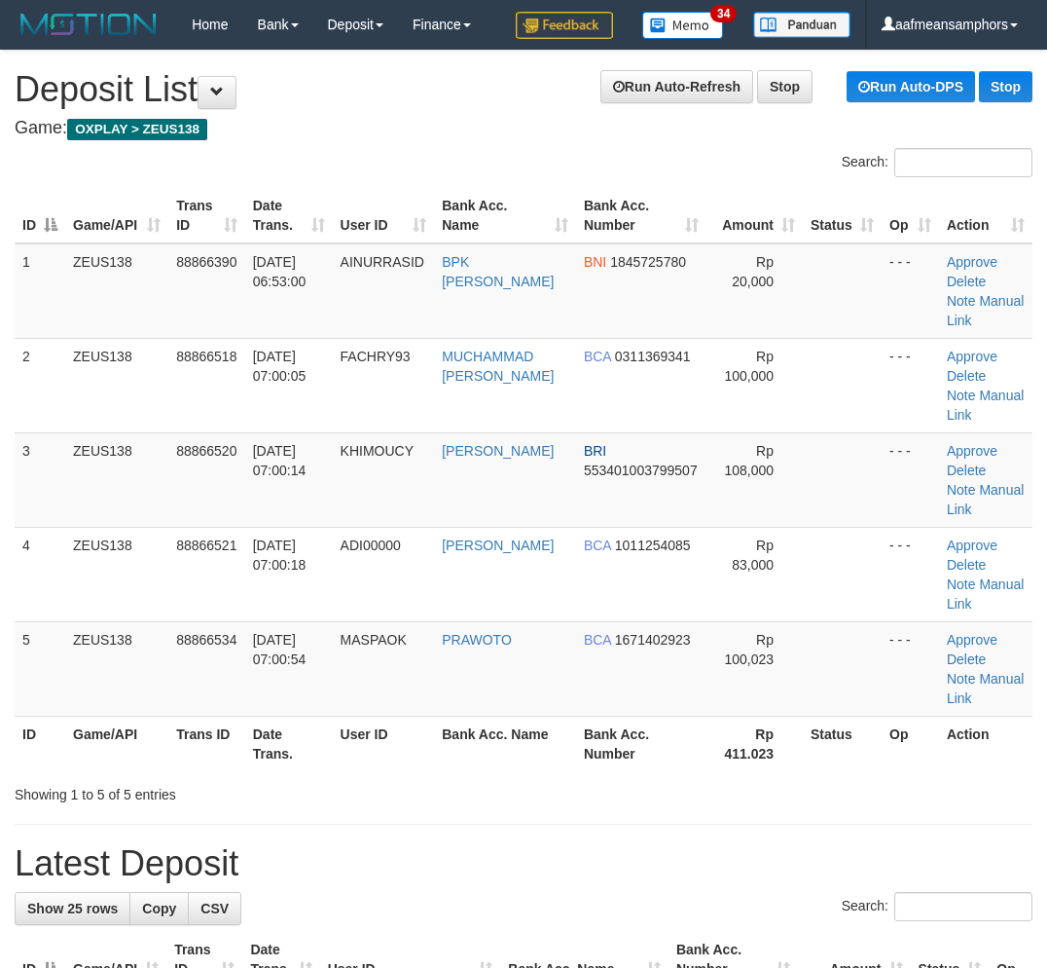
scroll to position [0, 1]
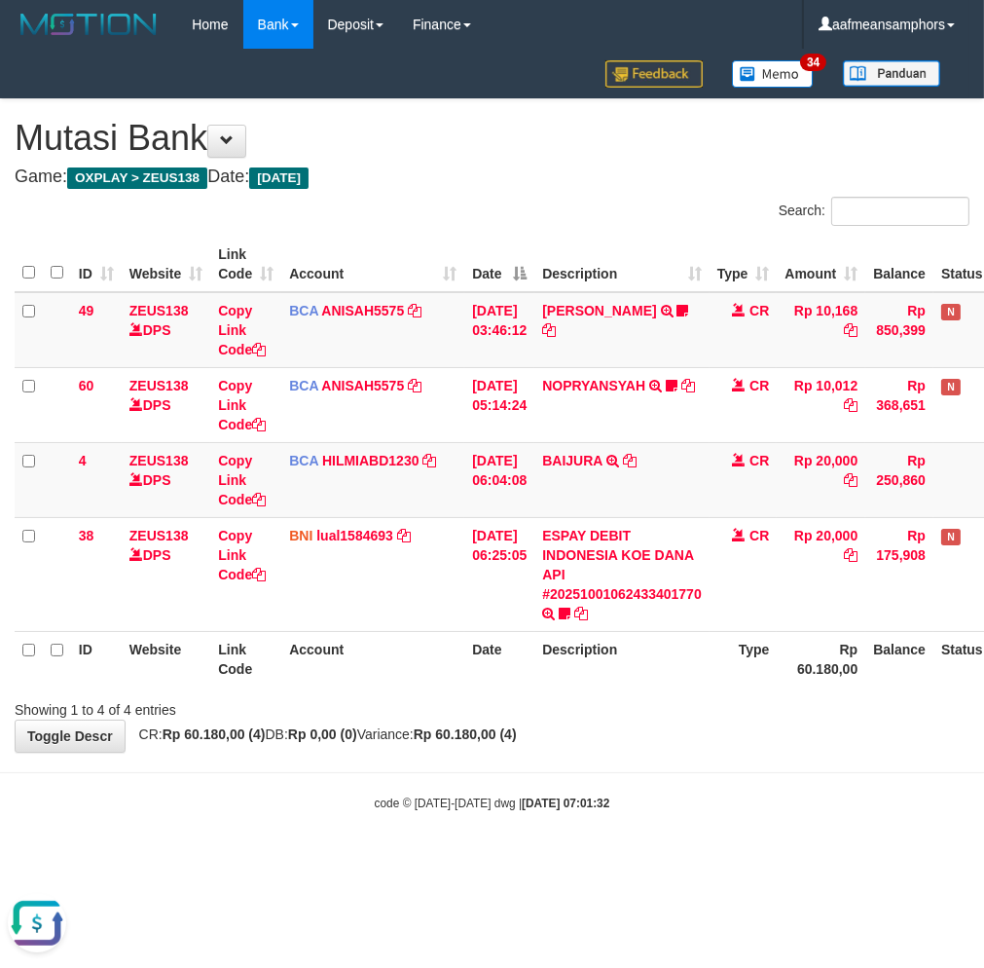
click at [714, 776] on body "Toggle navigation Home Bank Account List Load By Website Group [OXPLAY] ZEUS138…" at bounding box center [492, 430] width 984 height 860
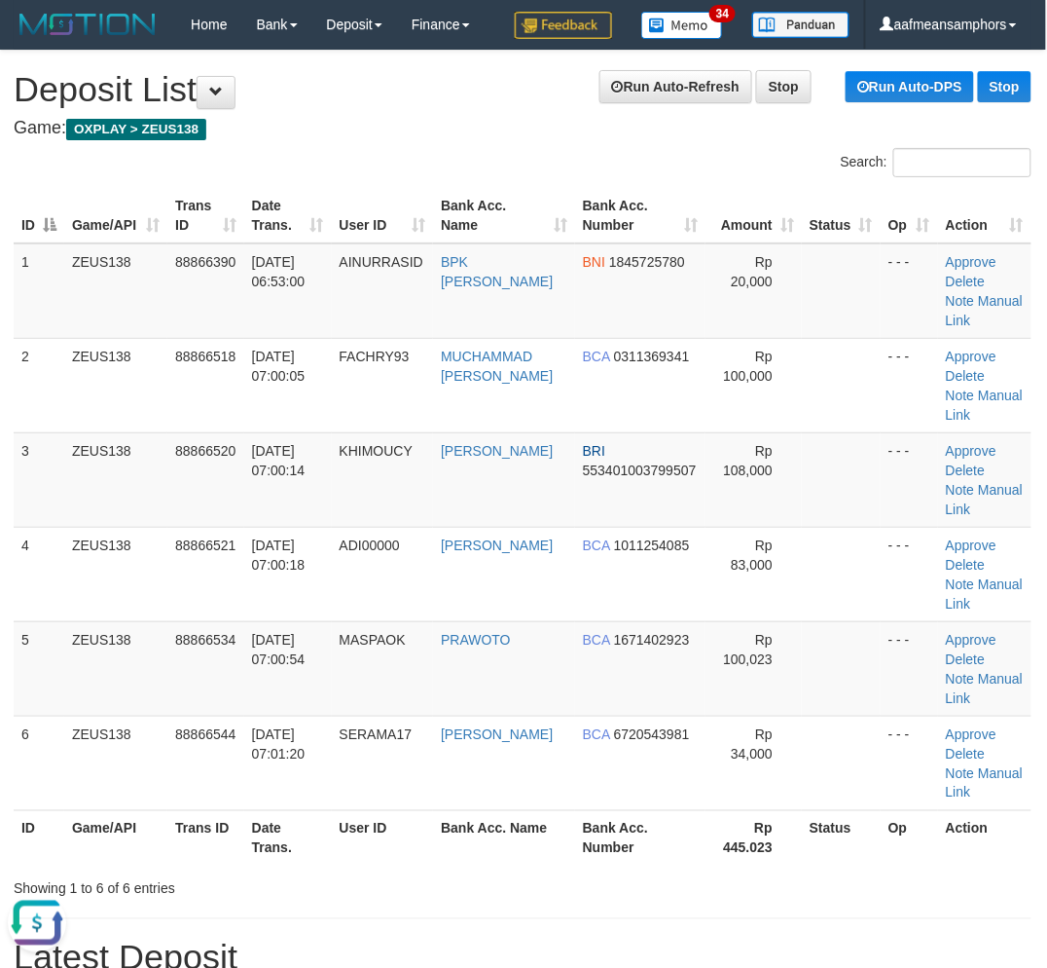
click at [460, 819] on th "Bank Acc. Name" at bounding box center [504, 837] width 142 height 55
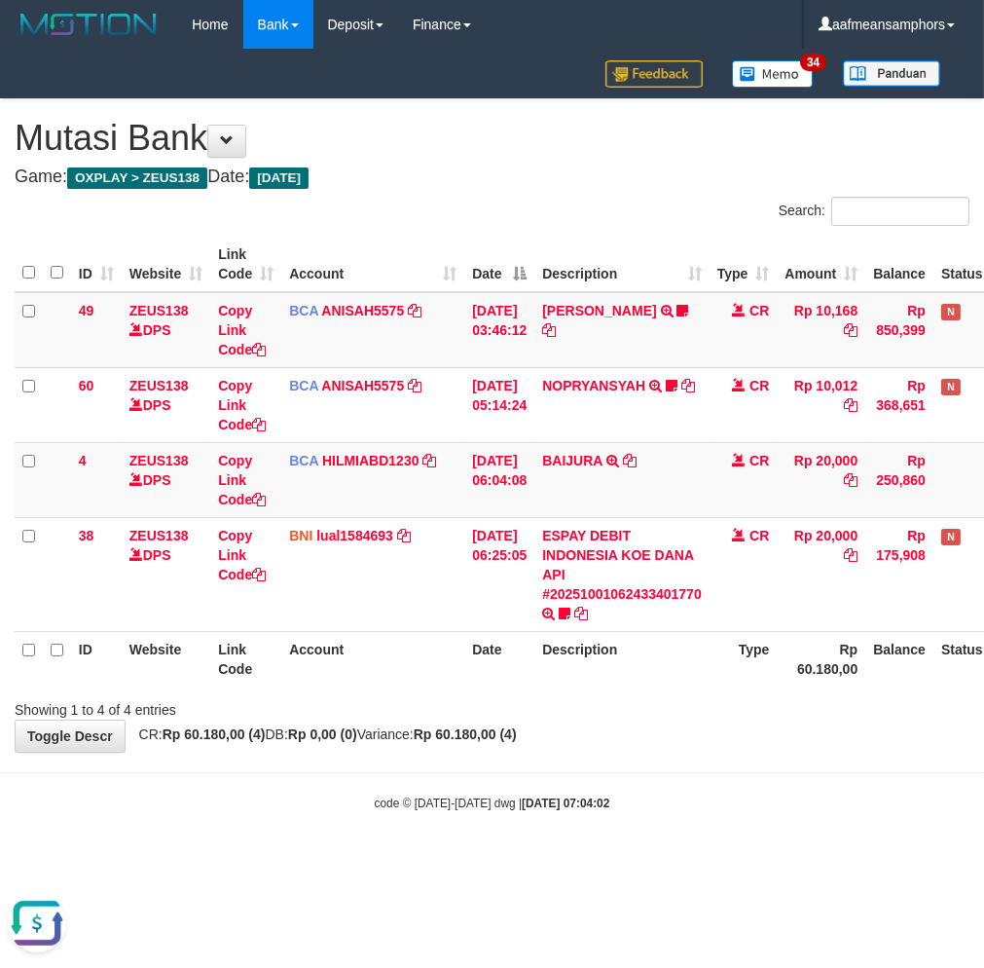
click at [643, 770] on body "Toggle navigation Home Bank Account List Load By Website Group [OXPLAY] ZEUS138…" at bounding box center [492, 430] width 984 height 860
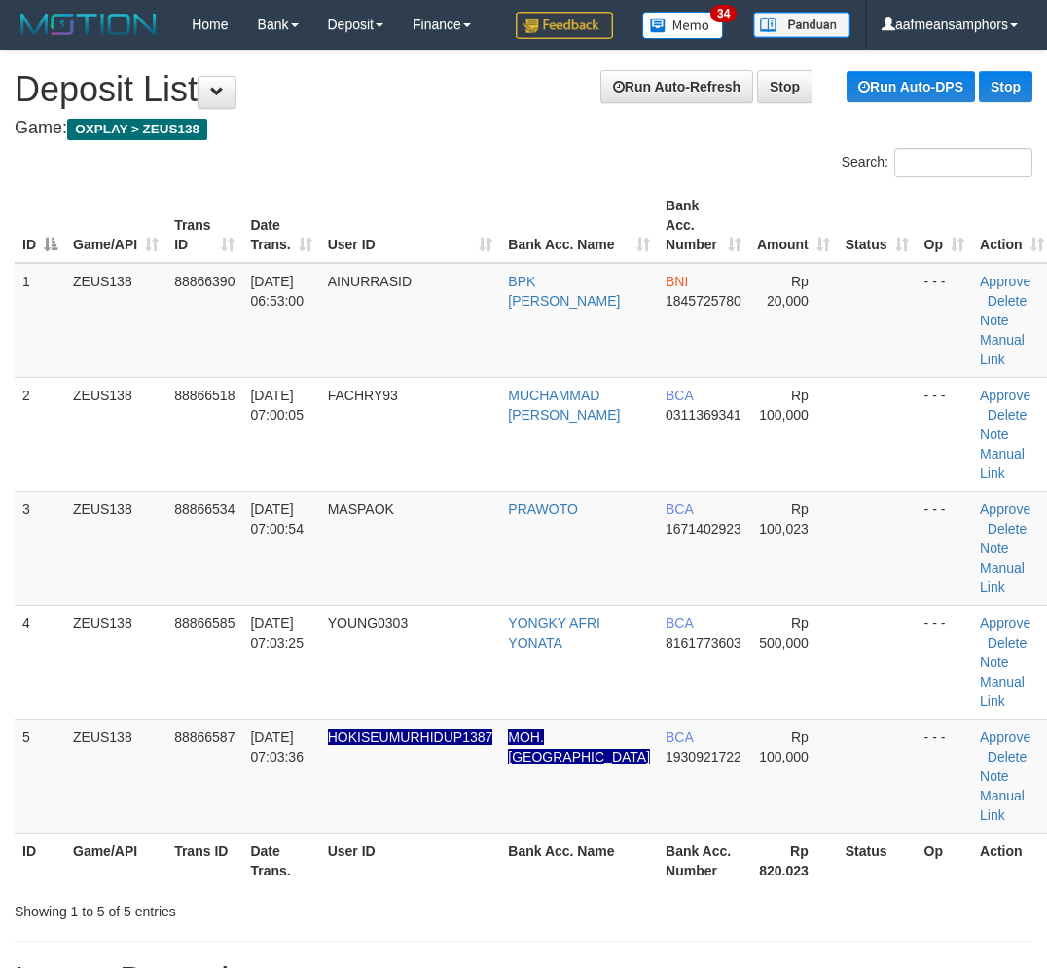
scroll to position [0, 1]
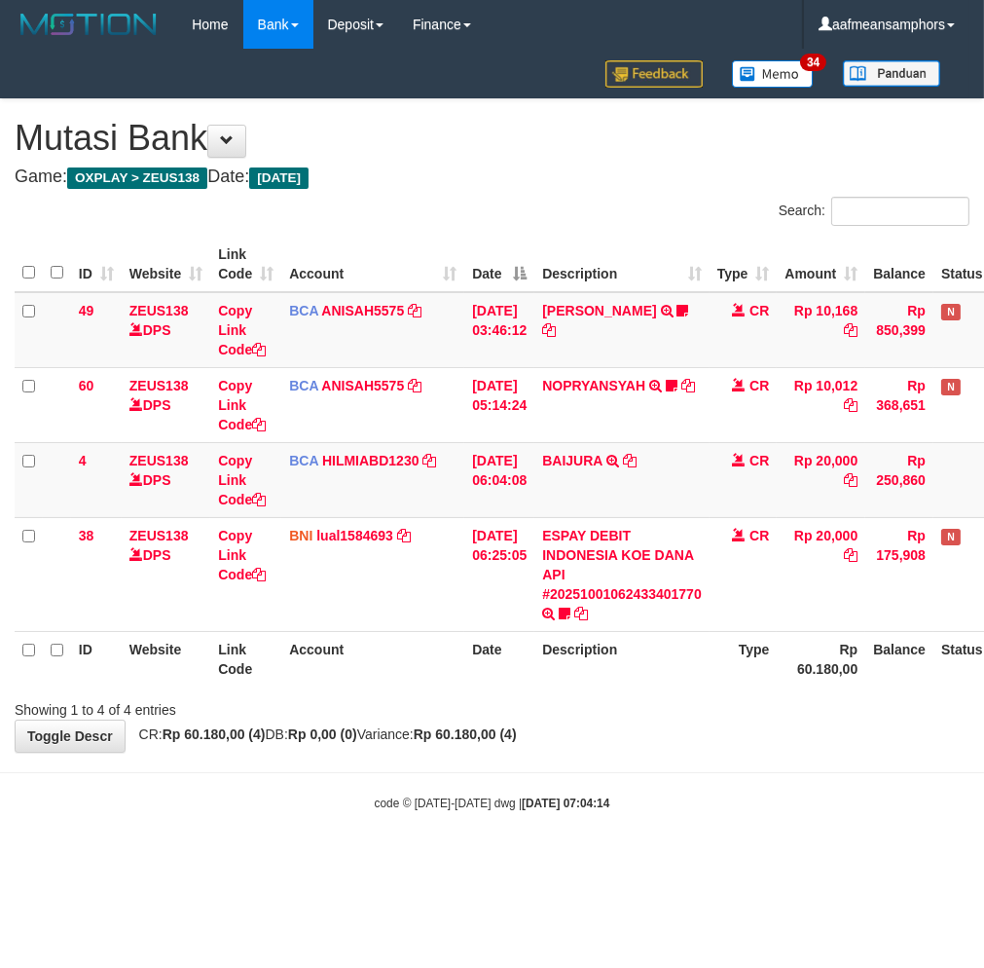
click at [609, 809] on div "code © [DATE]-[DATE] dwg | [DATE] 07:04:14" at bounding box center [492, 801] width 984 height 19
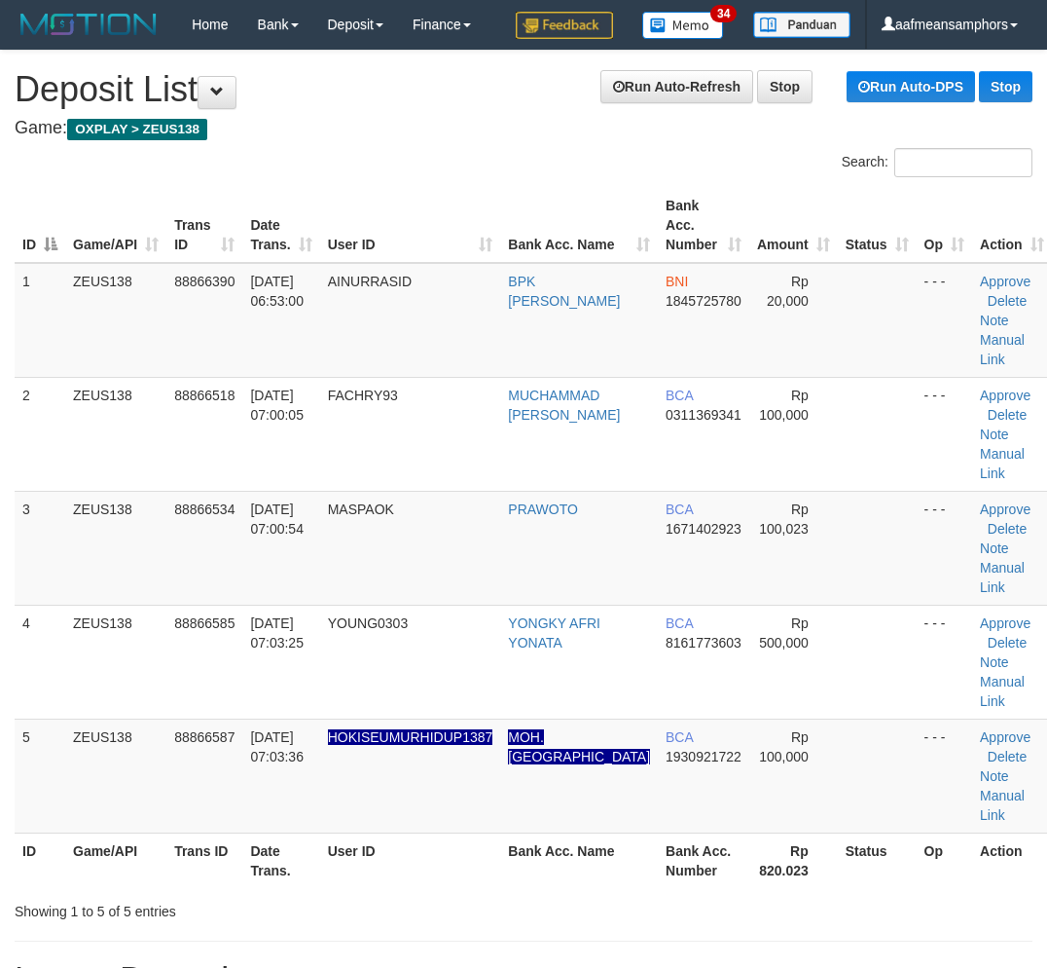
scroll to position [0, 1]
drag, startPoint x: 452, startPoint y: 880, endPoint x: 4, endPoint y: 630, distance: 512.9
click at [420, 859] on th "User ID" at bounding box center [409, 859] width 181 height 55
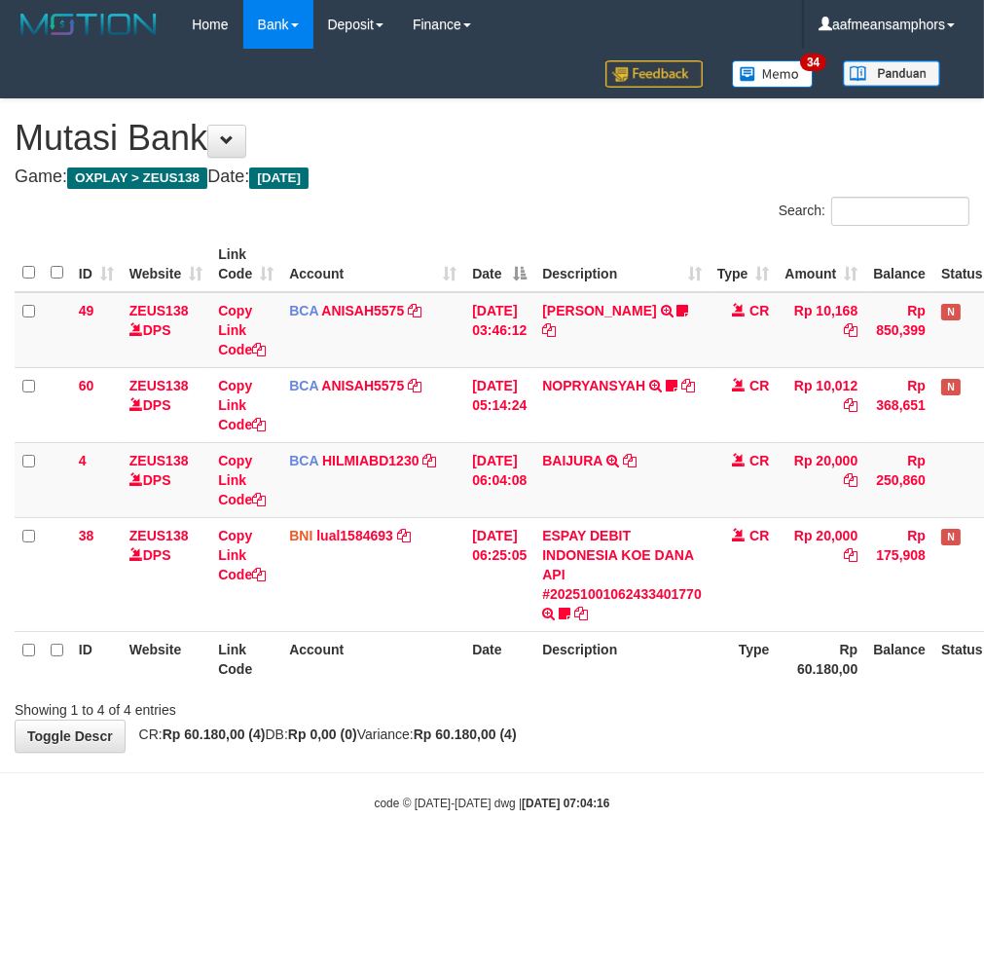
click at [648, 839] on body "Toggle navigation Home Bank Account List Load By Website Group [OXPLAY] ZEUS138…" at bounding box center [492, 430] width 984 height 860
click at [598, 839] on body "Toggle navigation Home Bank Account List Load By Website Group [OXPLAY] ZEUS138…" at bounding box center [492, 430] width 984 height 860
drag, startPoint x: 788, startPoint y: 743, endPoint x: 779, endPoint y: 747, distance: 10.5
click at [786, 744] on div "**********" at bounding box center [492, 425] width 984 height 652
click at [777, 747] on div "**********" at bounding box center [492, 425] width 984 height 652
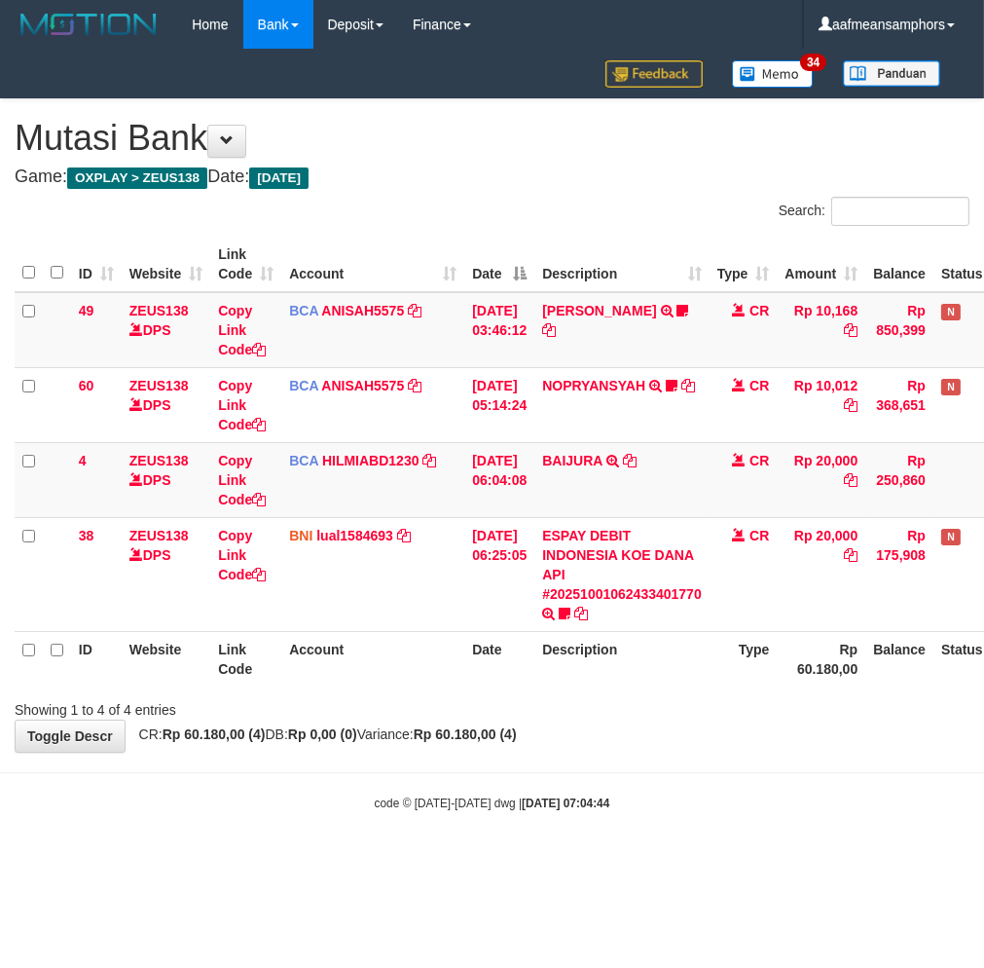
click at [686, 748] on div "**********" at bounding box center [492, 425] width 984 height 652
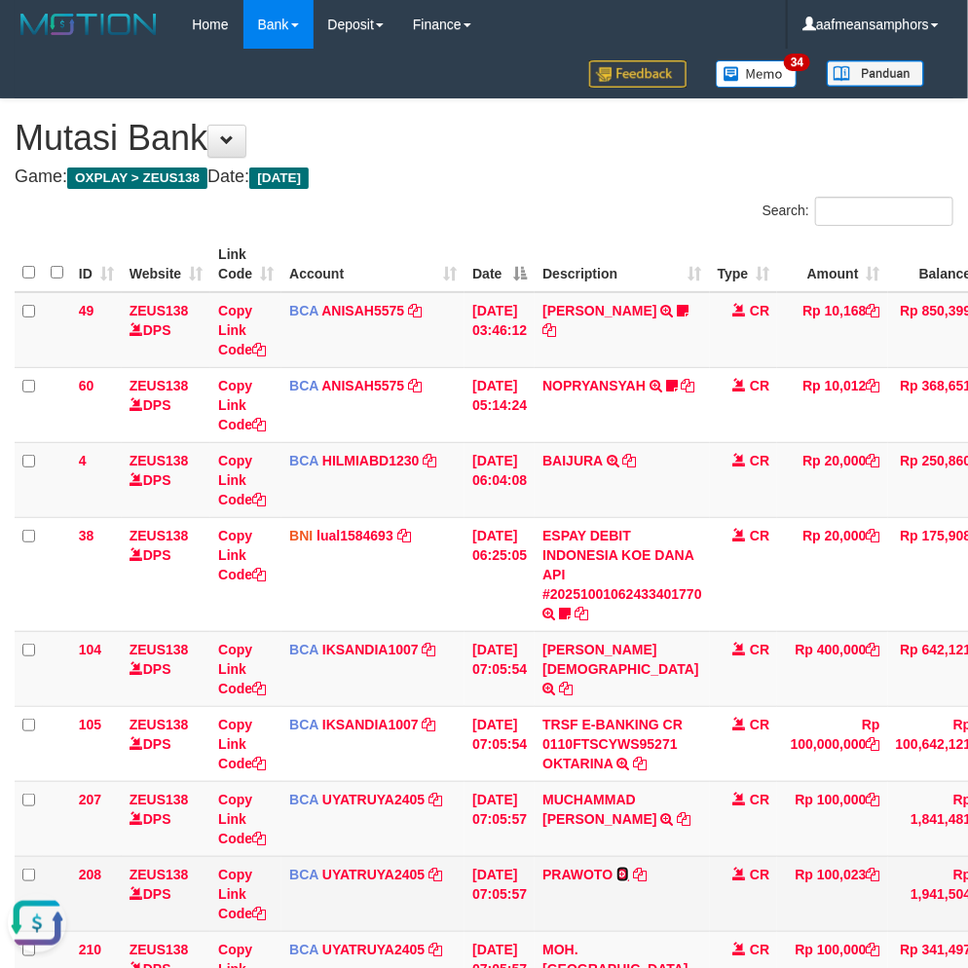
click at [629, 869] on icon at bounding box center [622, 874] width 13 height 14
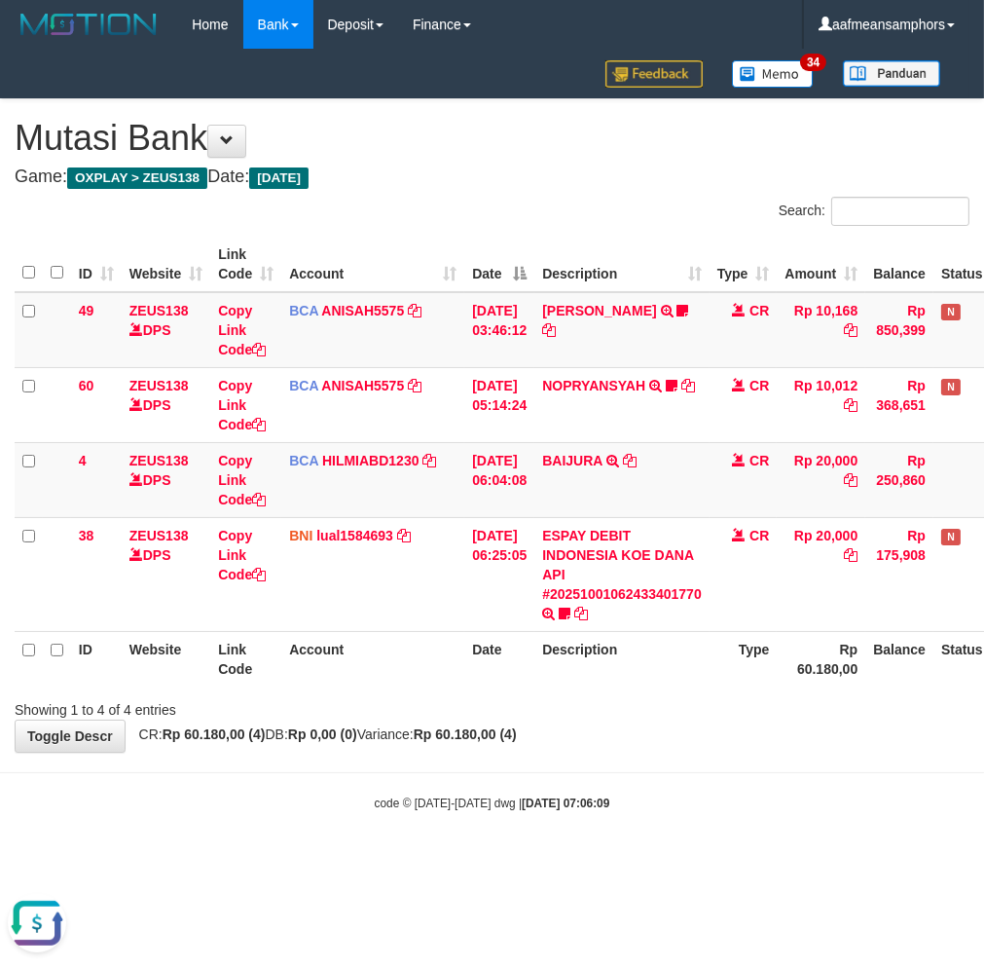
click at [468, 767] on body "Toggle navigation Home Bank Account List Load By Website Group [OXPLAY] ZEUS138…" at bounding box center [492, 430] width 984 height 860
drag, startPoint x: 471, startPoint y: 762, endPoint x: 898, endPoint y: 857, distance: 437.6
click at [477, 761] on body "Toggle navigation Home Bank Account List Load By Website Group [OXPLAY] ZEUS138…" at bounding box center [492, 430] width 984 height 860
click at [676, 702] on div "Showing 1 to 4 of 4 entries" at bounding box center [492, 705] width 984 height 27
drag, startPoint x: 816, startPoint y: 793, endPoint x: 801, endPoint y: 790, distance: 14.9
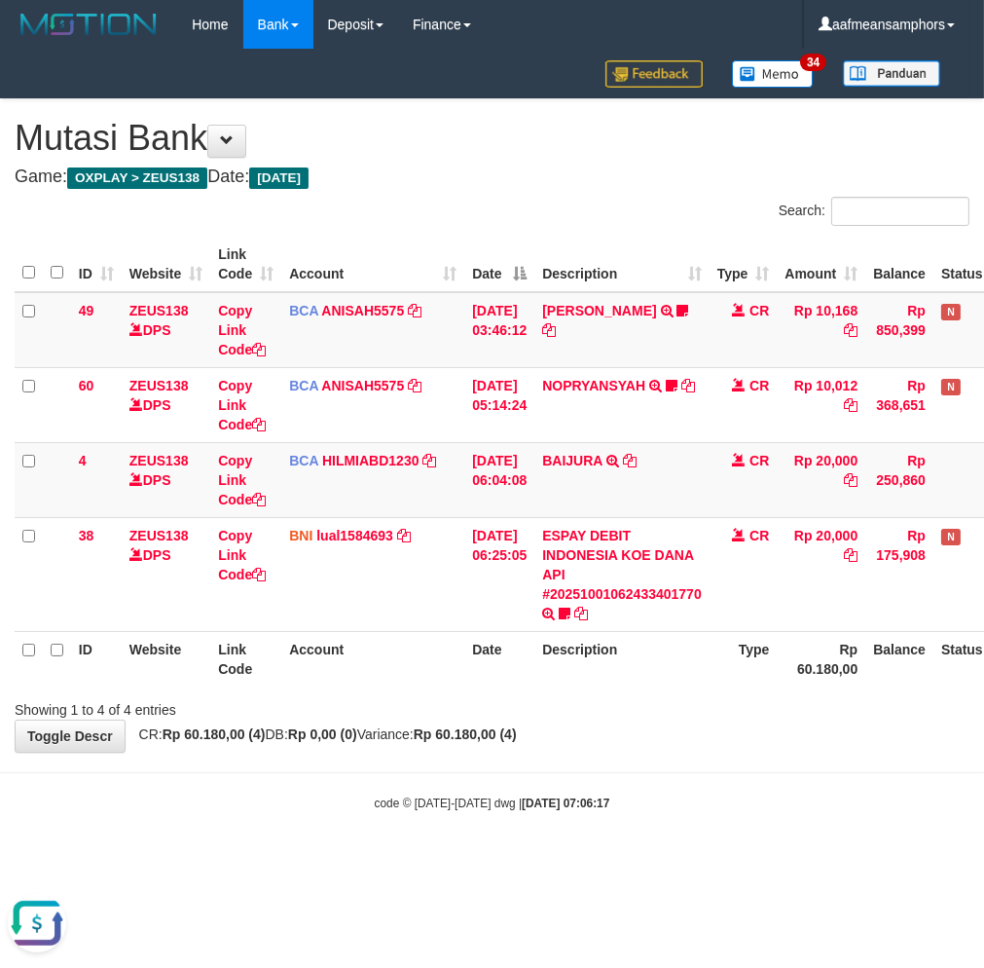
click at [813, 793] on div "code © 2012-2018 dwg | 2025/10/01 07:06:17" at bounding box center [492, 801] width 984 height 19
click at [770, 786] on body "Toggle navigation Home Bank Account List Load By Website Group [OXPLAY] ZEUS138…" at bounding box center [492, 430] width 984 height 860
click at [740, 776] on body "Toggle navigation Home Bank Account List Load By Website Group [OXPLAY] ZEUS138…" at bounding box center [492, 430] width 984 height 860
click at [532, 804] on strong "2025/10/01 07:06:32" at bounding box center [566, 803] width 88 height 14
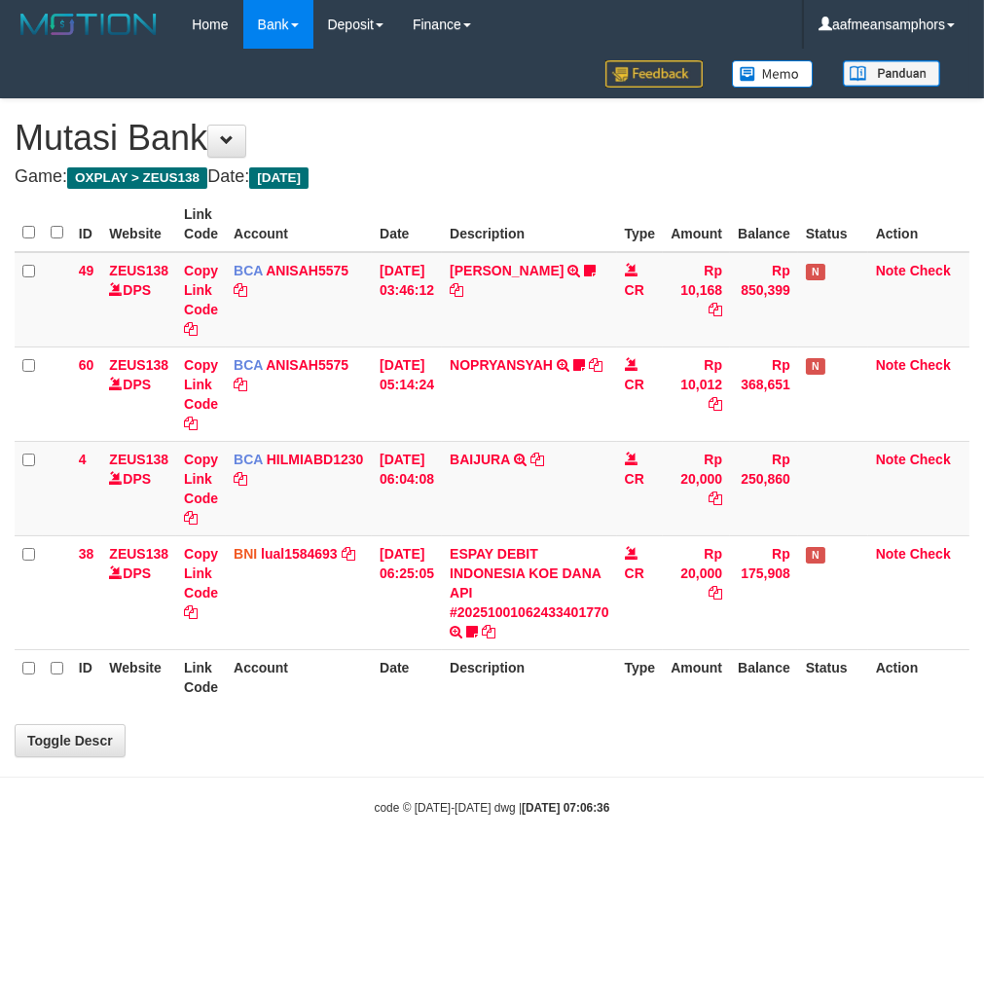
click at [804, 750] on div "**********" at bounding box center [492, 427] width 984 height 657
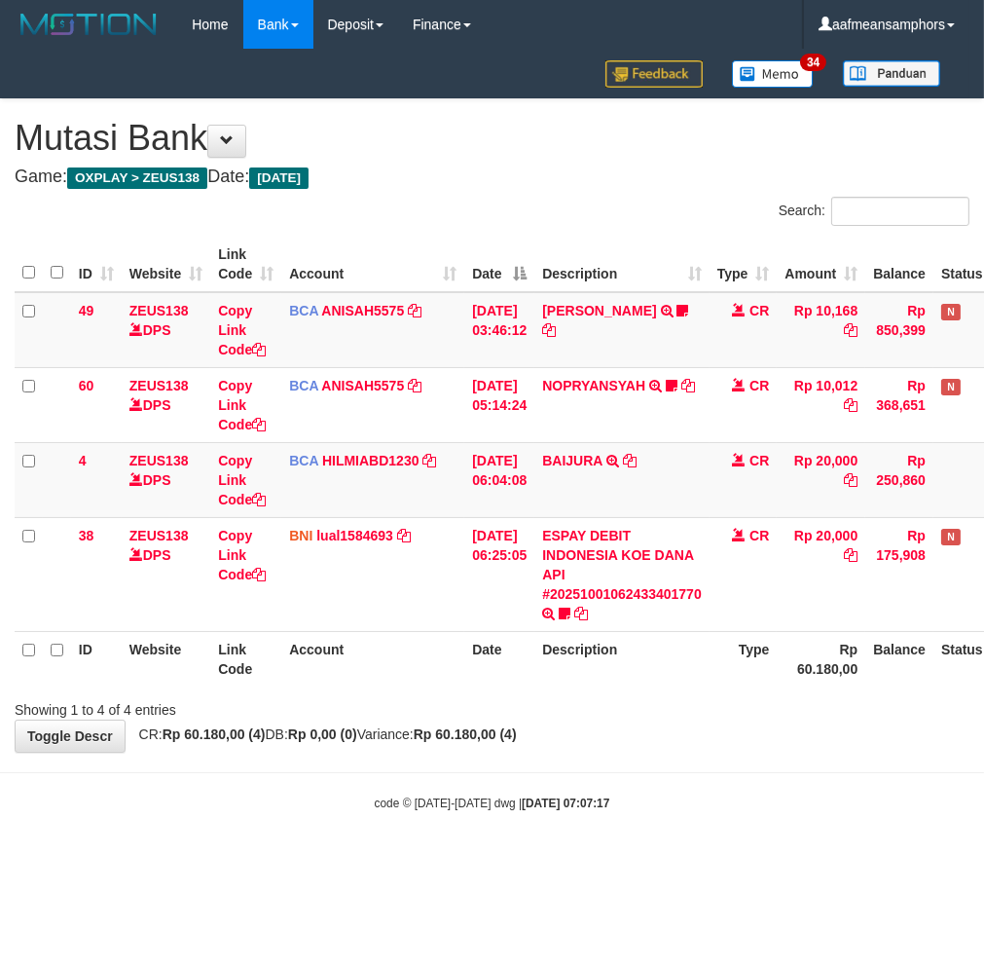
click at [820, 733] on div "**********" at bounding box center [492, 425] width 984 height 652
click at [813, 720] on div "**********" at bounding box center [492, 425] width 984 height 652
click at [808, 759] on body "Toggle navigation Home Bank Account List Load By Website Group [OXPLAY] ZEUS138…" at bounding box center [492, 430] width 984 height 860
click at [689, 755] on body "Toggle navigation Home Bank Account List Load By Website Group [OXPLAY] ZEUS138…" at bounding box center [492, 430] width 984 height 860
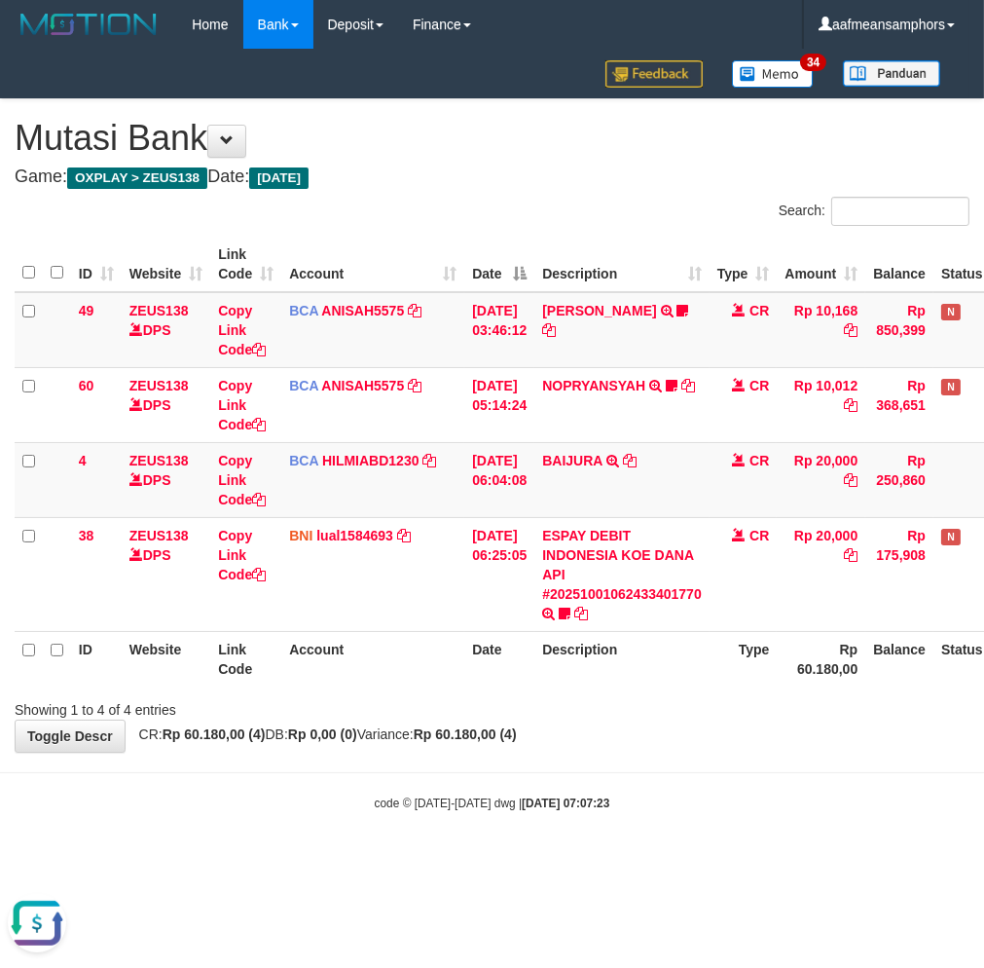
click at [635, 773] on body "Toggle navigation Home Bank Account List Load By Website Group [OXPLAY] ZEUS138…" at bounding box center [492, 430] width 984 height 860
drag, startPoint x: 715, startPoint y: 744, endPoint x: 705, endPoint y: 746, distance: 10.9
click at [703, 746] on div "**********" at bounding box center [492, 425] width 984 height 652
click at [629, 809] on div "code © 2012-2018 dwg | 2025/10/01 07:07:32" at bounding box center [492, 801] width 984 height 19
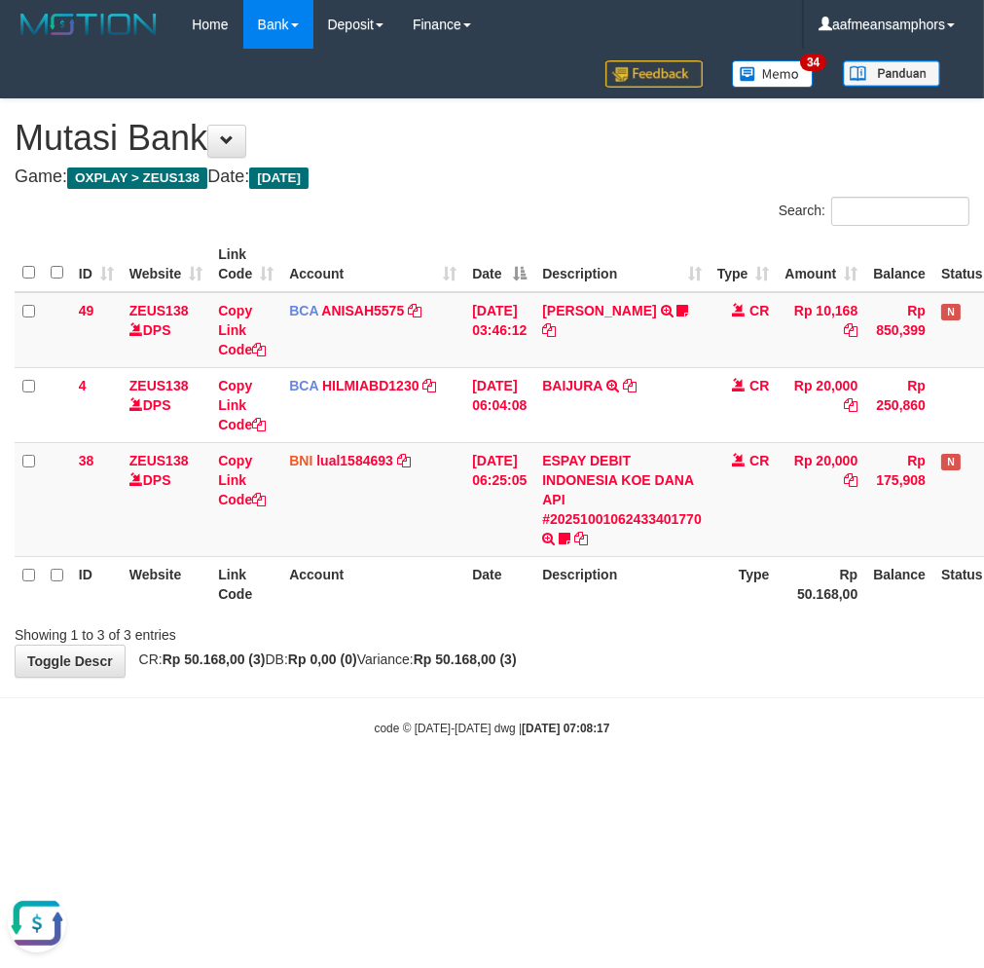
click at [973, 685] on body "Toggle navigation Home Bank Account List Load By Website Group [OXPLAY] ZEUS138…" at bounding box center [492, 392] width 984 height 785
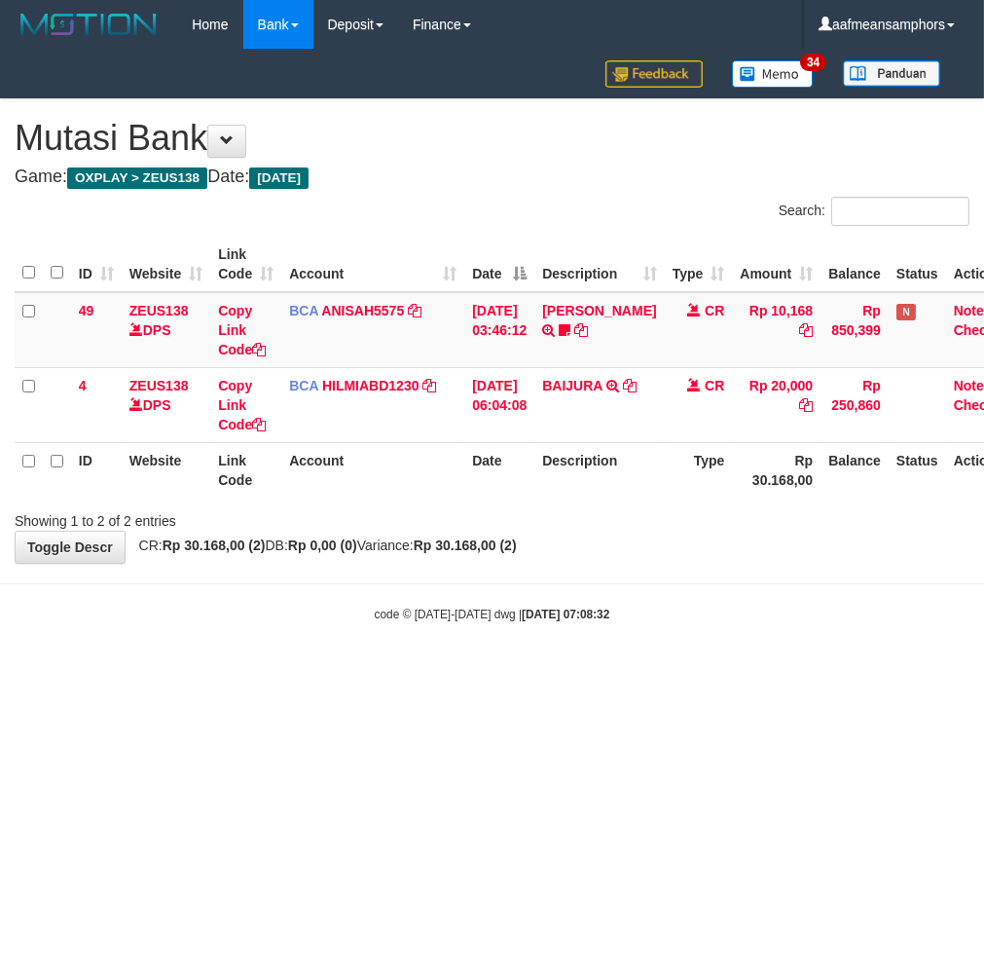
drag, startPoint x: 763, startPoint y: 659, endPoint x: 742, endPoint y: 664, distance: 22.0
click at [736, 664] on body "Toggle navigation Home Bank Account List Load By Website Group [OXPLAY] ZEUS138…" at bounding box center [492, 336] width 984 height 672
click at [743, 672] on html "Toggle navigation Home Bank Account List Load By Website Group [OXPLAY] ZEUS138…" at bounding box center [492, 336] width 984 height 672
click at [745, 672] on html "Toggle navigation Home Bank Account List Load By Website Group [OXPLAY] ZEUS138…" at bounding box center [492, 336] width 984 height 672
drag, startPoint x: 676, startPoint y: 742, endPoint x: 703, endPoint y: 721, distance: 33.3
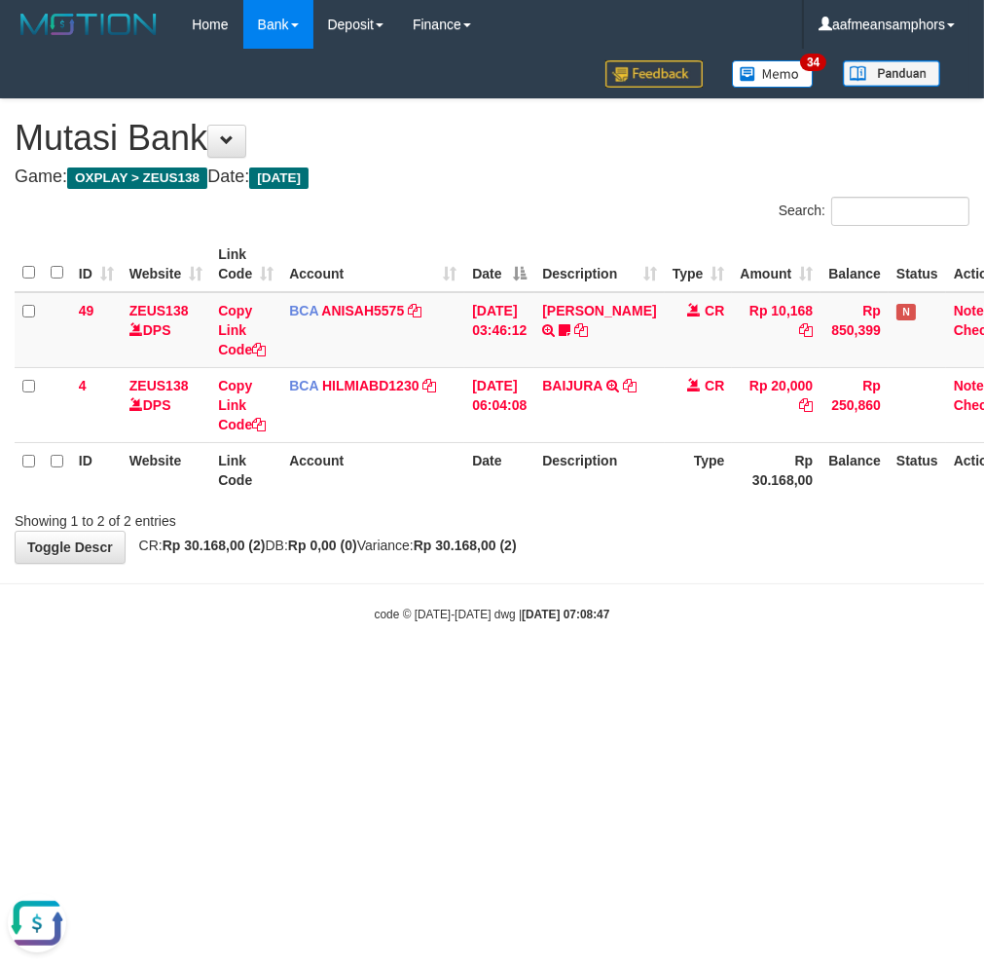
click at [677, 672] on html "Toggle navigation Home Bank Account List Load By Website Group [OXPLAY] ZEUS138…" at bounding box center [492, 336] width 984 height 672
click at [740, 625] on body "Toggle navigation Home Bank Account List Load By Website Group [OXPLAY] ZEUS138…" at bounding box center [492, 336] width 984 height 672
click at [738, 625] on body "Toggle navigation Home Bank Account List Load By Website Group [OXPLAY] ZEUS138…" at bounding box center [492, 336] width 984 height 672
click at [744, 625] on body "Toggle navigation Home Bank Account List Load By Website Group [OXPLAY] ZEUS138…" at bounding box center [492, 336] width 984 height 672
click at [741, 648] on body "Toggle navigation Home Bank Account List Load By Website Group [OXPLAY] ZEUS138…" at bounding box center [492, 336] width 984 height 672
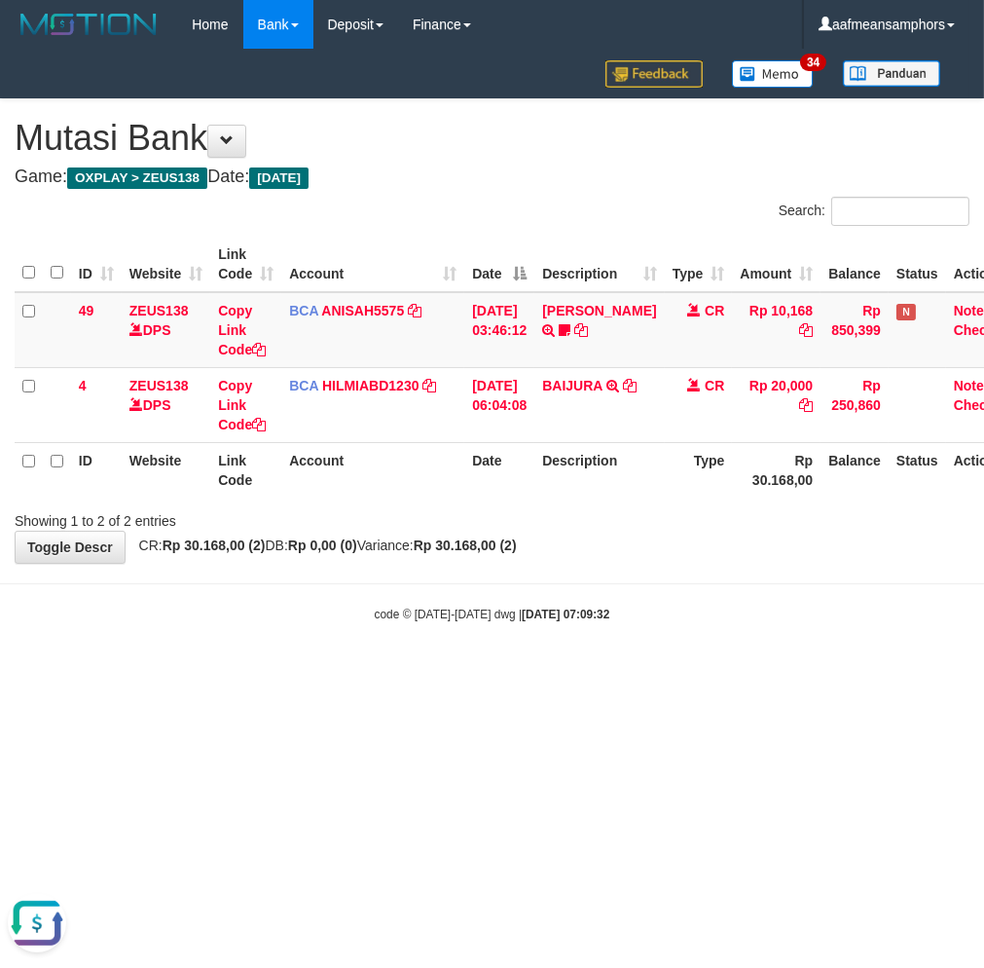
click at [695, 614] on div "code © 2012-2018 dwg | 2025/10/01 07:09:32" at bounding box center [492, 612] width 984 height 19
click at [688, 610] on div "code © 2012-2018 dwg | 2025/10/01 07:09:32" at bounding box center [492, 612] width 984 height 19
drag, startPoint x: 755, startPoint y: 718, endPoint x: 746, endPoint y: 702, distance: 19.2
click at [743, 672] on html "Toggle navigation Home Bank Account List Load By Website Group [OXPLAY] ZEUS138…" at bounding box center [492, 336] width 984 height 672
drag, startPoint x: 695, startPoint y: 611, endPoint x: 675, endPoint y: 625, distance: 24.6
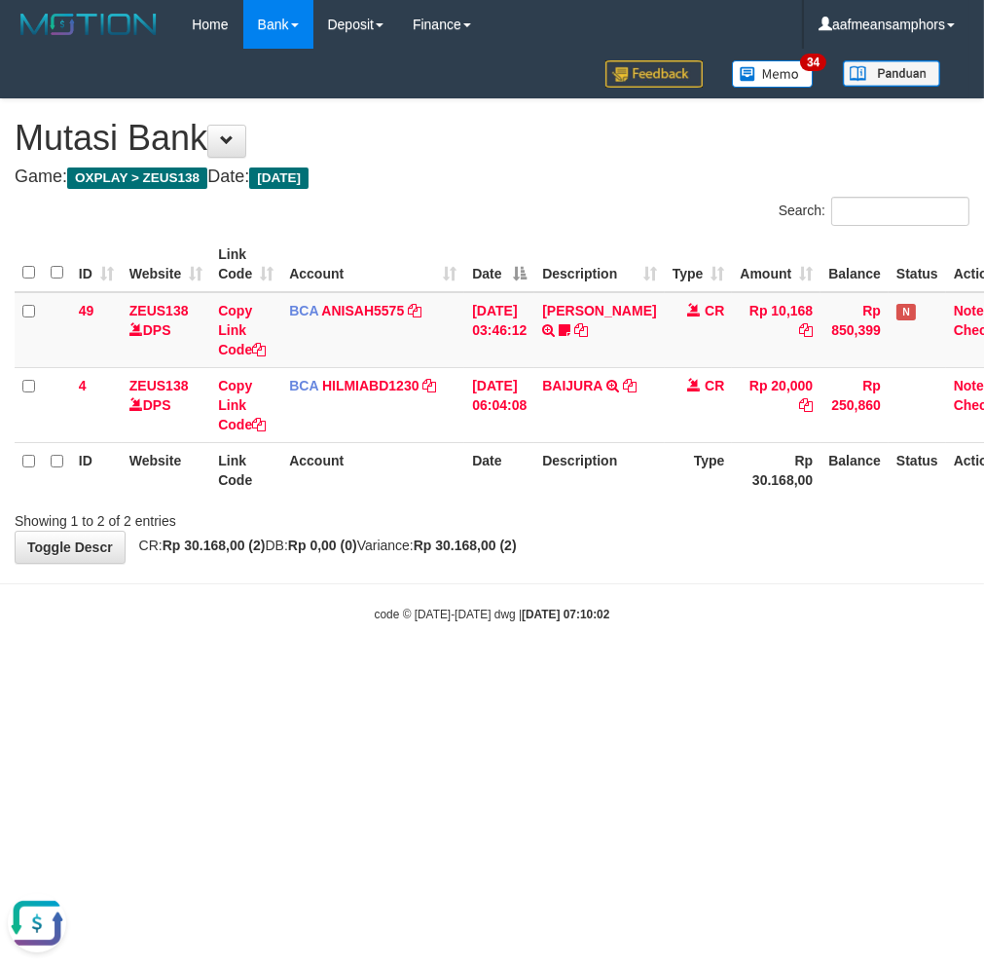
click at [675, 625] on body "Toggle navigation Home Bank Account List Load By Website Group [OXPLAY] ZEUS138…" at bounding box center [492, 336] width 984 height 672
drag, startPoint x: 713, startPoint y: 585, endPoint x: 699, endPoint y: 587, distance: 14.7
click at [699, 587] on body "Toggle navigation Home Bank Account List Load By Website Group [OXPLAY] ZEUS138…" at bounding box center [492, 336] width 984 height 672
drag, startPoint x: 660, startPoint y: 615, endPoint x: 648, endPoint y: 613, distance: 11.8
click at [648, 613] on div "code © 2012-2018 dwg | 2025/10/01 07:10:21" at bounding box center [492, 612] width 984 height 19
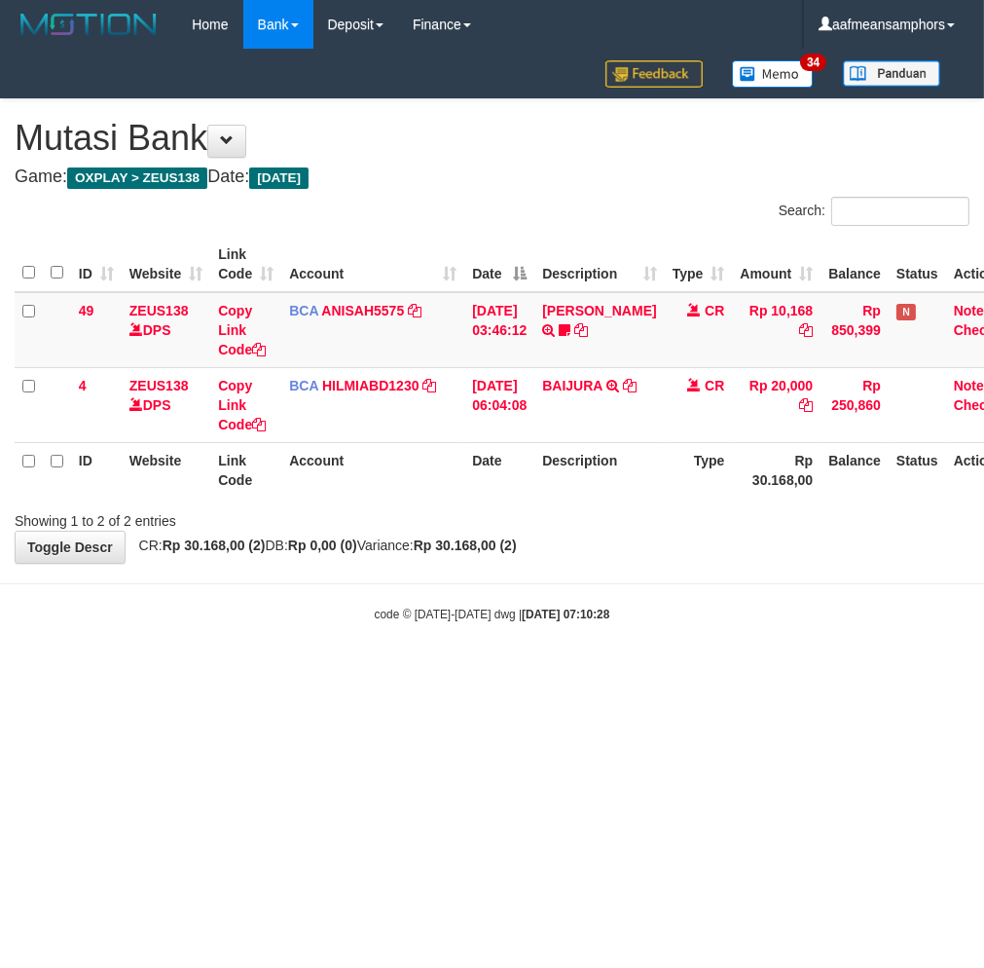
drag, startPoint x: 678, startPoint y: 589, endPoint x: 684, endPoint y: 571, distance: 18.5
click at [678, 588] on body "Toggle navigation Home Bank Account List Load By Website Group [OXPLAY] ZEUS138…" at bounding box center [492, 336] width 984 height 672
click at [703, 672] on html "Toggle navigation Home Bank Account List Load By Website Group [OXPLAY] ZEUS138…" at bounding box center [492, 336] width 984 height 672
click at [722, 672] on html "Toggle navigation Home Bank Account List Load By Website Group [OXPLAY] ZEUS138…" at bounding box center [492, 336] width 984 height 672
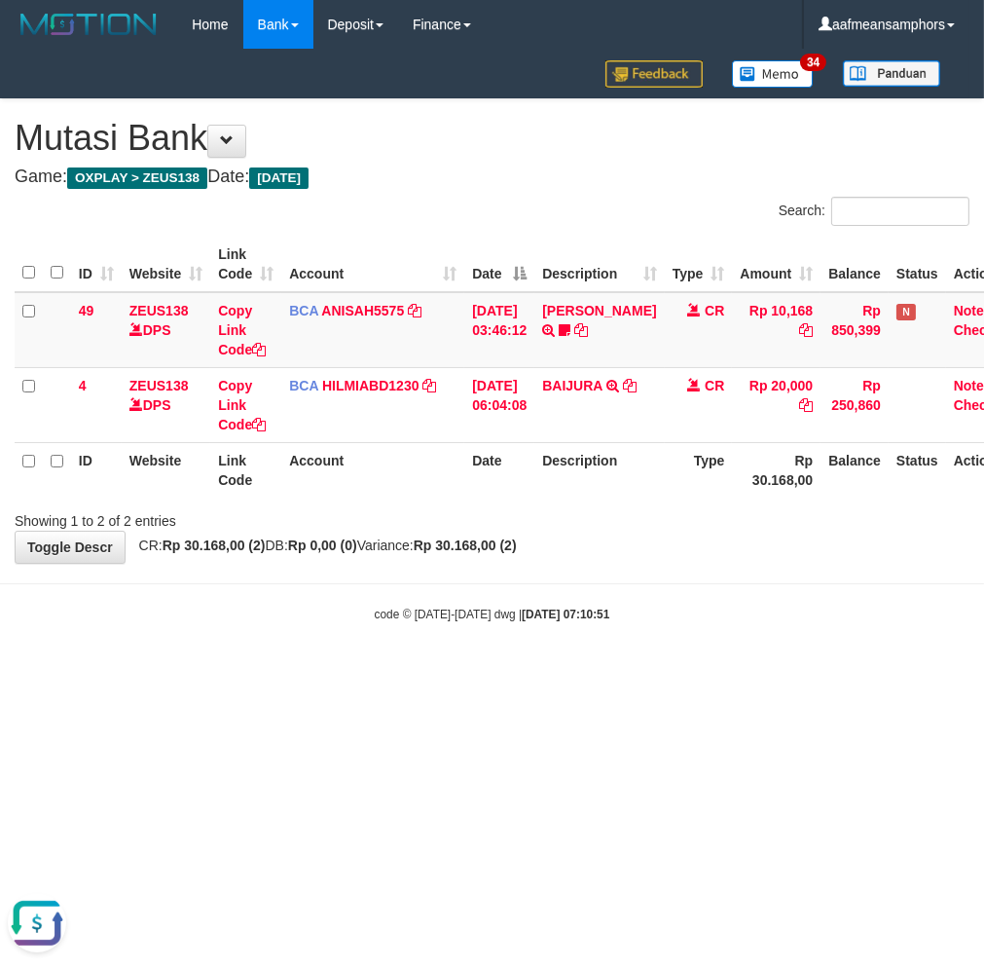
click at [660, 672] on html "Toggle navigation Home Bank Account List Load By Website Group [OXPLAY] ZEUS138…" at bounding box center [492, 336] width 984 height 672
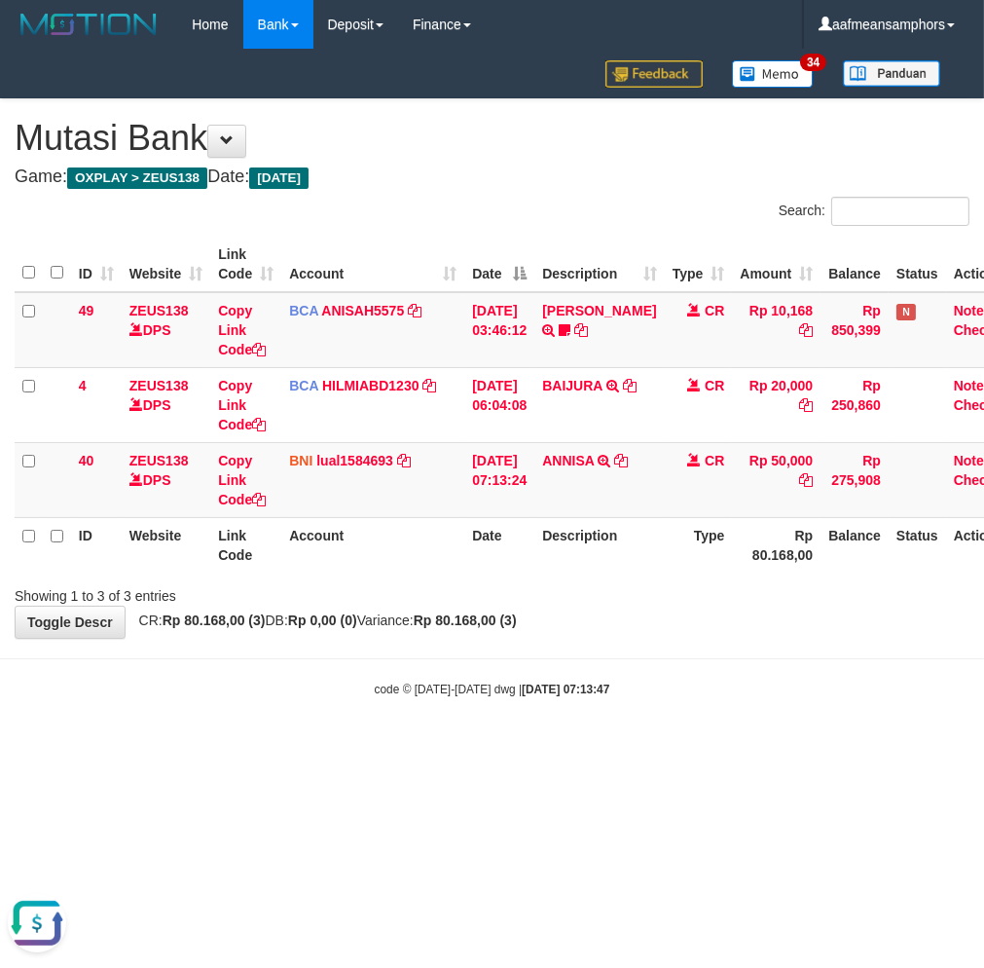
click at [636, 691] on div "code © 2012-2018 dwg | 2025/10/01 07:13:47" at bounding box center [492, 687] width 984 height 19
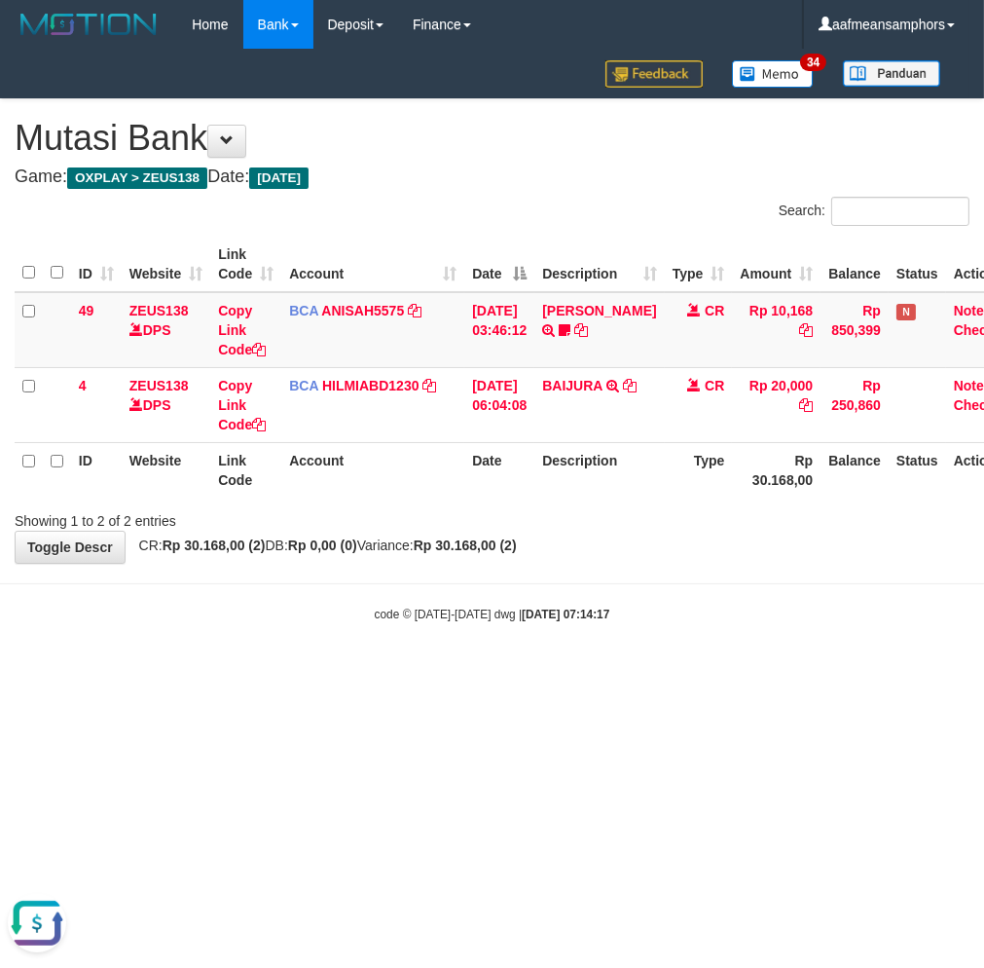
click at [611, 672] on html "Toggle navigation Home Bank Account List Load By Website Group [OXPLAY] ZEUS138…" at bounding box center [492, 336] width 984 height 672
drag, startPoint x: 684, startPoint y: 707, endPoint x: 694, endPoint y: 697, distance: 13.8
click at [678, 672] on html "Toggle navigation Home Bank Account List Load By Website Group [OXPLAY] ZEUS138…" at bounding box center [492, 336] width 984 height 672
click at [582, 668] on body "Toggle navigation Home Bank Account List Load By Website Group [OXPLAY] ZEUS138…" at bounding box center [492, 336] width 984 height 672
click at [616, 652] on body "Toggle navigation Home Bank Account List Load By Website Group [OXPLAY] ZEUS138…" at bounding box center [492, 336] width 984 height 672
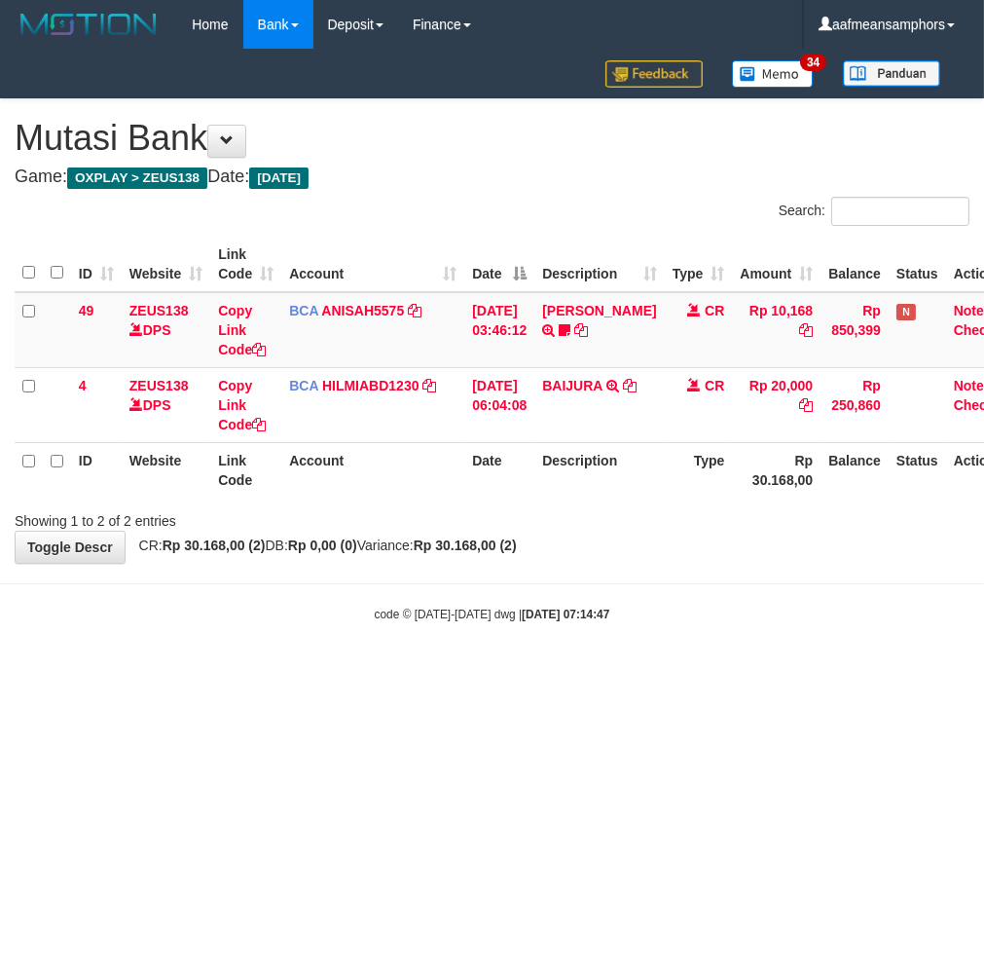
drag, startPoint x: 637, startPoint y: 763, endPoint x: 655, endPoint y: 746, distance: 25.5
click at [642, 672] on html "Toggle navigation Home Bank Account List Load By Website Group [OXPLAY] ZEUS138…" at bounding box center [492, 336] width 984 height 672
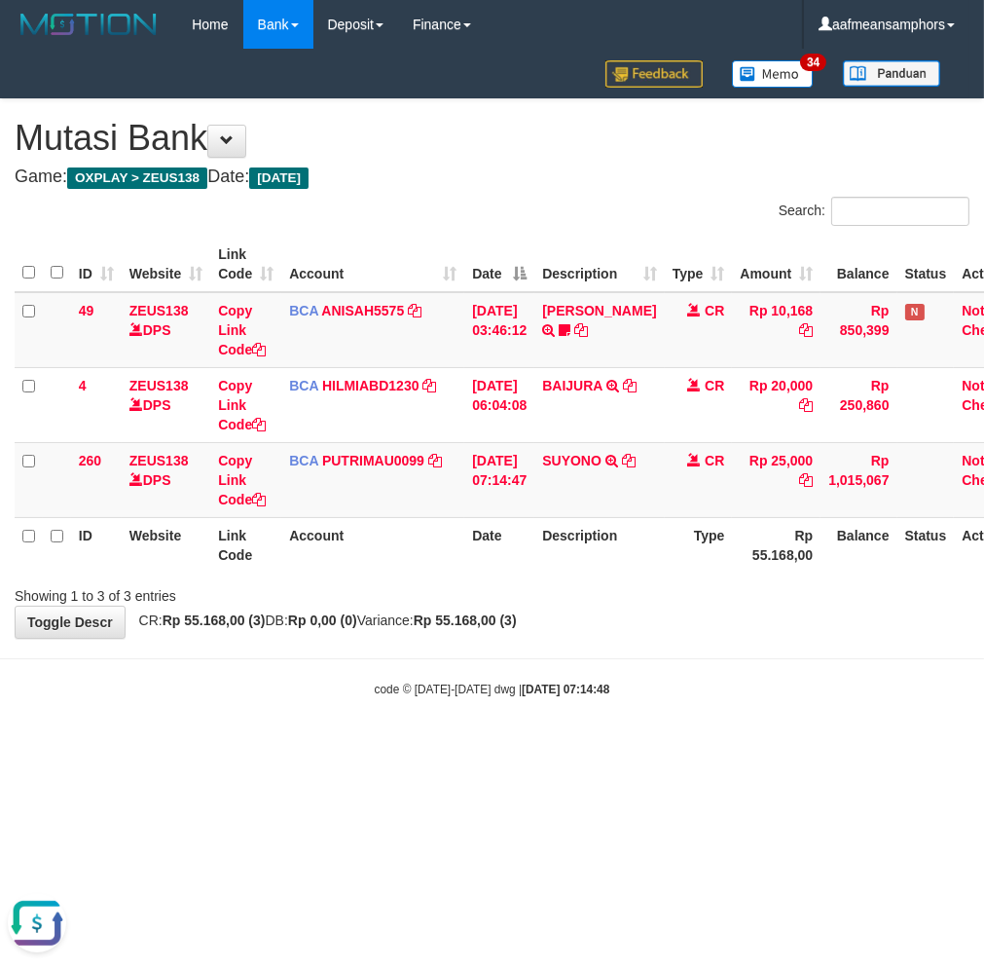
click at [603, 747] on html "Toggle navigation Home Bank Account List Load By Website Group [OXPLAY] ZEUS138…" at bounding box center [492, 373] width 984 height 747
click at [545, 691] on strong "2025/10/01 07:14:50" at bounding box center [566, 689] width 88 height 14
click at [608, 731] on body "Toggle navigation Home Bank Account List Load By Website Group [OXPLAY] ZEUS138…" at bounding box center [492, 373] width 984 height 747
click at [531, 747] on html "Toggle navigation Home Bank Account List Load By Website Group [OXPLAY] ZEUS138…" at bounding box center [492, 373] width 984 height 747
click at [639, 716] on body "Toggle navigation Home Bank Account List Load By Website Group [OXPLAY] ZEUS138…" at bounding box center [492, 373] width 984 height 747
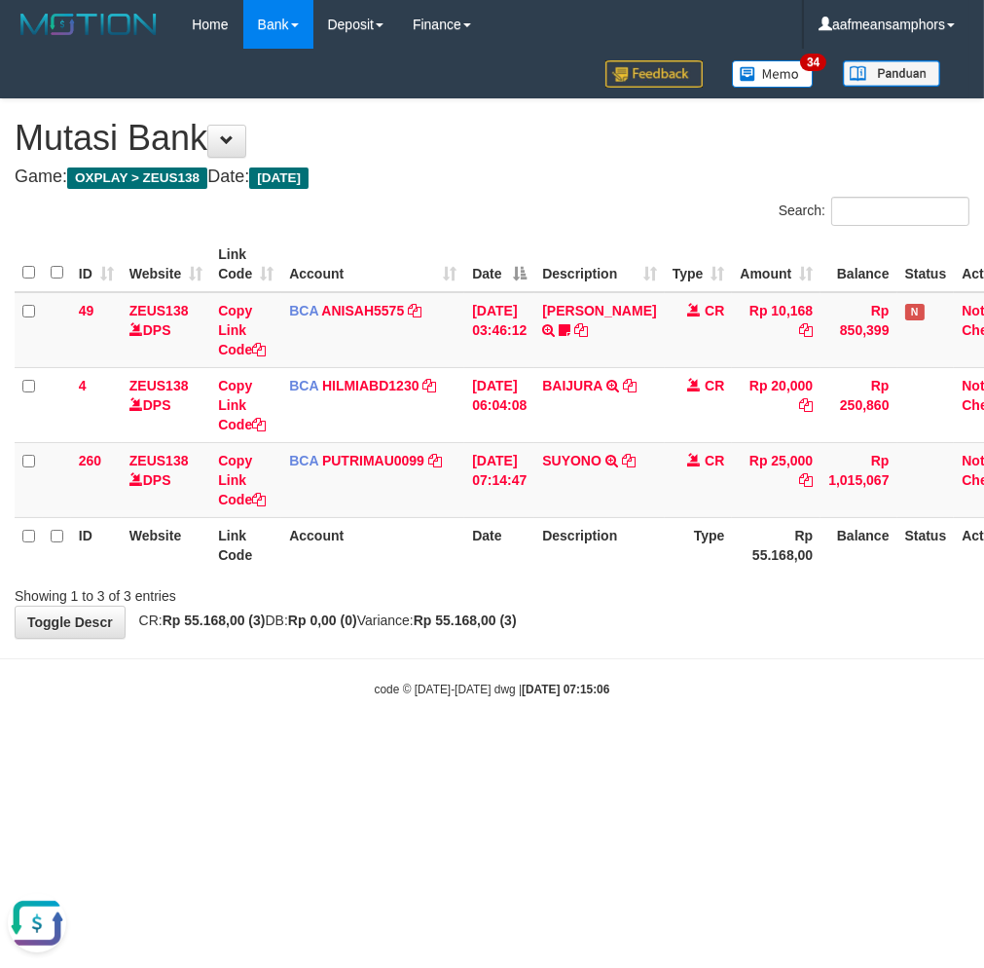
click at [639, 716] on body "Toggle navigation Home Bank Account List Load By Website Group [OXPLAY] ZEUS138…" at bounding box center [492, 373] width 984 height 747
click at [646, 684] on div "code © [DATE]-[DATE] dwg | [DATE] 07:15:09" at bounding box center [492, 687] width 984 height 19
click at [653, 684] on div "code © 2012-2018 dwg | 2025/10/01 07:15:09" at bounding box center [492, 687] width 984 height 19
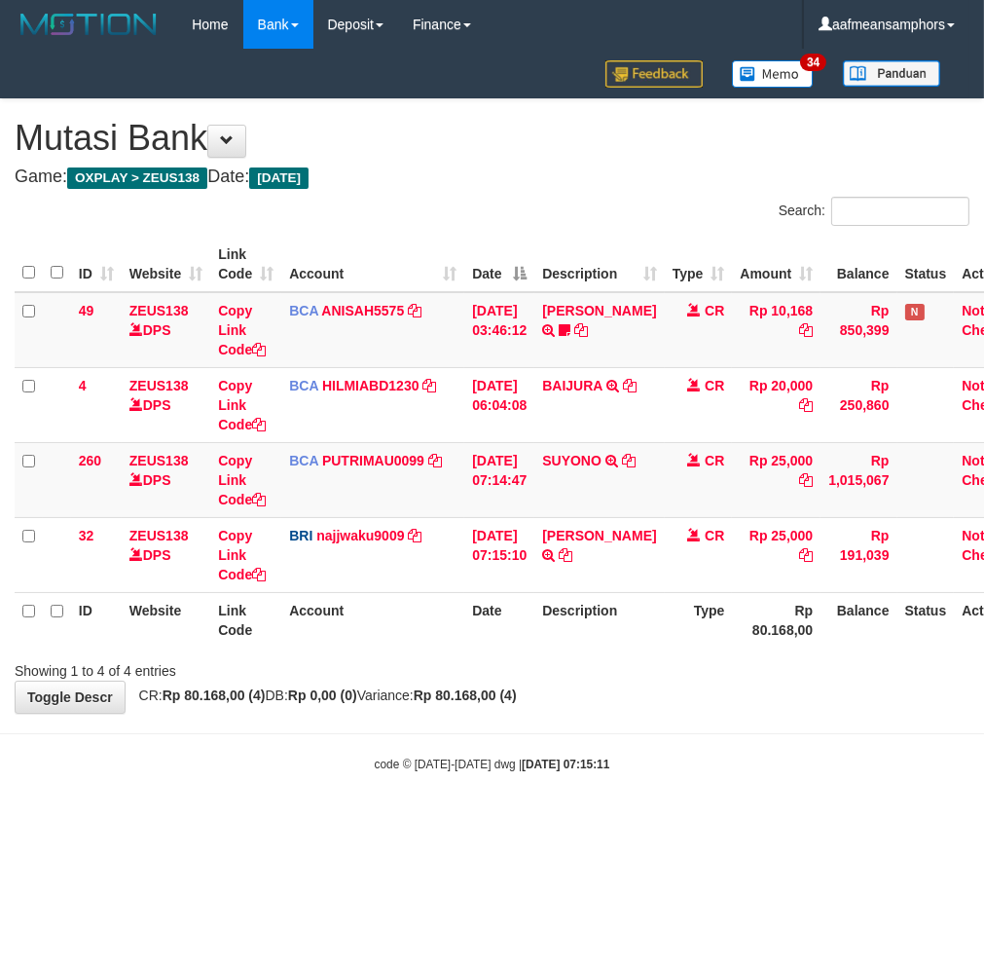
click at [668, 702] on div "**********" at bounding box center [492, 405] width 984 height 613
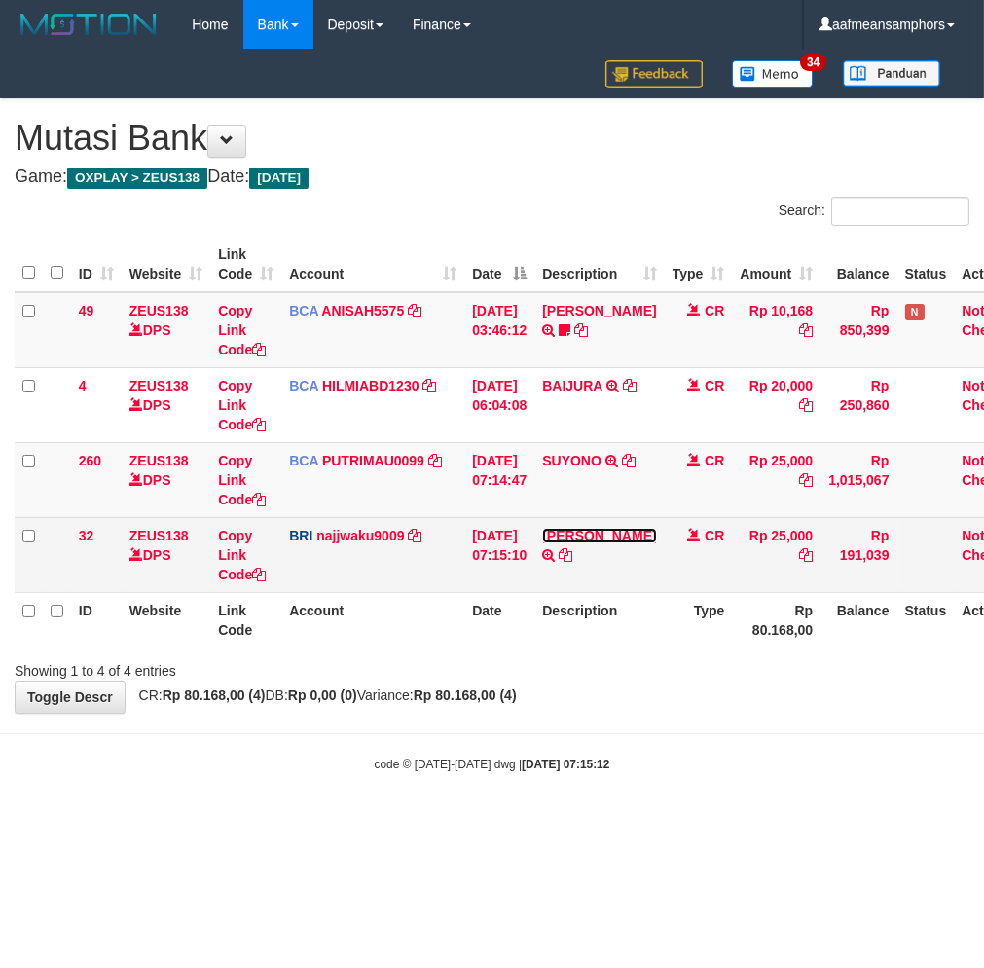
click at [600, 543] on link "ANDREAS MAROMO" at bounding box center [599, 536] width 114 height 16
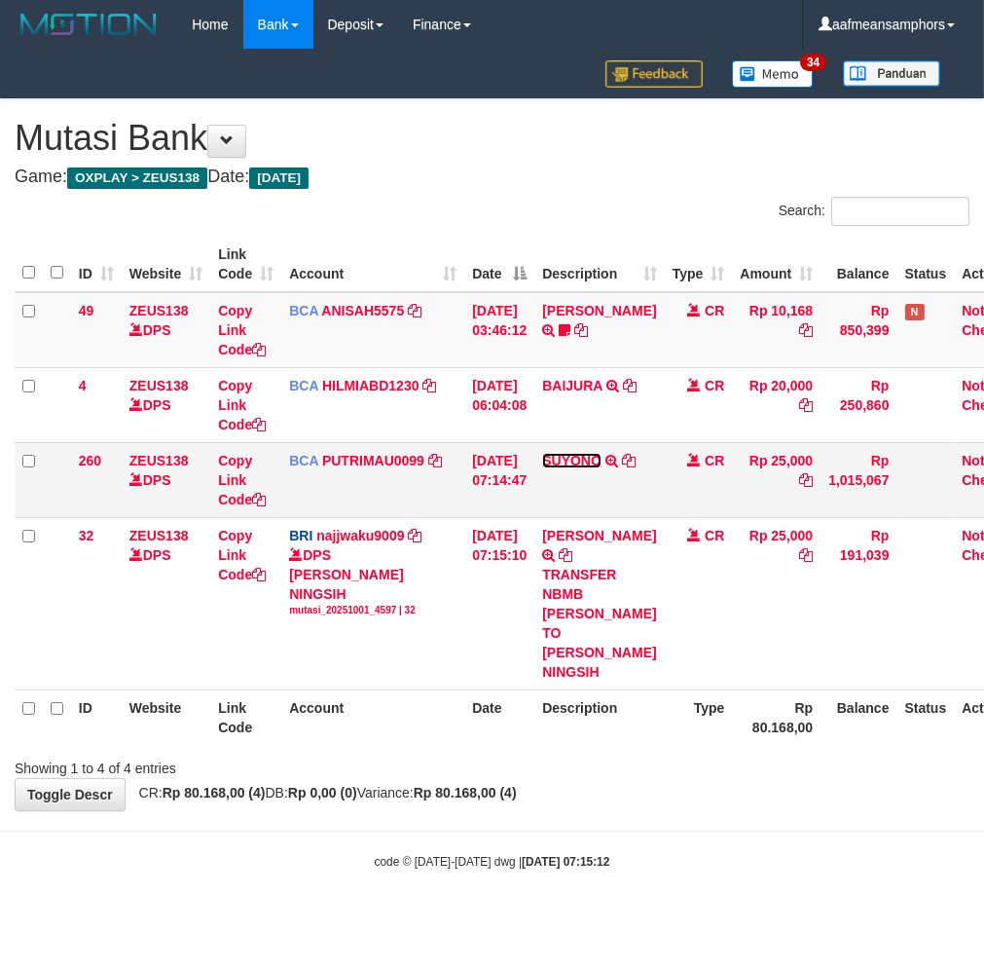
click at [587, 459] on link "SUYONO" at bounding box center [571, 461] width 59 height 16
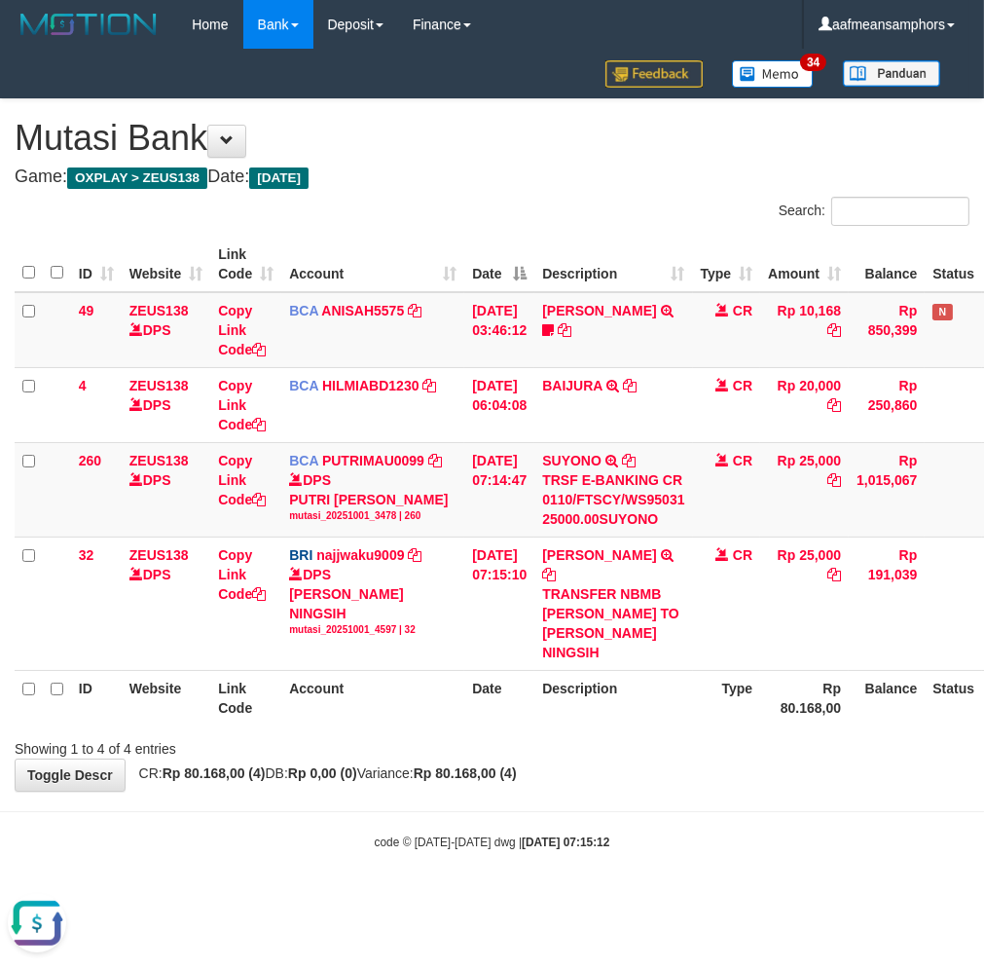
click at [735, 814] on body "Toggle navigation Home Bank Account List Load By Website Group [OXPLAY] ZEUS138…" at bounding box center [492, 449] width 984 height 899
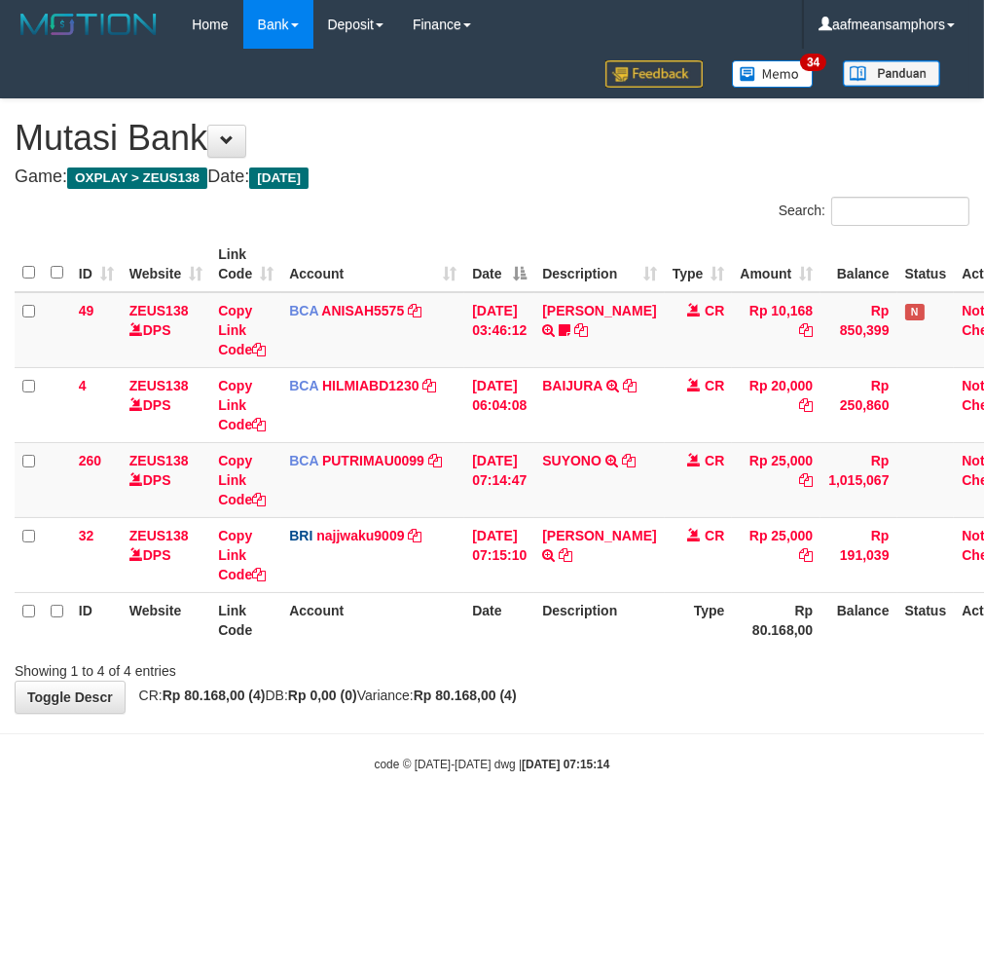
click at [704, 816] on body "Toggle navigation Home Bank Account List Load By Website Group [OXPLAY] ZEUS138…" at bounding box center [492, 411] width 984 height 822
